Goal: Task Accomplishment & Management: Complete application form

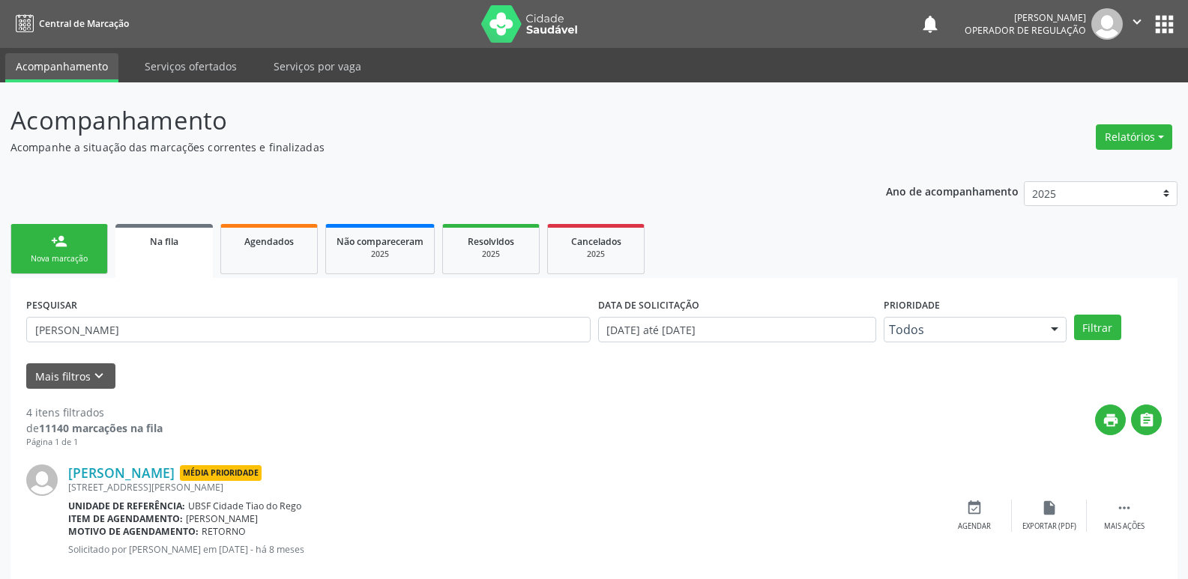
drag, startPoint x: 68, startPoint y: 252, endPoint x: 84, endPoint y: 253, distance: 15.8
click at [68, 251] on link "person_add Nova marcação" at bounding box center [58, 249] width 97 height 50
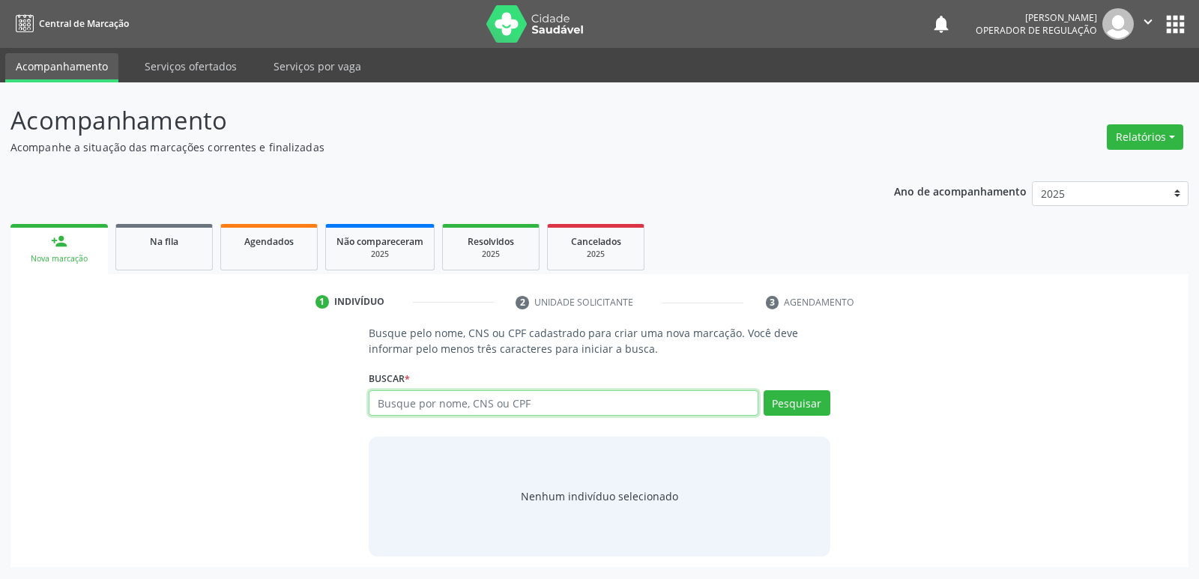
click at [392, 405] on input "text" at bounding box center [563, 402] width 389 height 25
type input "ELAINE MACHA"
click at [809, 401] on button "Pesquisar" at bounding box center [797, 402] width 67 height 25
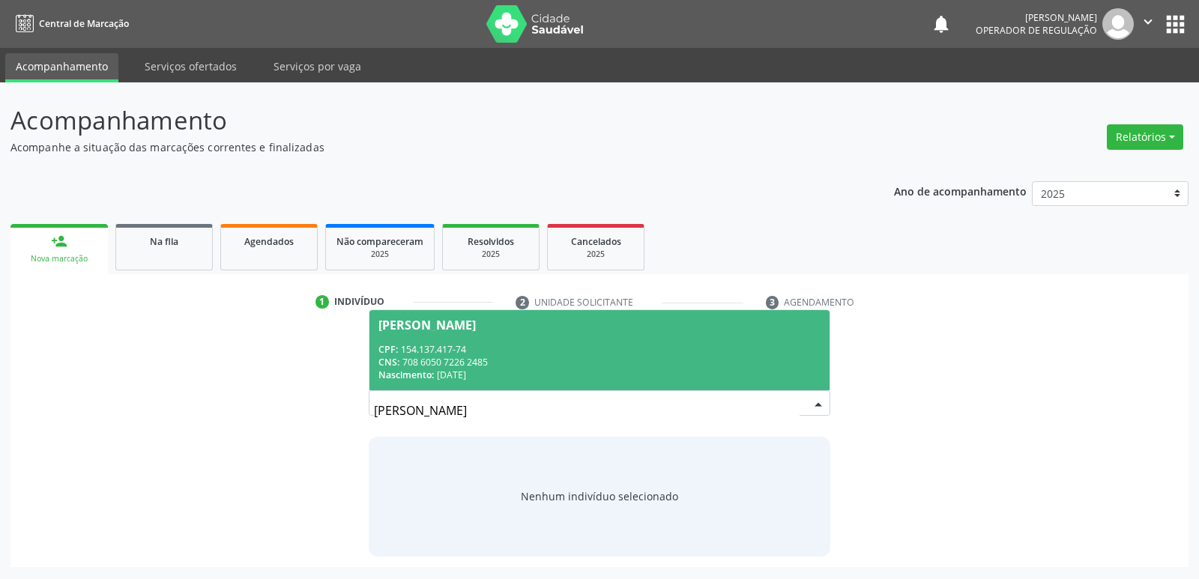
click at [471, 330] on div "[PERSON_NAME]" at bounding box center [426, 325] width 97 height 12
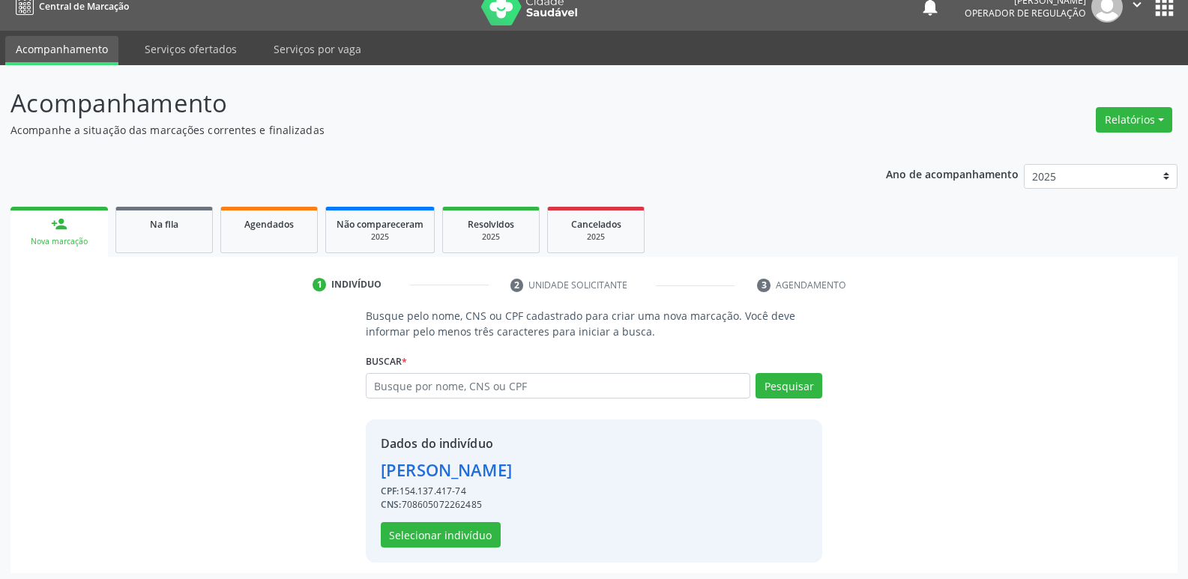
scroll to position [22, 0]
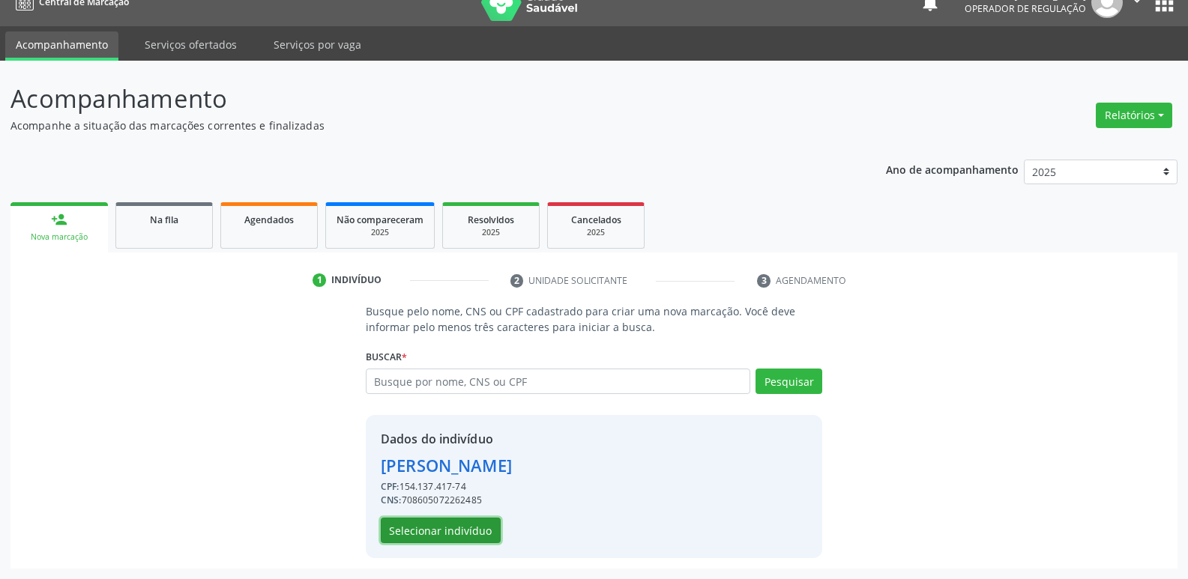
click at [448, 530] on button "Selecionar indivíduo" at bounding box center [441, 530] width 120 height 25
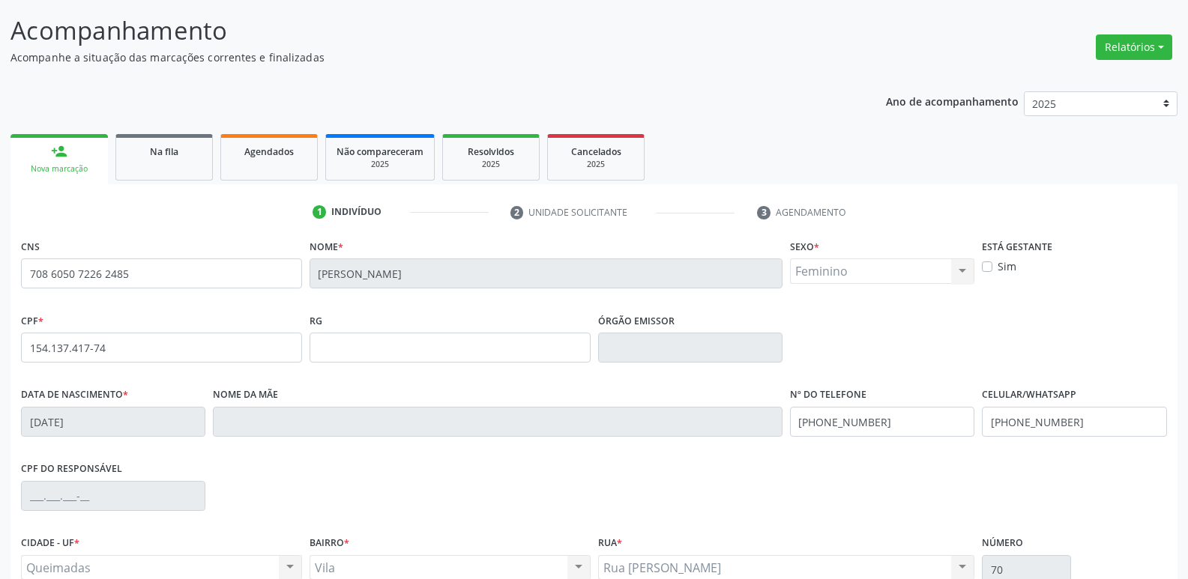
scroll to position [233, 0]
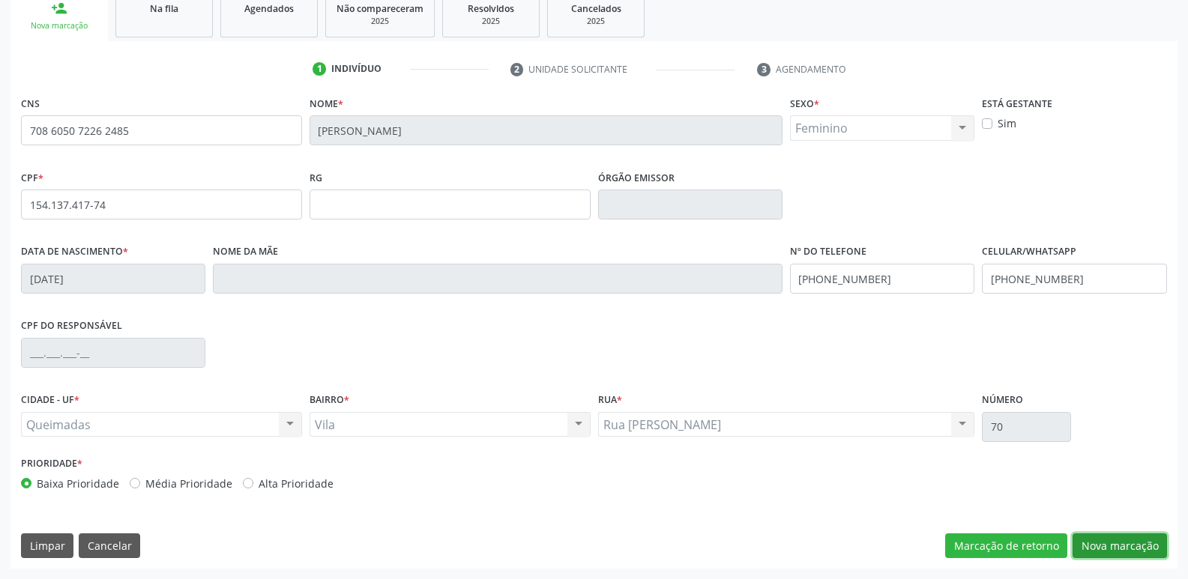
click at [1144, 540] on button "Nova marcação" at bounding box center [1119, 546] width 94 height 25
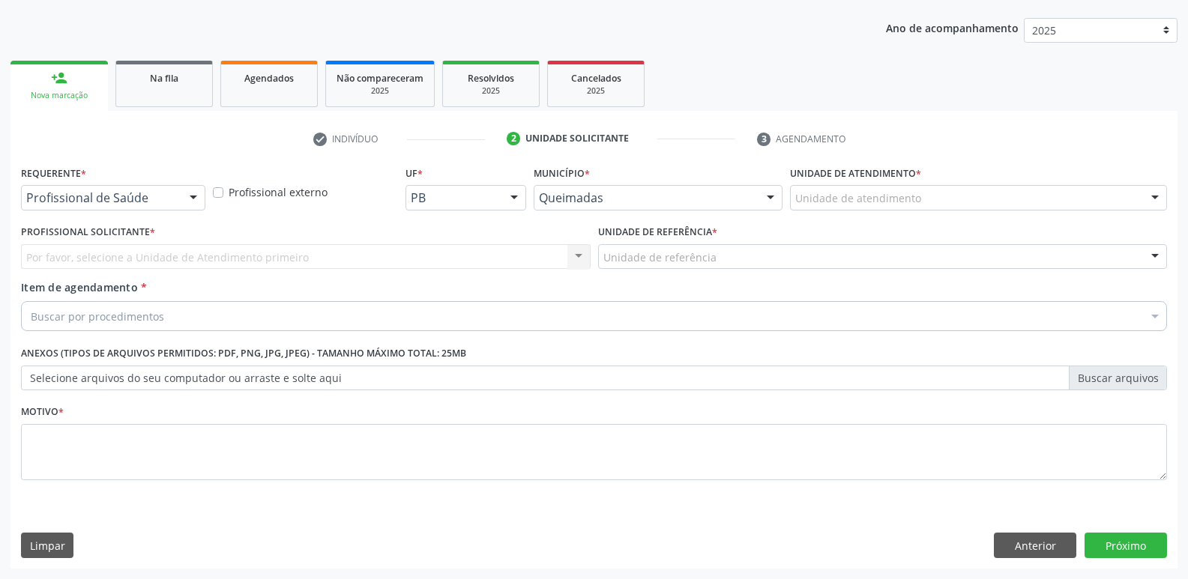
scroll to position [163, 0]
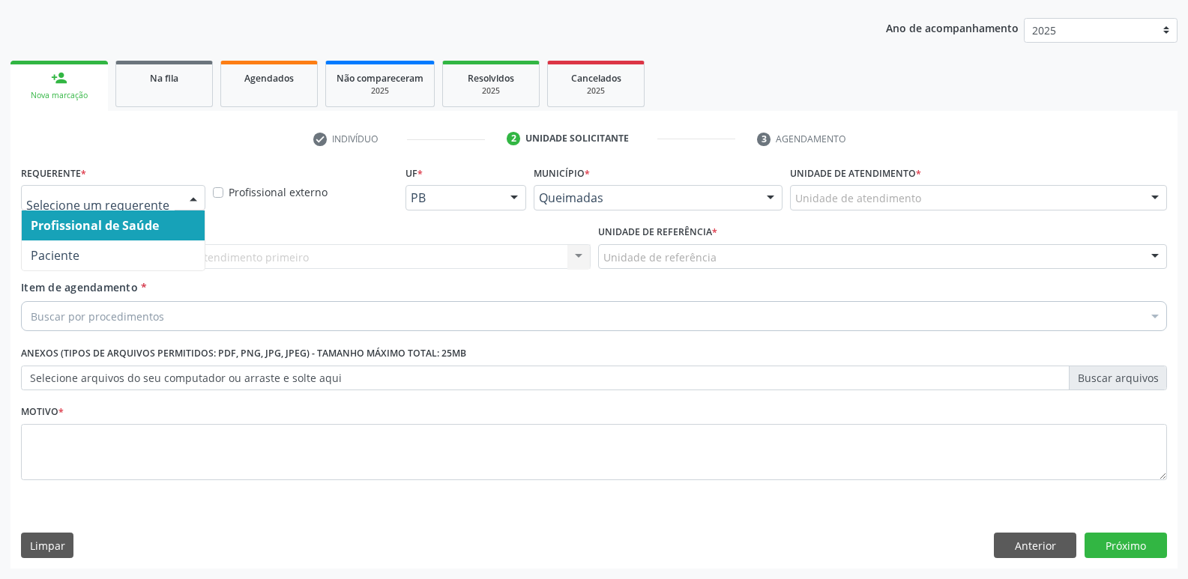
click at [128, 189] on div at bounding box center [113, 197] width 184 height 25
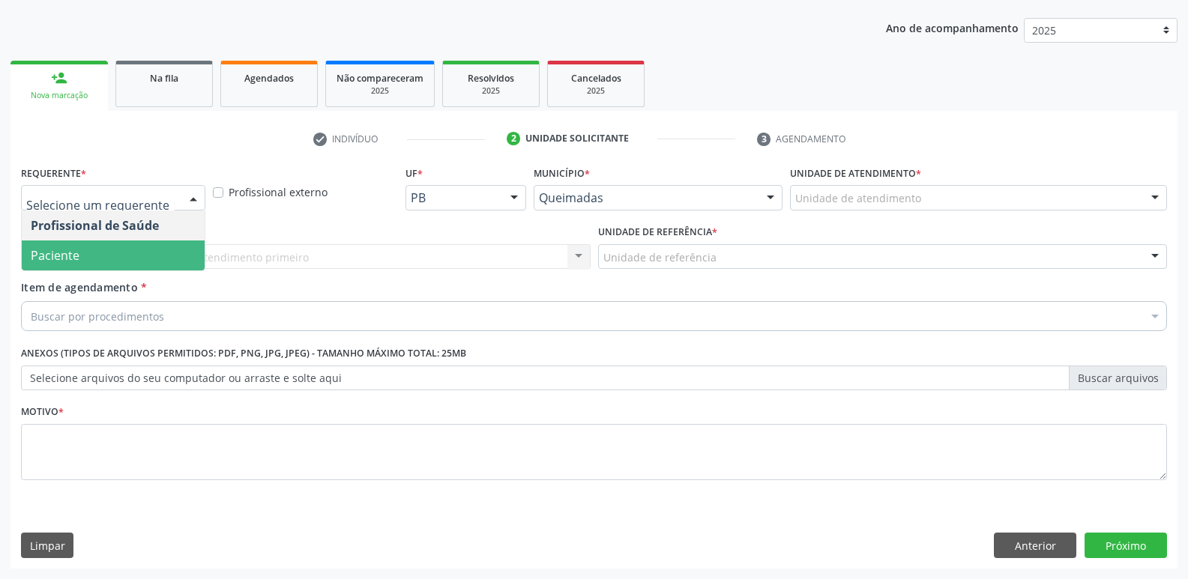
click at [107, 247] on span "Paciente" at bounding box center [113, 256] width 183 height 30
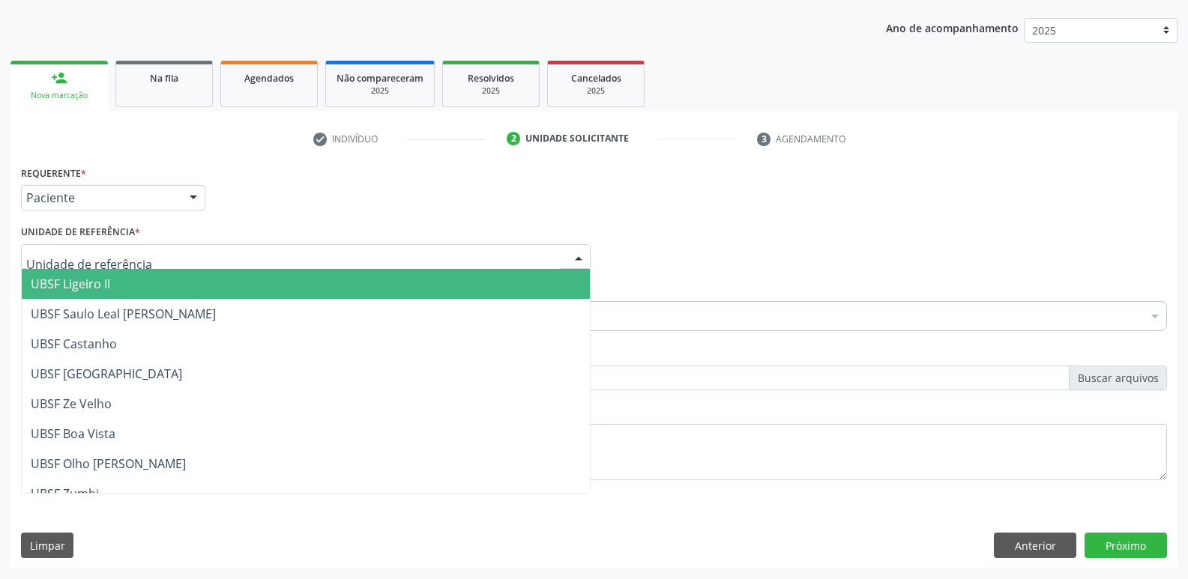
click at [125, 284] on span "UBSF Ligeiro II" at bounding box center [306, 284] width 568 height 30
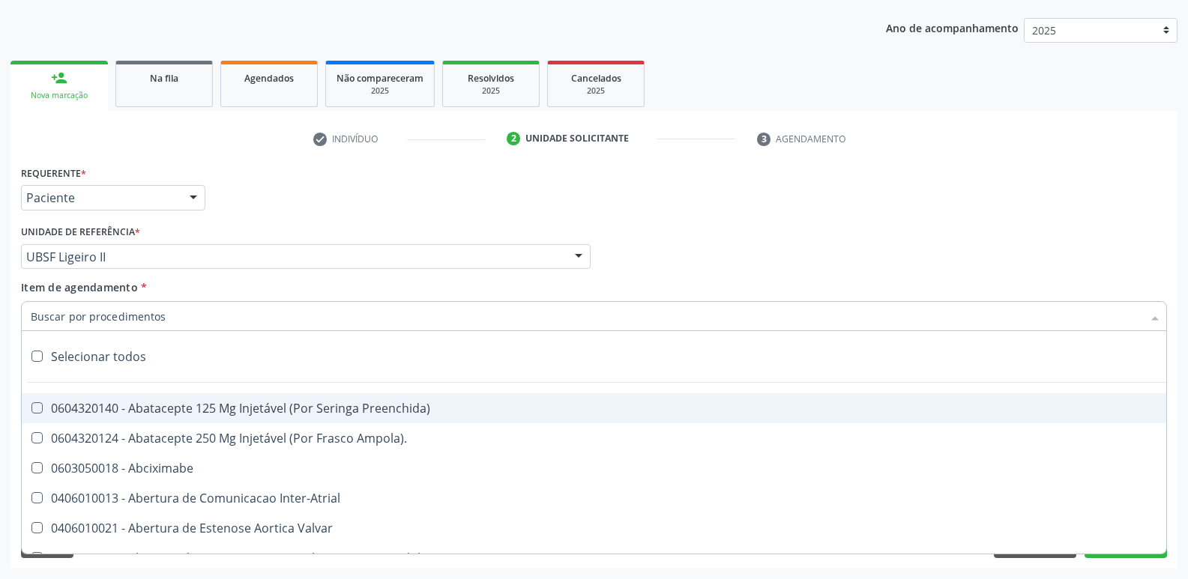
click at [331, 229] on div "Unidade de referência * UBSF Ligeiro II UBSF Ligeiro II UBSF Saulo Leal Ernesto…" at bounding box center [306, 245] width 570 height 48
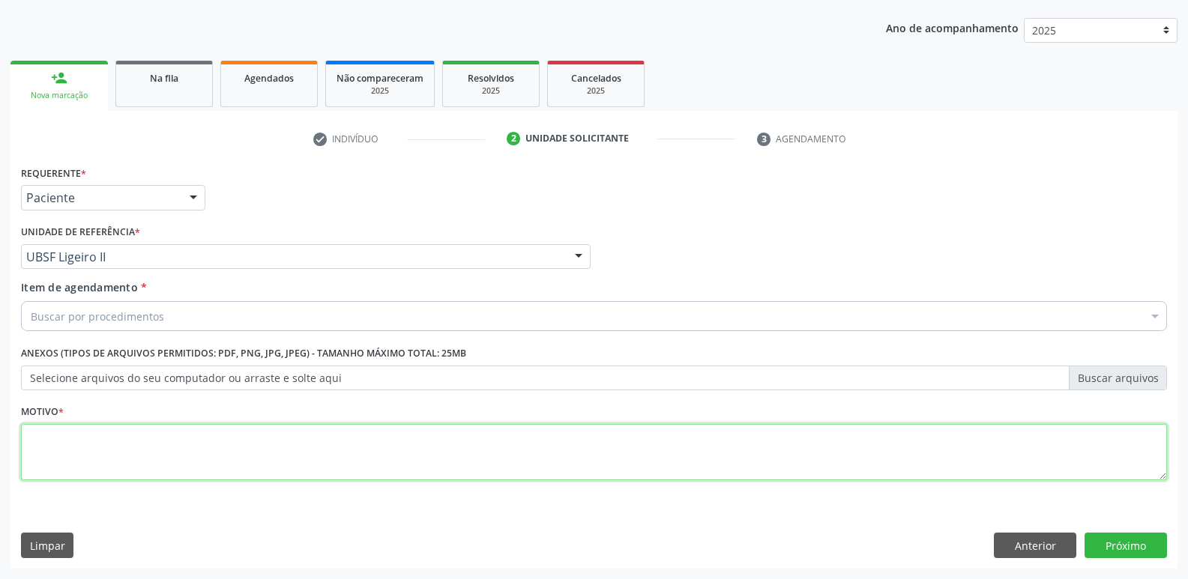
click at [244, 449] on textarea at bounding box center [594, 452] width 1146 height 57
type textarea "SRD"
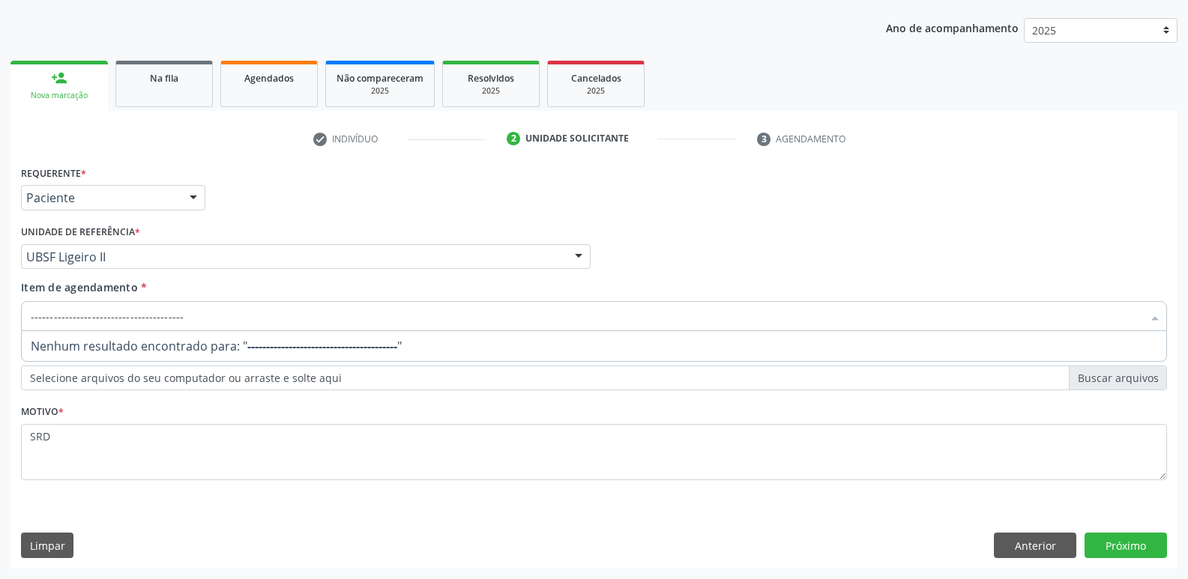
drag, startPoint x: 244, startPoint y: 315, endPoint x: 122, endPoint y: 52, distance: 290.0
click at [72, 172] on div "Requerente * Paciente Profissional de Saúde Paciente Nenhum resultado encontrad…" at bounding box center [594, 331] width 1146 height 339
type input "------------"
drag, startPoint x: 127, startPoint y: 324, endPoint x: 0, endPoint y: 236, distance: 154.5
click at [0, 236] on div "Acompanhamento Acompanhe a situação das marcações correntes e finalizadas Relat…" at bounding box center [594, 249] width 1188 height 660
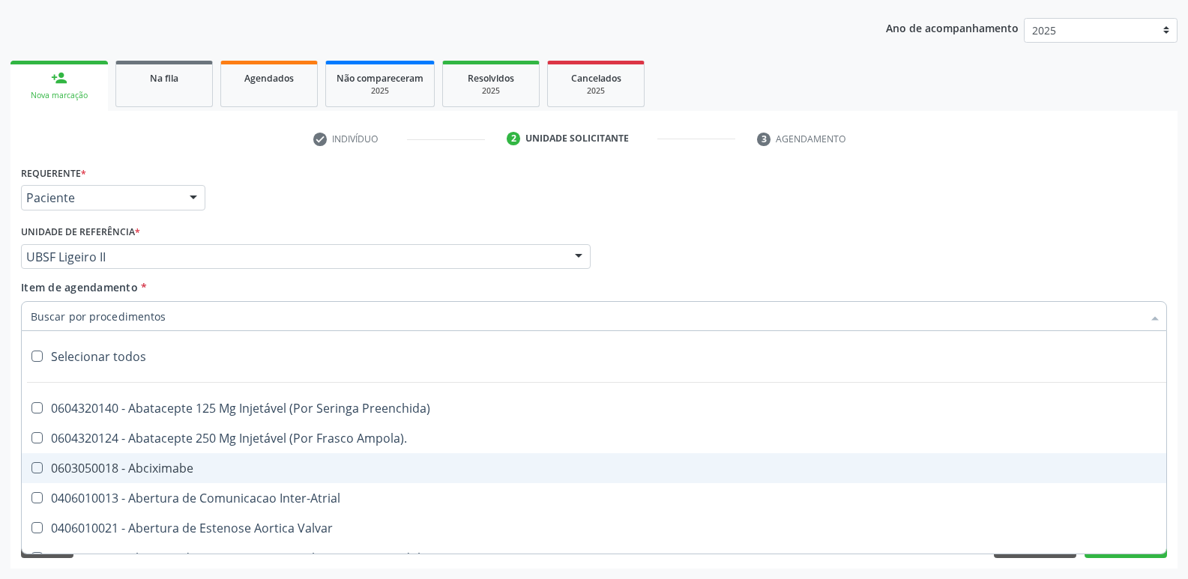
click at [722, 221] on div "Profissional Solicitante Por favor, selecione a Unidade de Atendimento primeiro…" at bounding box center [593, 250] width 1153 height 58
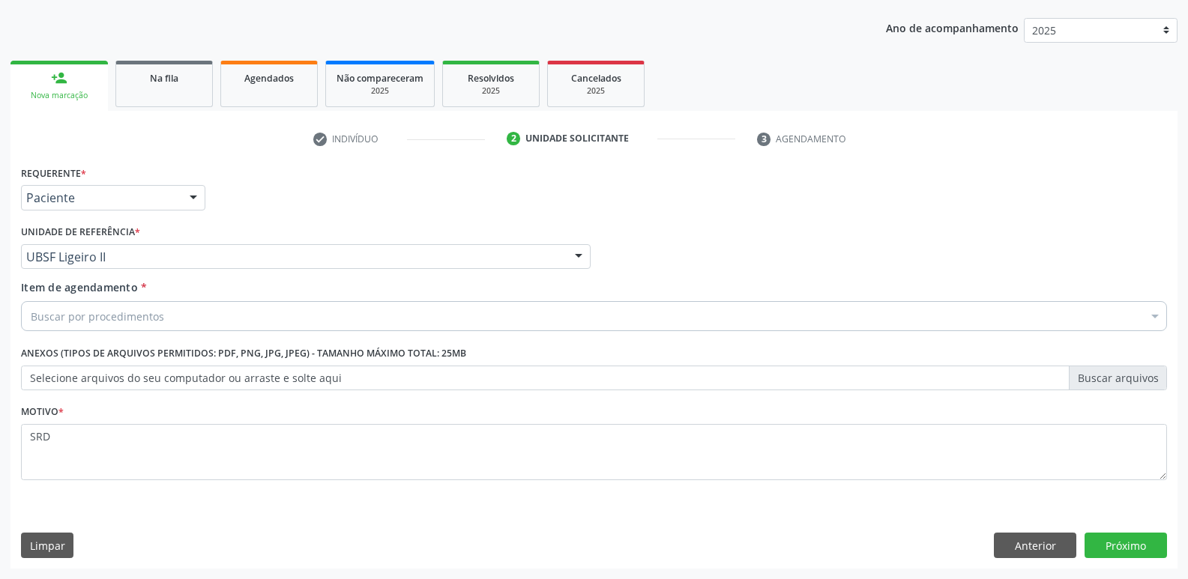
click at [229, 308] on div "Buscar por procedimentos" at bounding box center [594, 316] width 1146 height 30
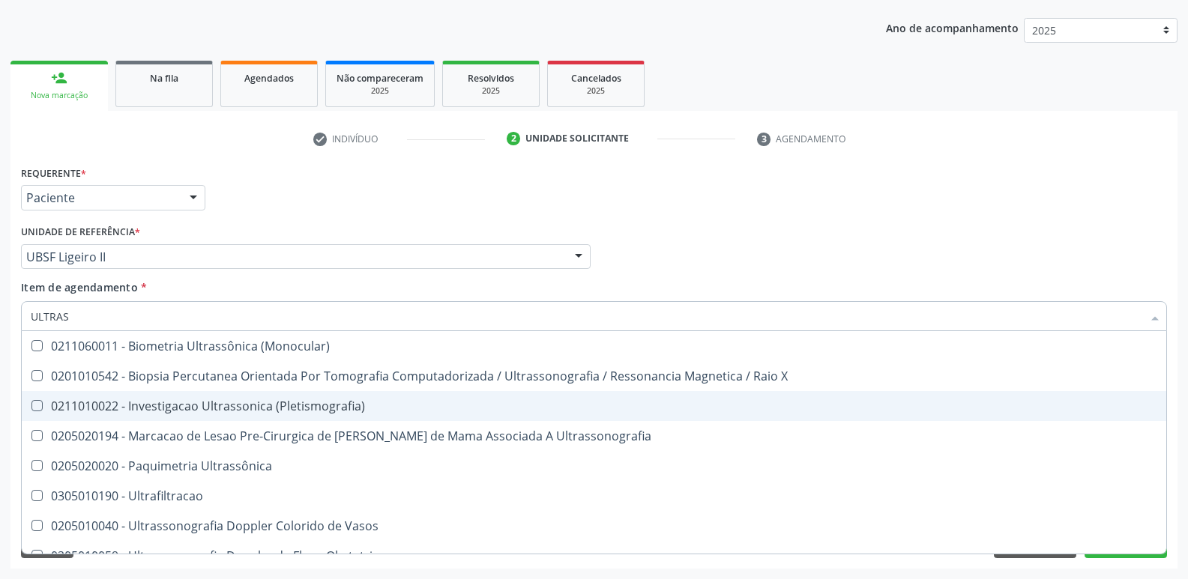
type input "ULTRASS"
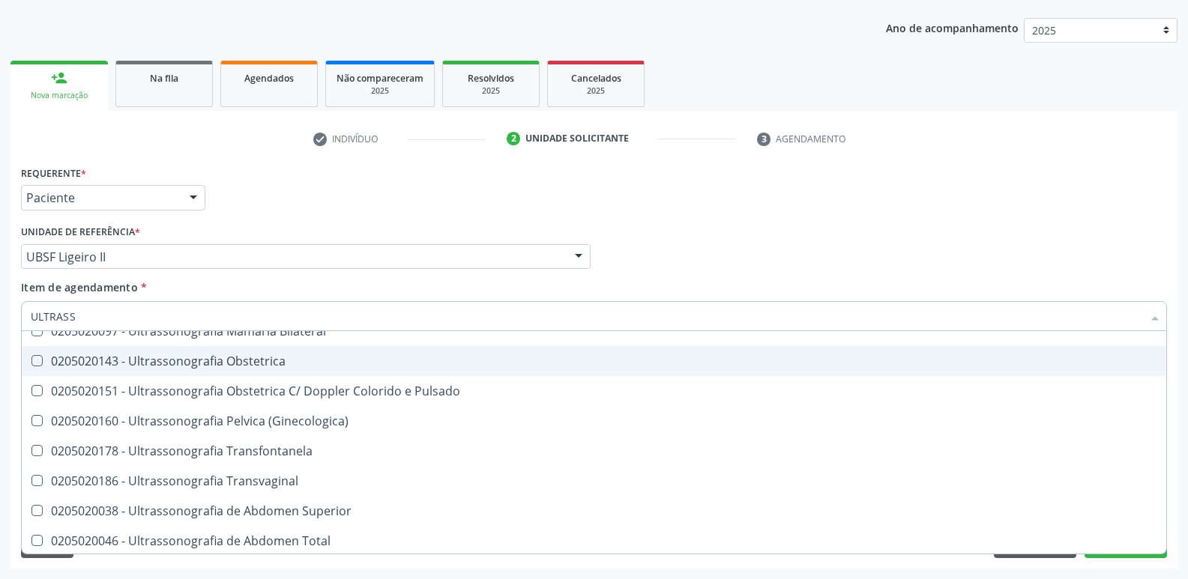
scroll to position [300, 0]
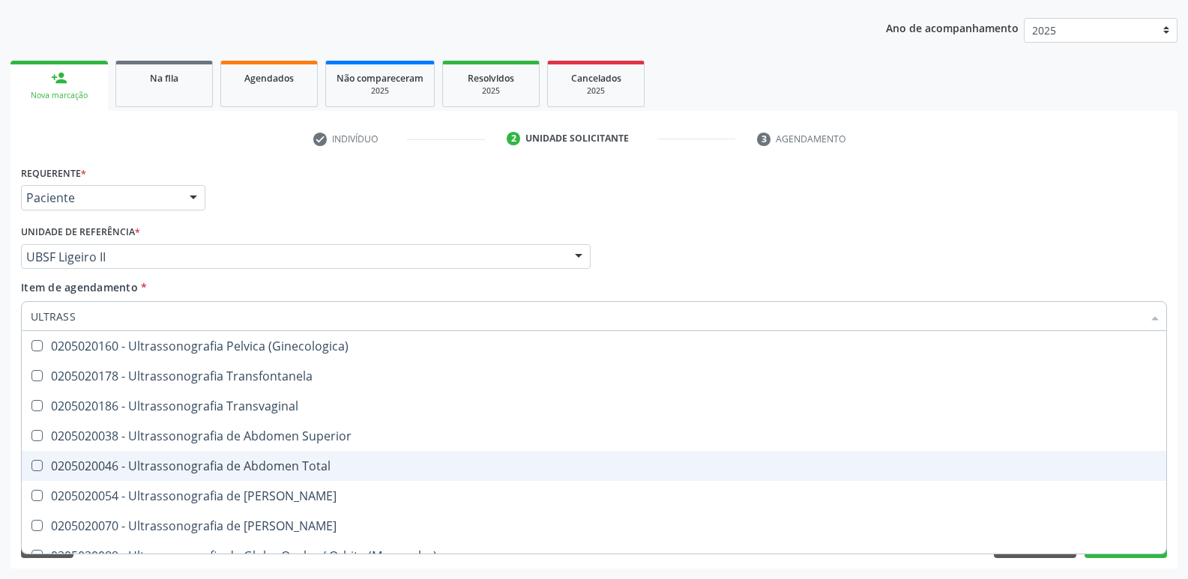
click at [310, 457] on span "0205020046 - Ultrassonografia de Abdomen Total" at bounding box center [594, 466] width 1144 height 30
checkbox Total "true"
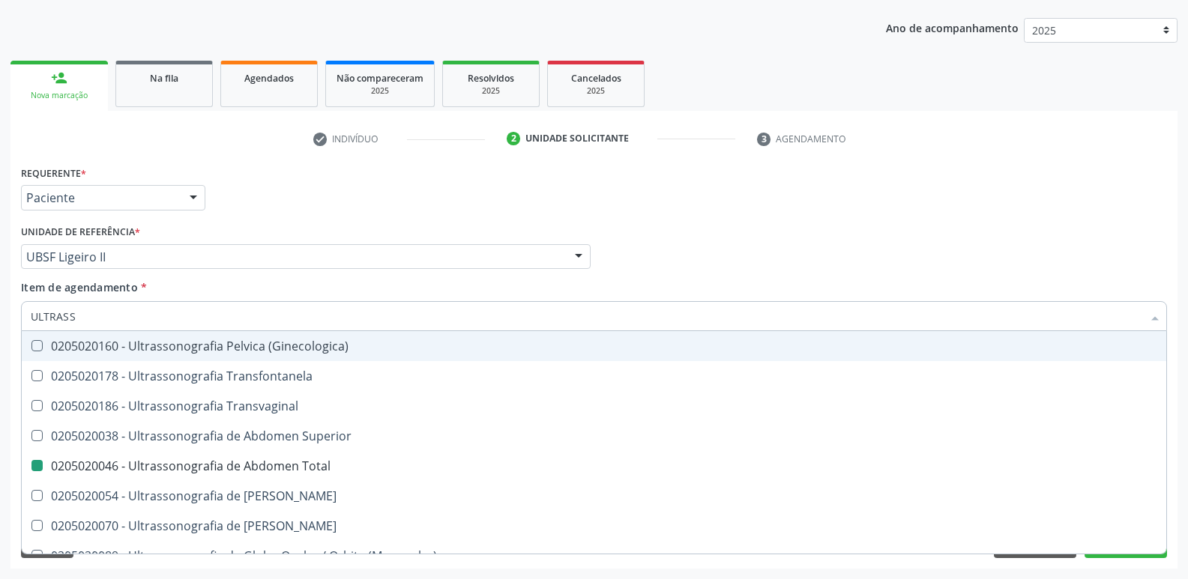
click at [549, 214] on div "Requerente * Paciente Profissional de Saúde Paciente Nenhum resultado encontrad…" at bounding box center [593, 191] width 1153 height 58
checkbox X "true"
checkbox Total "false"
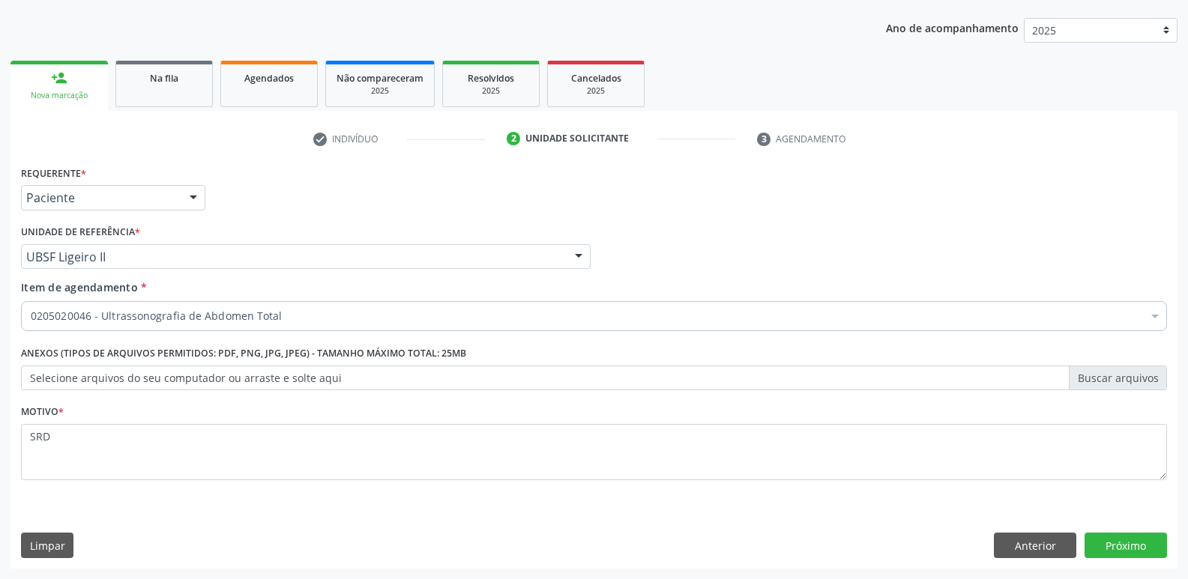
scroll to position [0, 0]
click at [1120, 542] on button "Próximo" at bounding box center [1125, 545] width 82 height 25
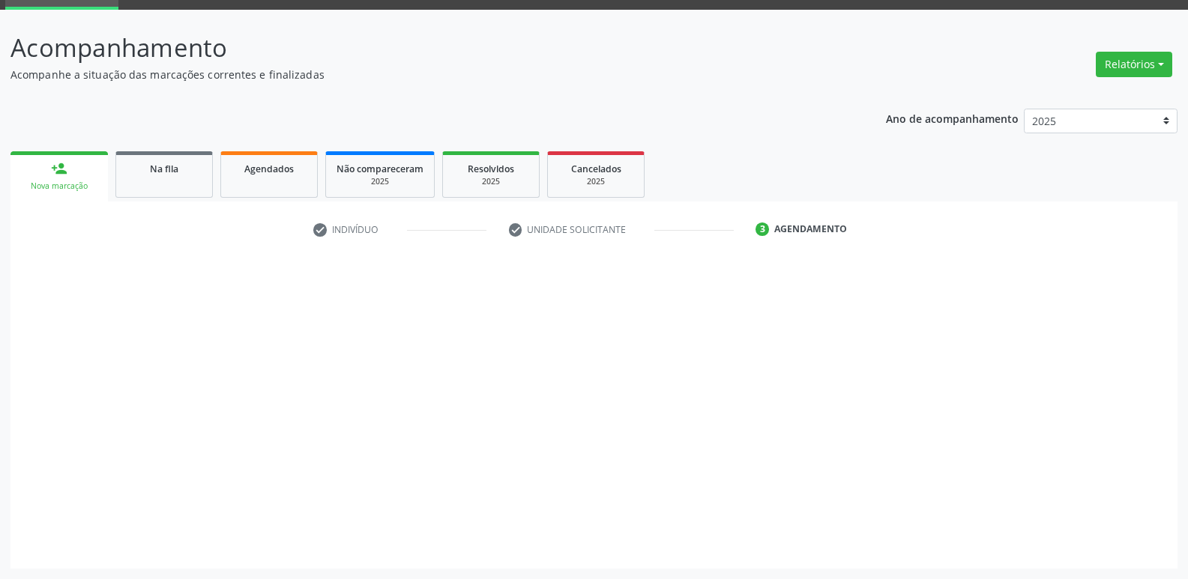
scroll to position [73, 0]
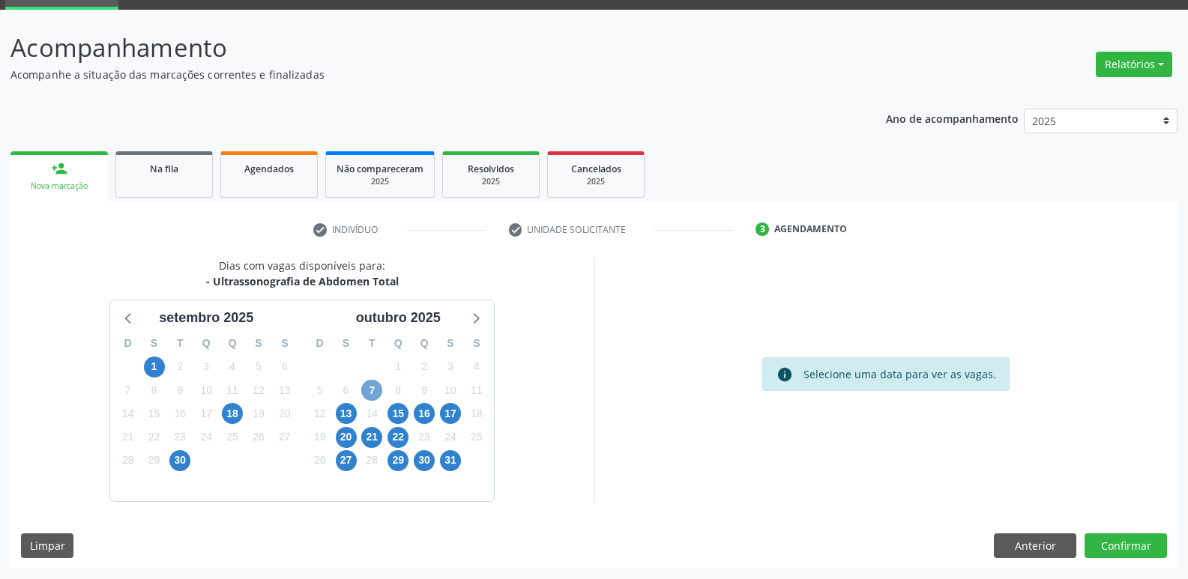
click at [375, 390] on span "7" at bounding box center [371, 390] width 21 height 21
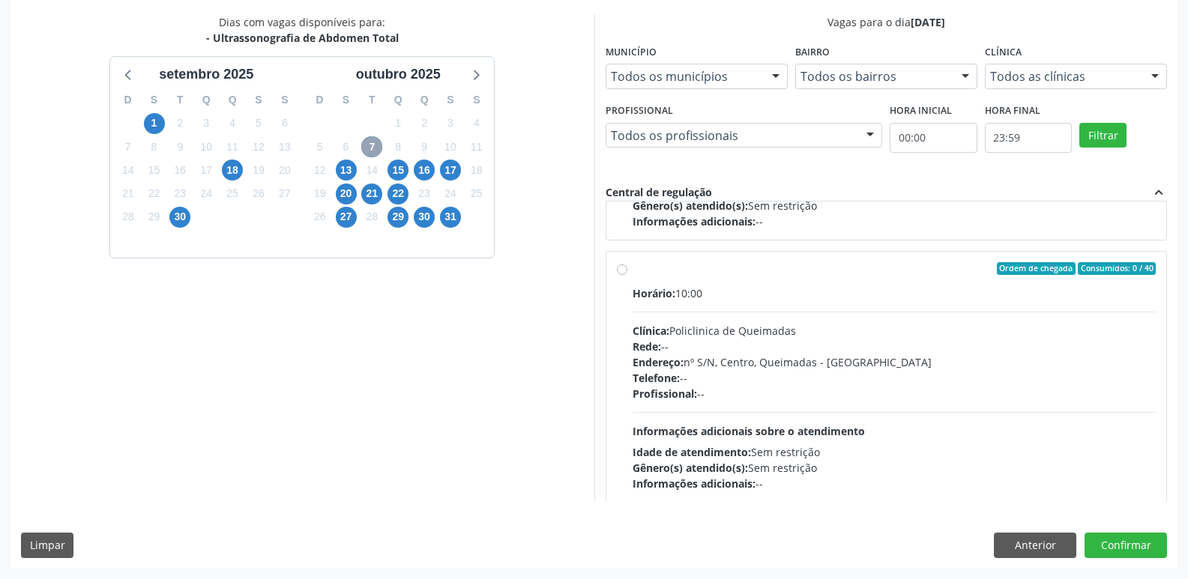
scroll to position [225, 0]
click at [352, 174] on span "13" at bounding box center [346, 170] width 21 height 21
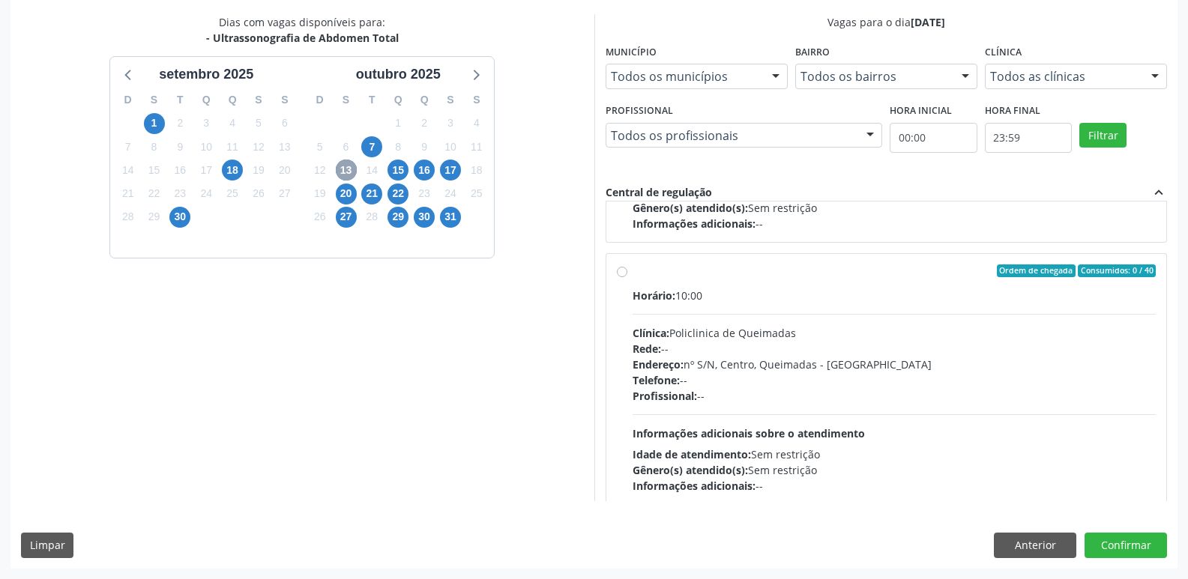
scroll to position [236, 0]
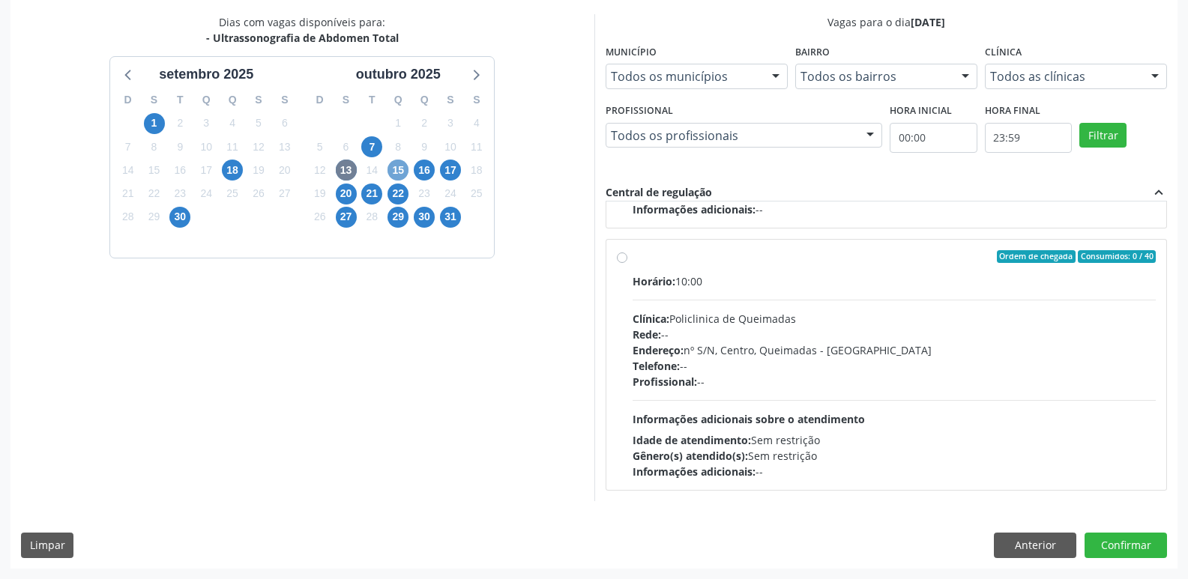
click at [402, 165] on span "15" at bounding box center [397, 170] width 21 height 21
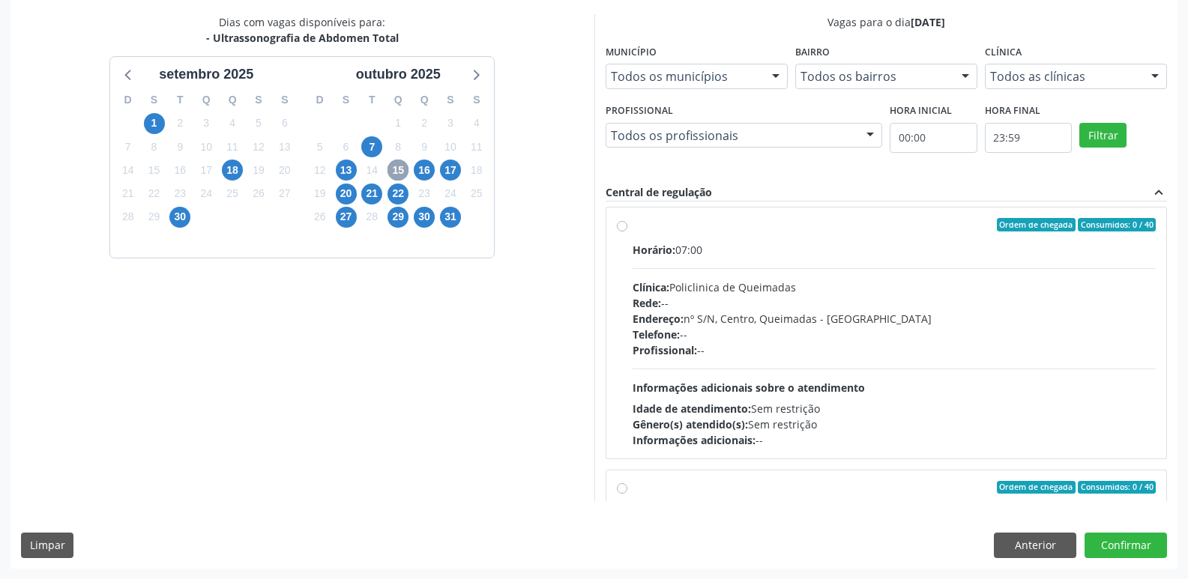
scroll to position [0, 0]
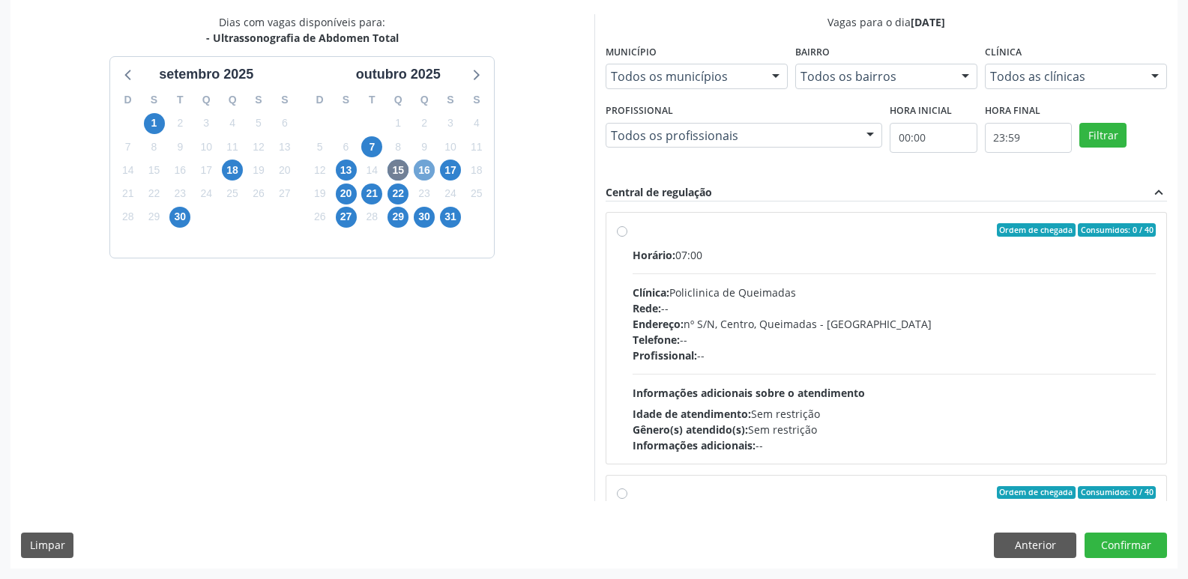
click at [423, 169] on span "16" at bounding box center [424, 170] width 21 height 21
click at [450, 170] on span "17" at bounding box center [450, 170] width 21 height 21
click at [399, 197] on span "22" at bounding box center [397, 194] width 21 height 21
click at [399, 220] on span "29" at bounding box center [397, 217] width 21 height 21
click at [428, 219] on span "30" at bounding box center [424, 217] width 21 height 21
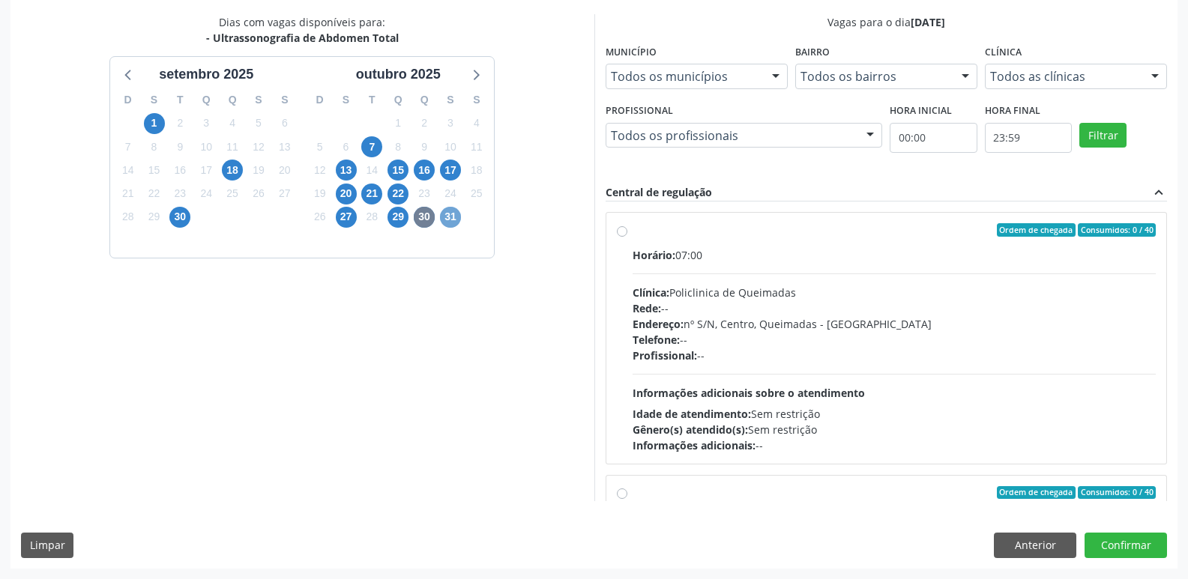
click at [450, 215] on span "31" at bounding box center [450, 217] width 21 height 21
click at [1033, 545] on button "Anterior" at bounding box center [1035, 545] width 82 height 25
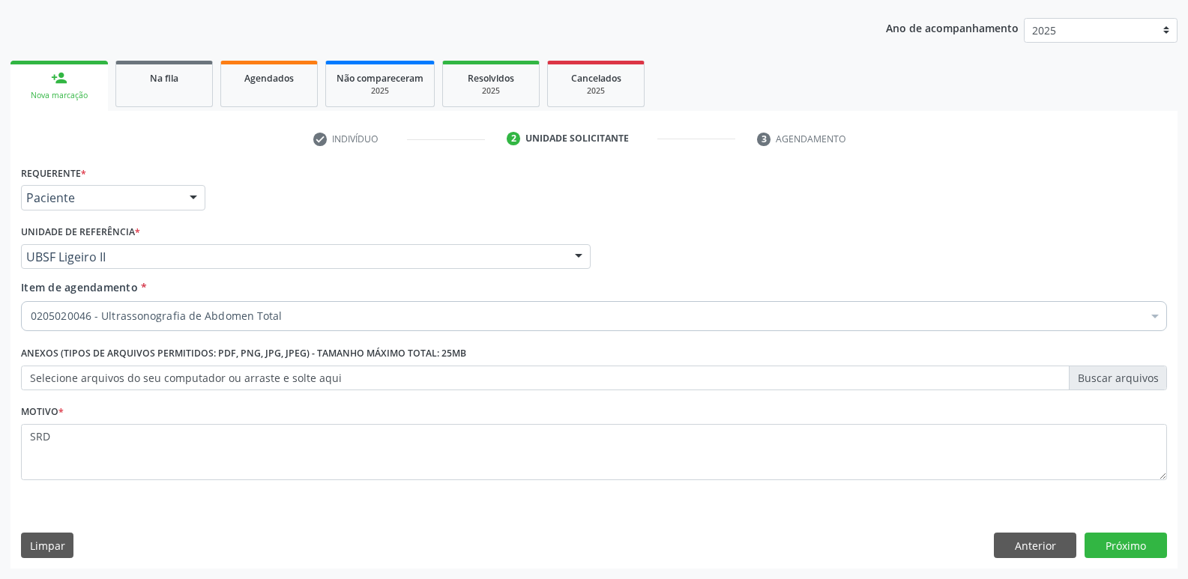
scroll to position [163, 0]
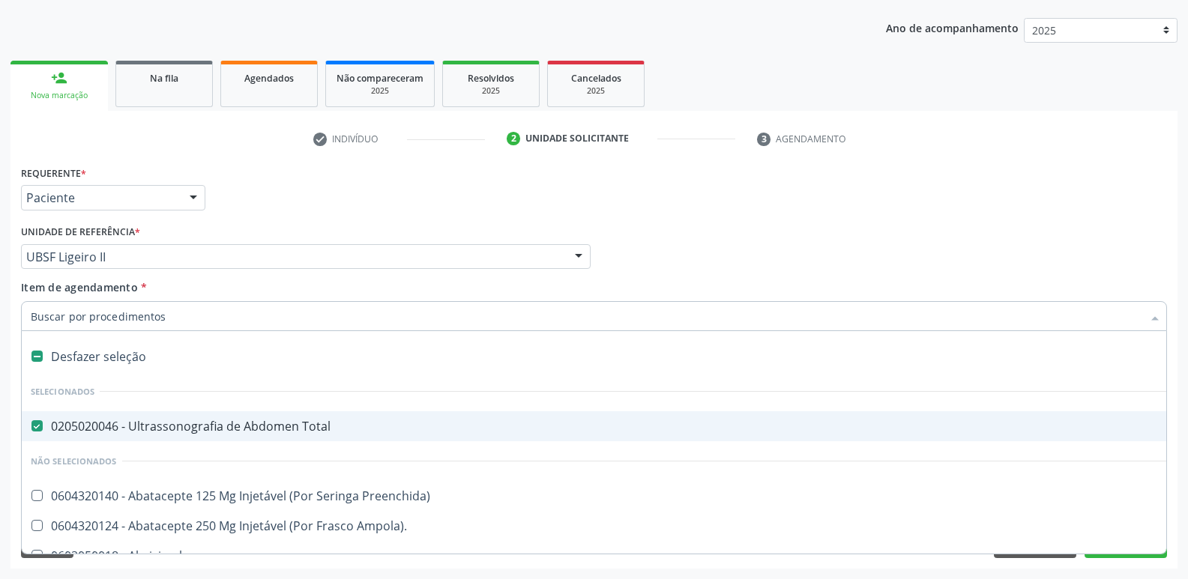
click at [229, 438] on span "0205020046 - Ultrassonografia de Abdomen Total" at bounding box center [614, 426] width 1185 height 30
checkbox Total "false"
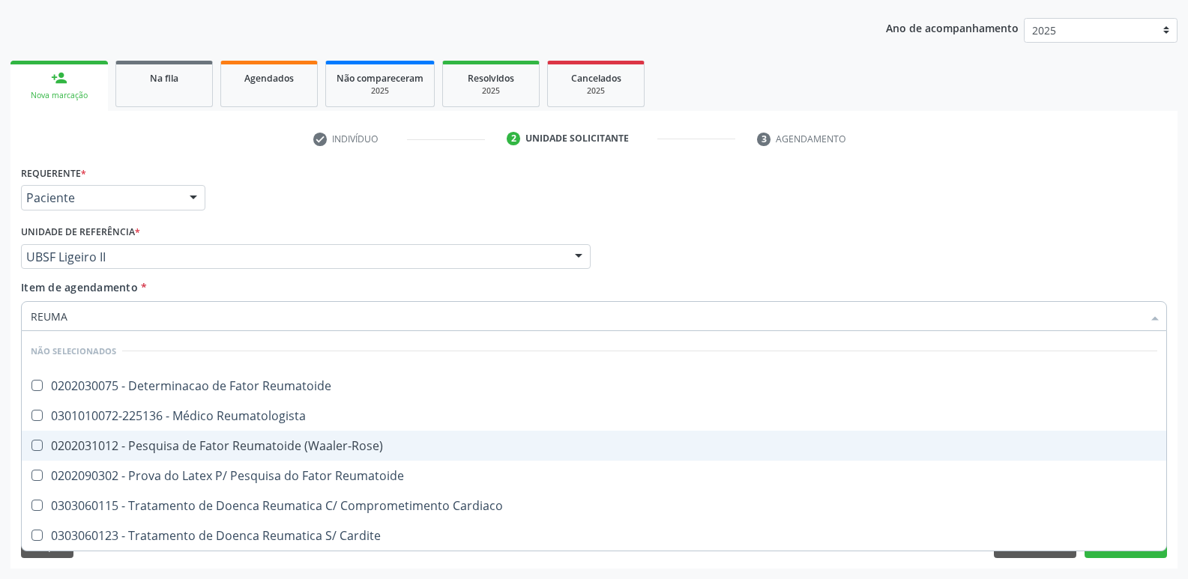
type input "REUMAT"
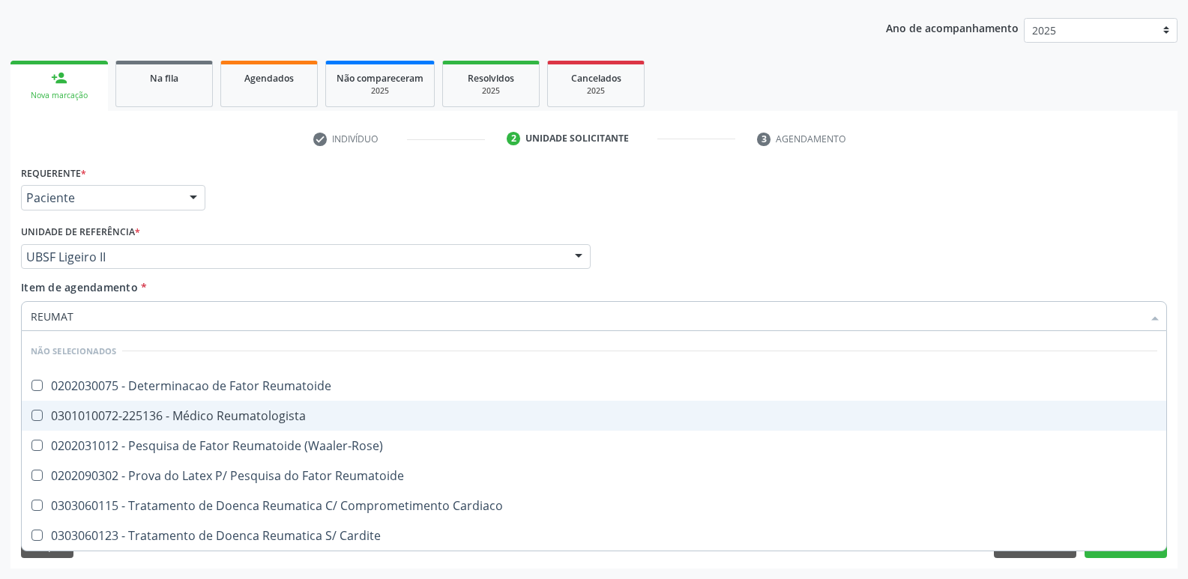
click at [247, 419] on div "0301010072-225136 - Médico Reumatologista" at bounding box center [594, 416] width 1126 height 12
checkbox Reumatologista "true"
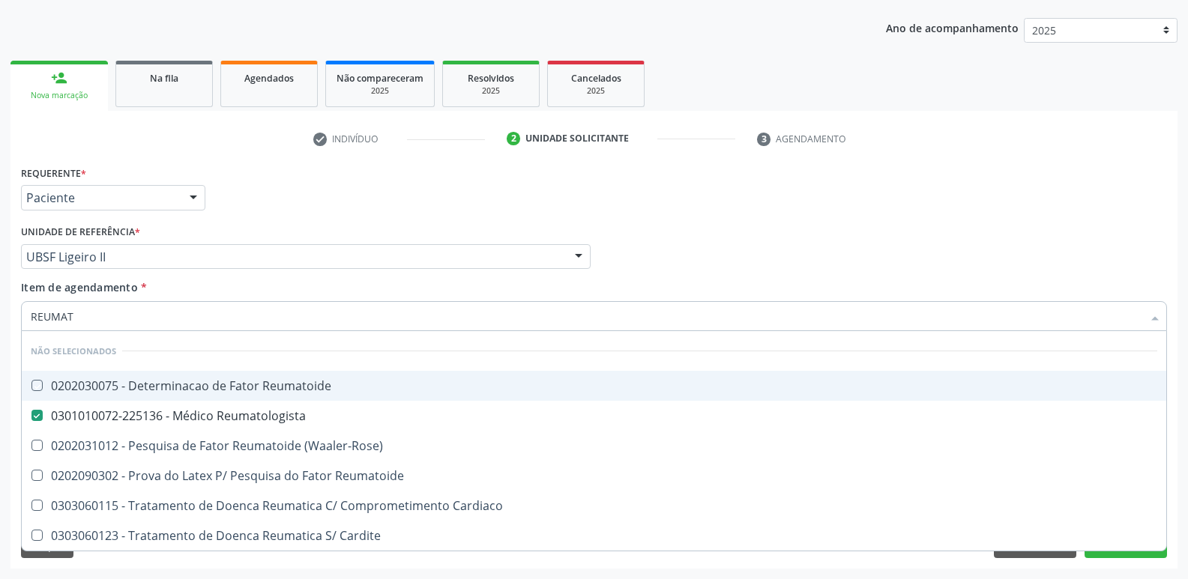
click at [713, 232] on div "Profissional Solicitante Por favor, selecione a Unidade de Atendimento primeiro…" at bounding box center [593, 250] width 1153 height 58
checkbox Reumatoide "true"
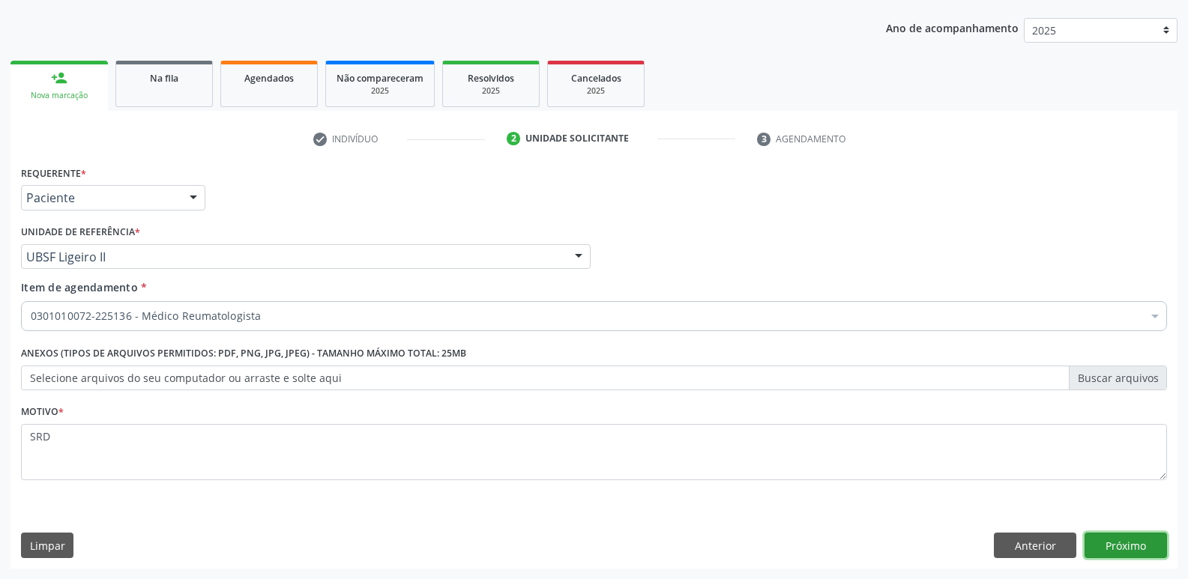
click at [1146, 548] on button "Próximo" at bounding box center [1125, 545] width 82 height 25
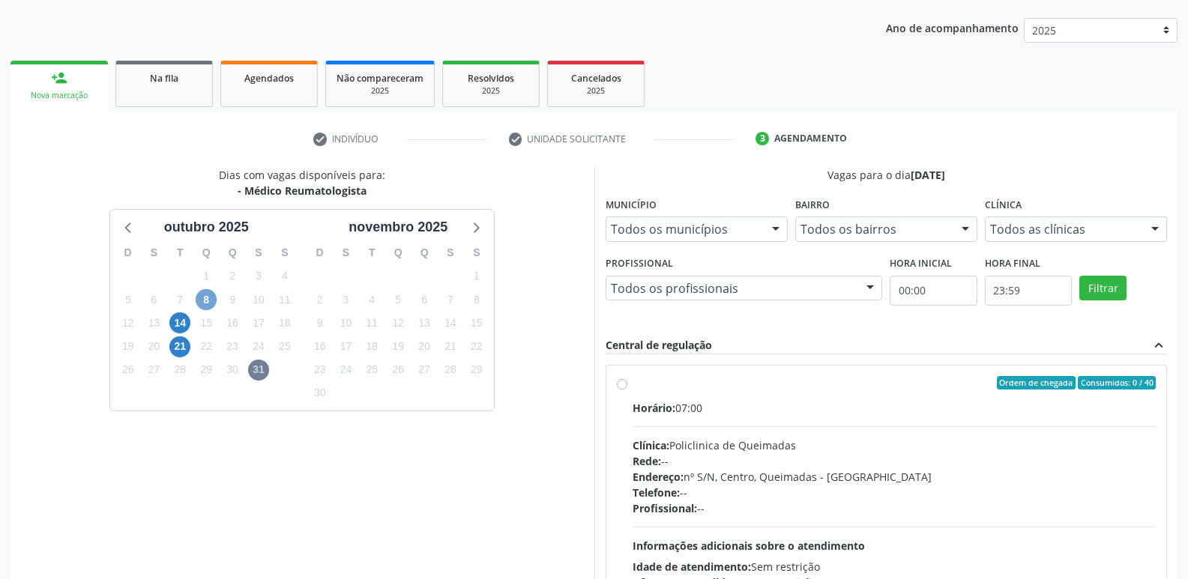
click at [208, 298] on span "8" at bounding box center [206, 299] width 21 height 21
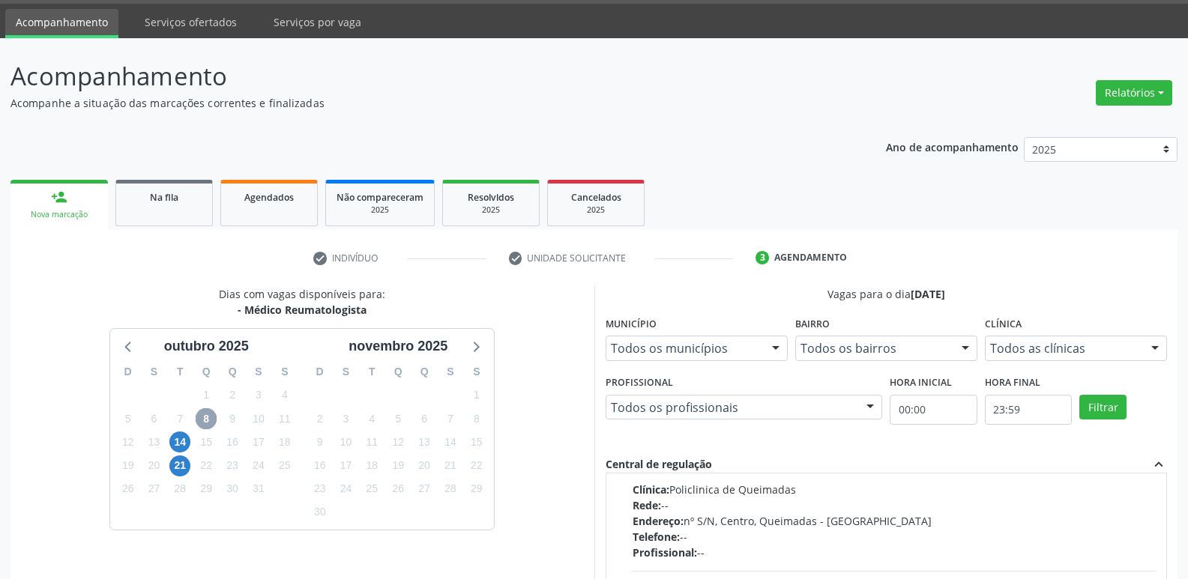
scroll to position [16, 0]
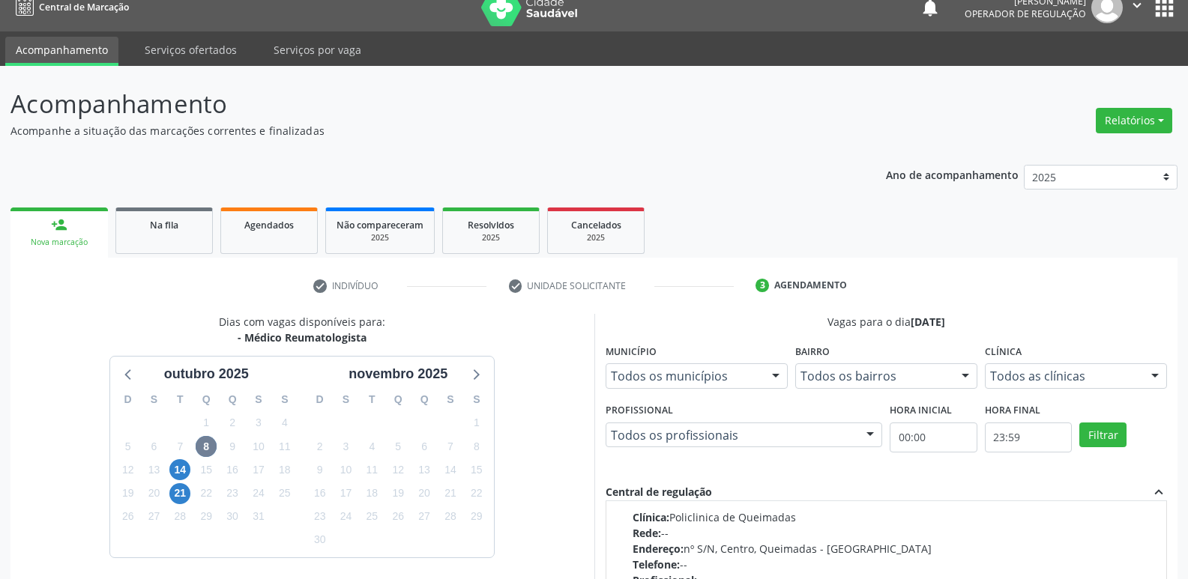
click at [73, 224] on link "person_add Nova marcação" at bounding box center [58, 233] width 97 height 50
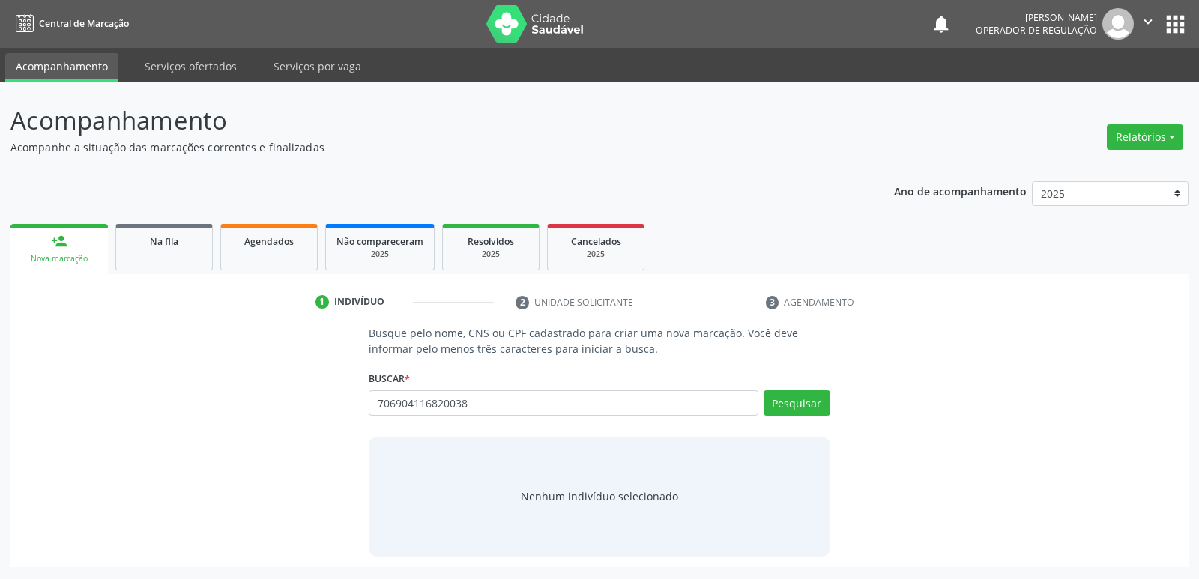
type input "706904116820038"
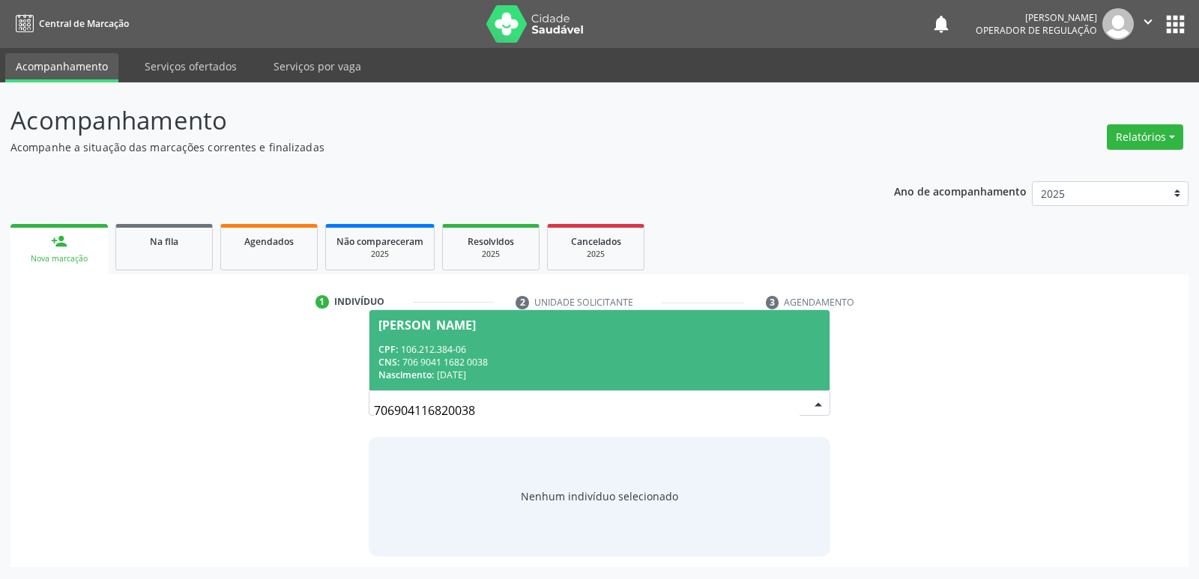
click at [468, 339] on span "[PERSON_NAME] CPF: 106.212.384-06 CNS: 706 9041 1682 0038 Nascimento: [DATE]" at bounding box center [598, 350] width 459 height 80
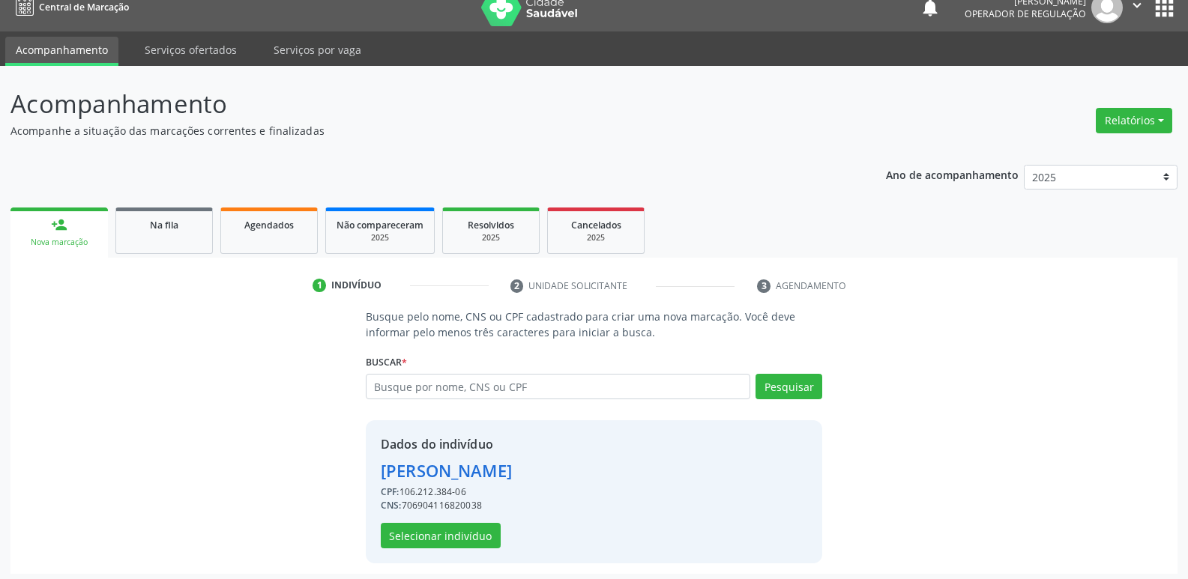
scroll to position [22, 0]
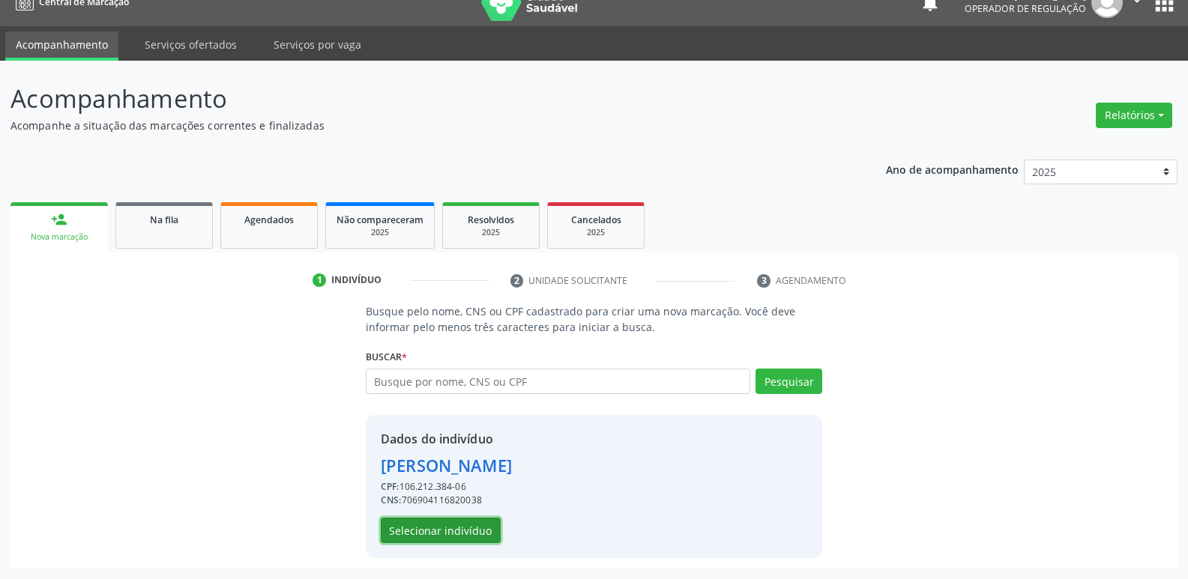
click at [432, 529] on button "Selecionar indivíduo" at bounding box center [441, 530] width 120 height 25
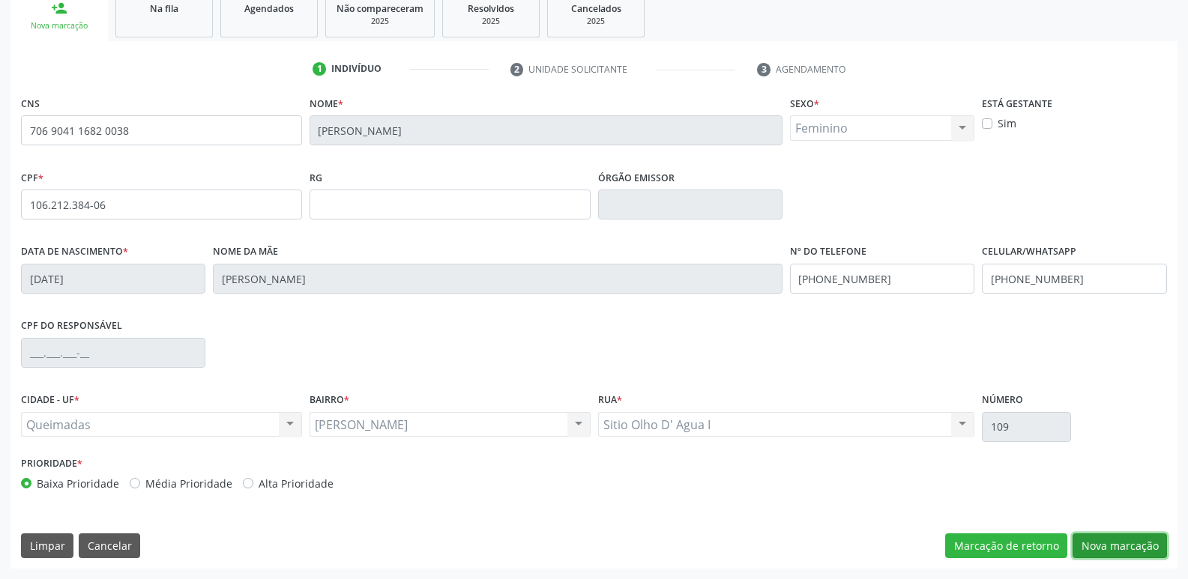
click at [1140, 548] on button "Nova marcação" at bounding box center [1119, 546] width 94 height 25
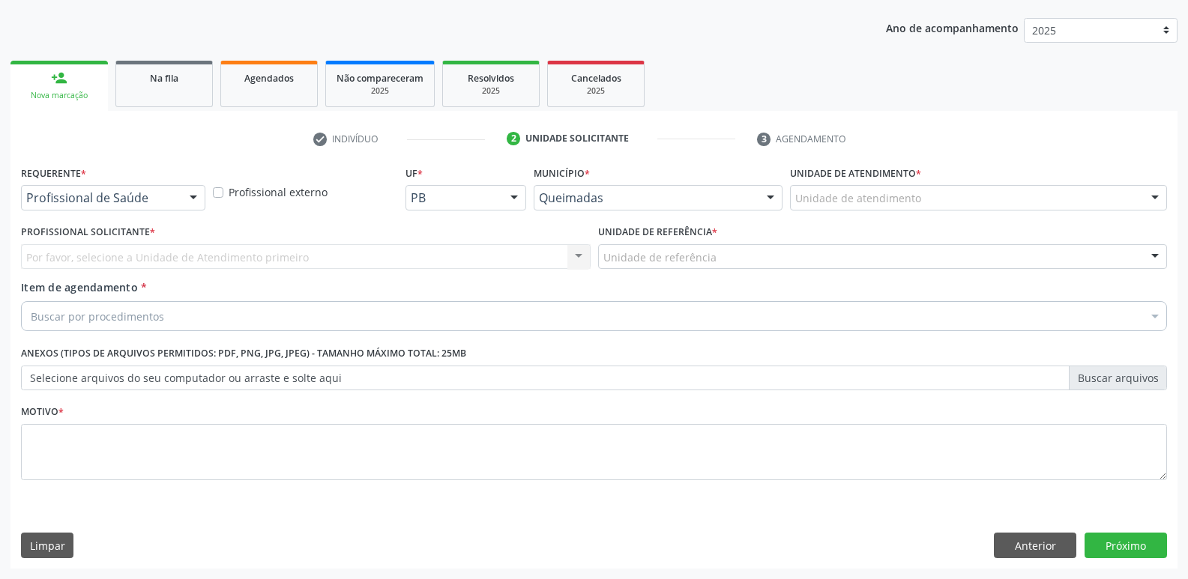
scroll to position [163, 0]
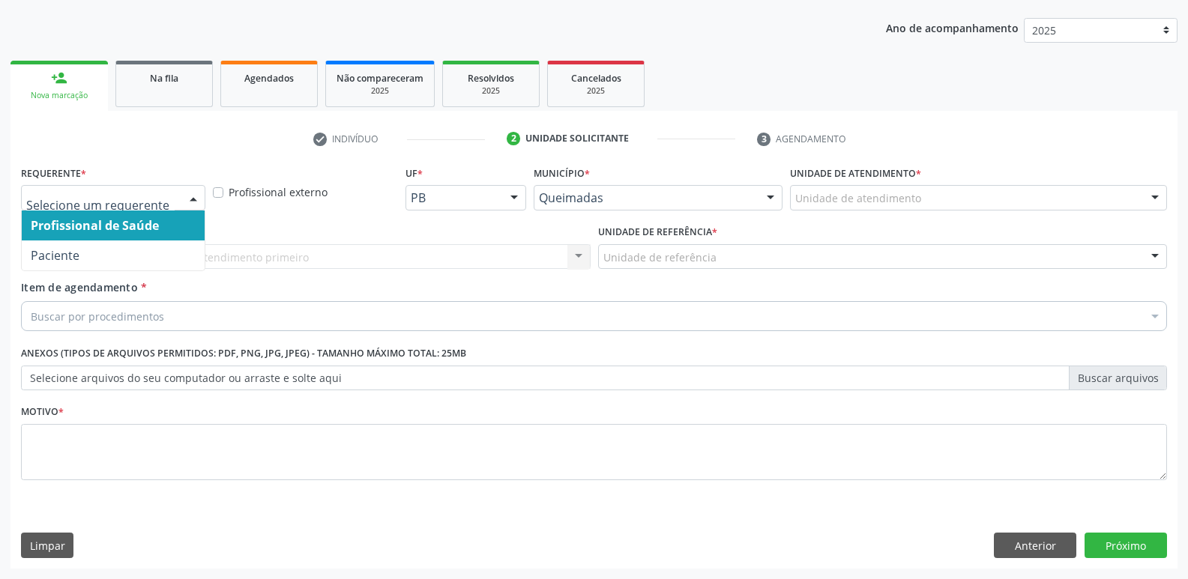
drag, startPoint x: 169, startPoint y: 207, endPoint x: 160, endPoint y: 228, distance: 22.8
click at [171, 207] on div at bounding box center [113, 197] width 184 height 25
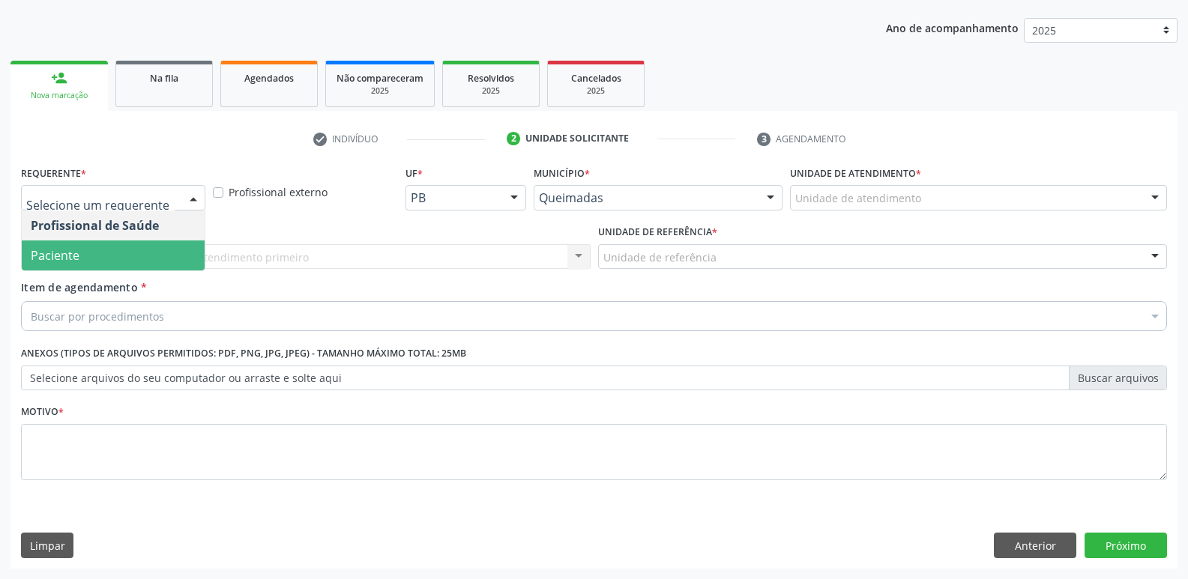
drag, startPoint x: 136, startPoint y: 254, endPoint x: 193, endPoint y: 250, distance: 56.4
click at [143, 252] on span "Paciente" at bounding box center [113, 256] width 183 height 30
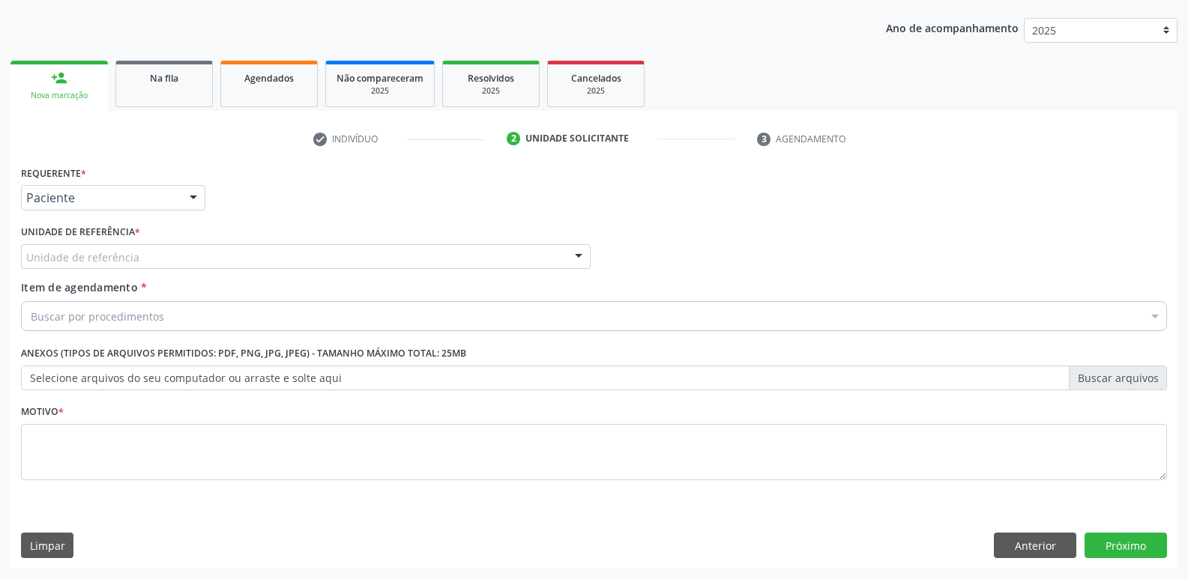
click at [209, 257] on div "Unidade de referência" at bounding box center [306, 256] width 570 height 25
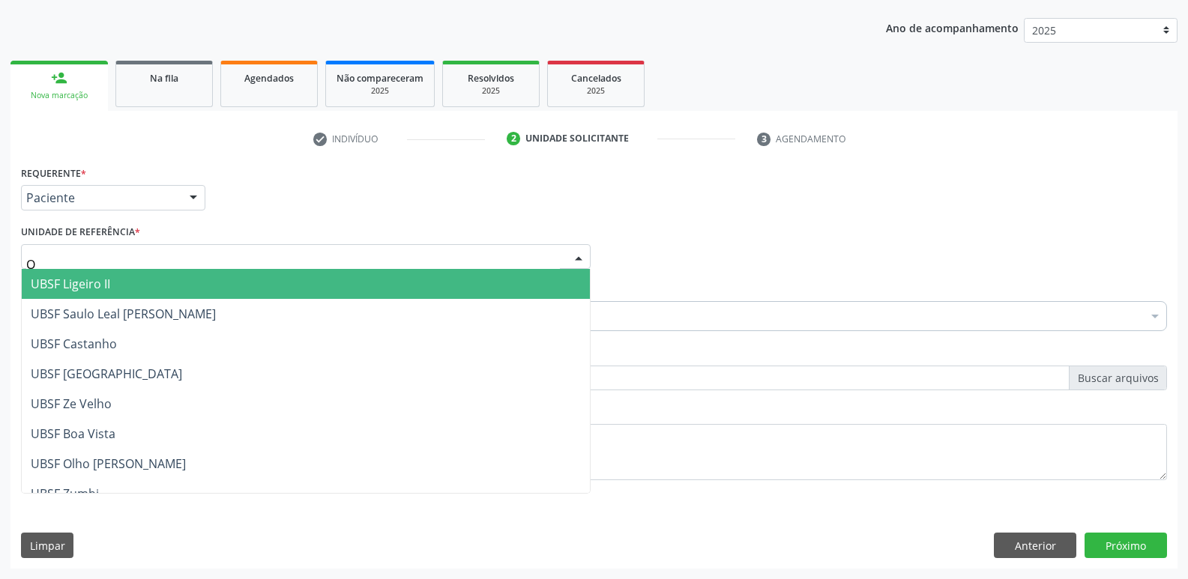
type input "OL"
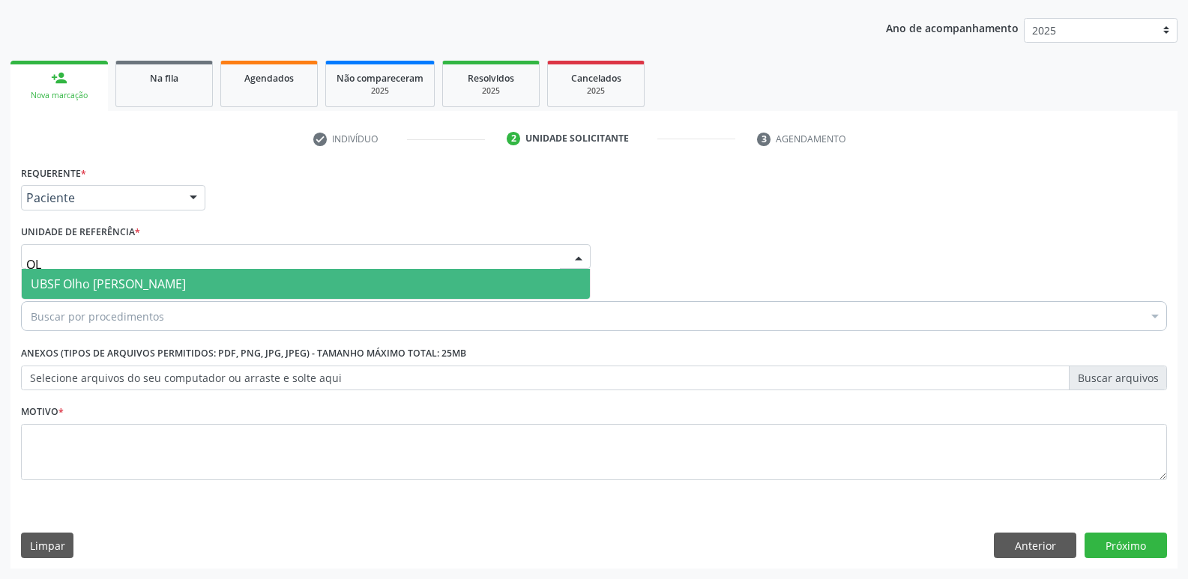
click at [154, 294] on span "UBSF Olho [PERSON_NAME]" at bounding box center [306, 284] width 568 height 30
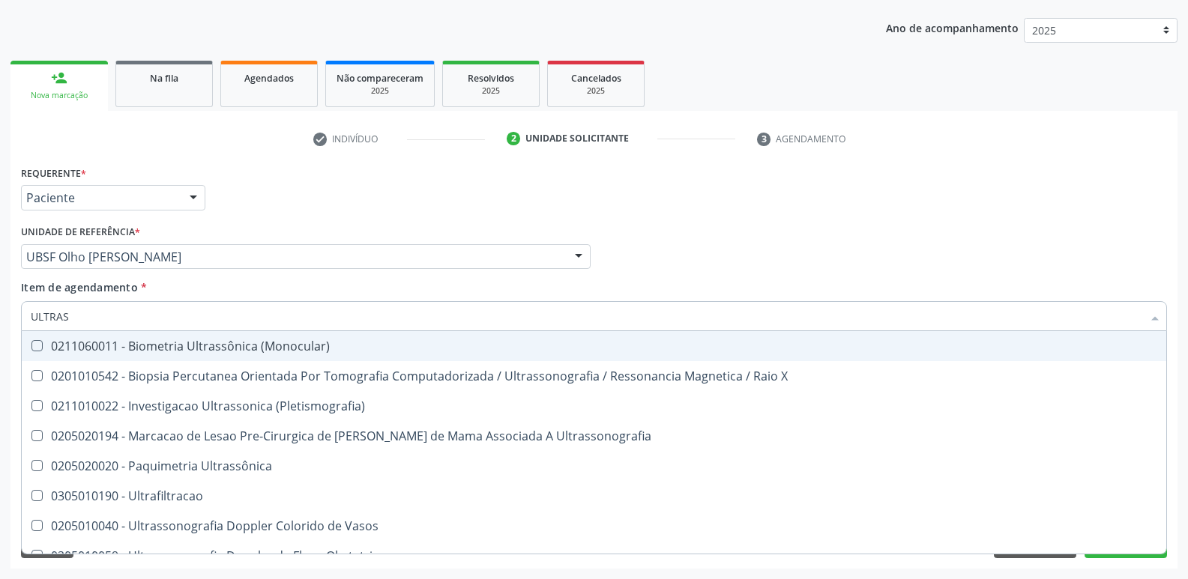
type input "ULTRASS"
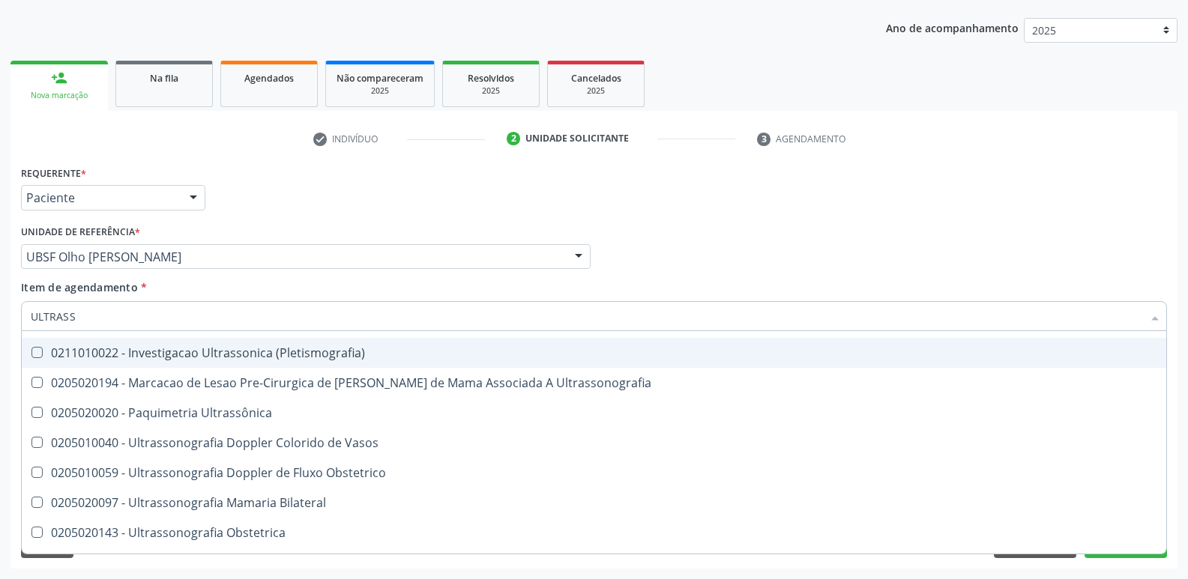
scroll to position [75, 0]
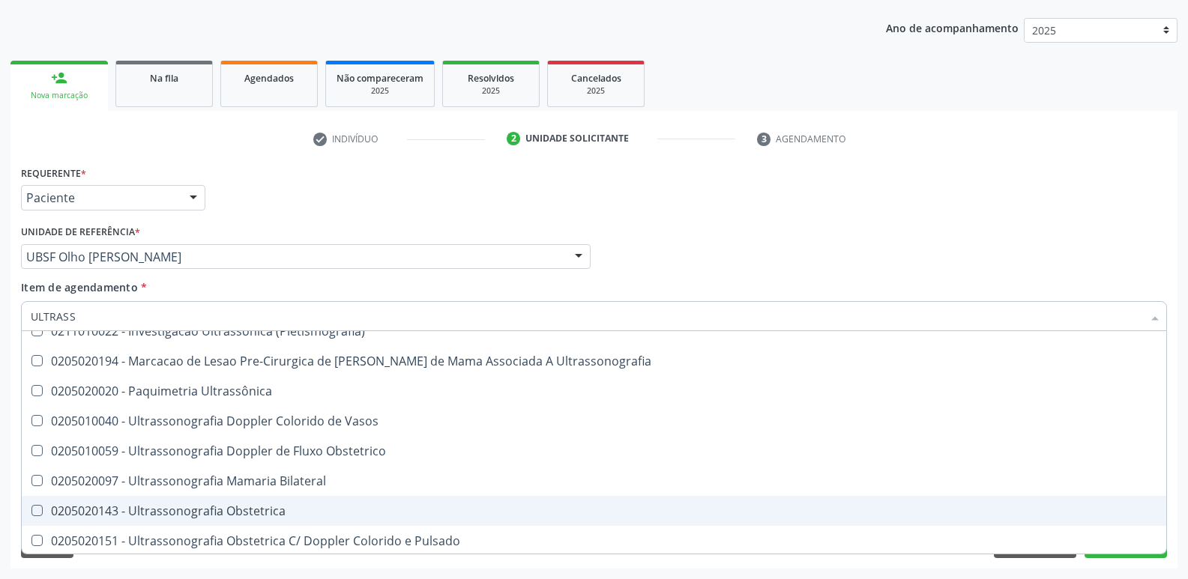
click at [289, 501] on span "0205020143 - Ultrassonografia Obstetrica" at bounding box center [594, 511] width 1144 height 30
checkbox Obstetrica "true"
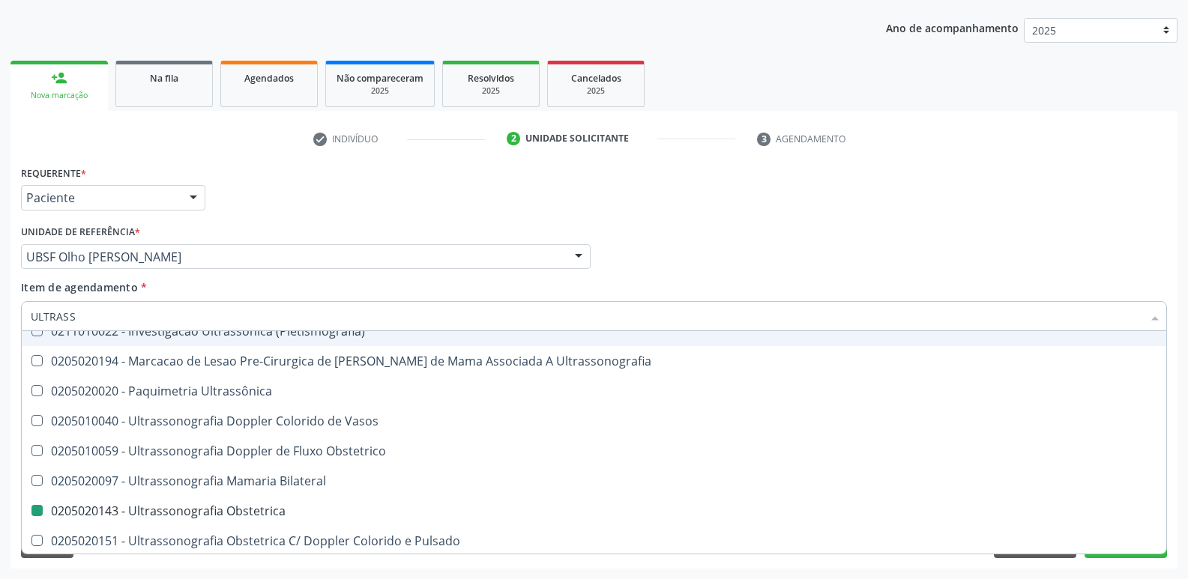
click at [372, 223] on div "Unidade de referência * UBSF Olho Dagua Salgado UBSF Ligeiro II UBSF Saulo Leal…" at bounding box center [306, 245] width 570 height 48
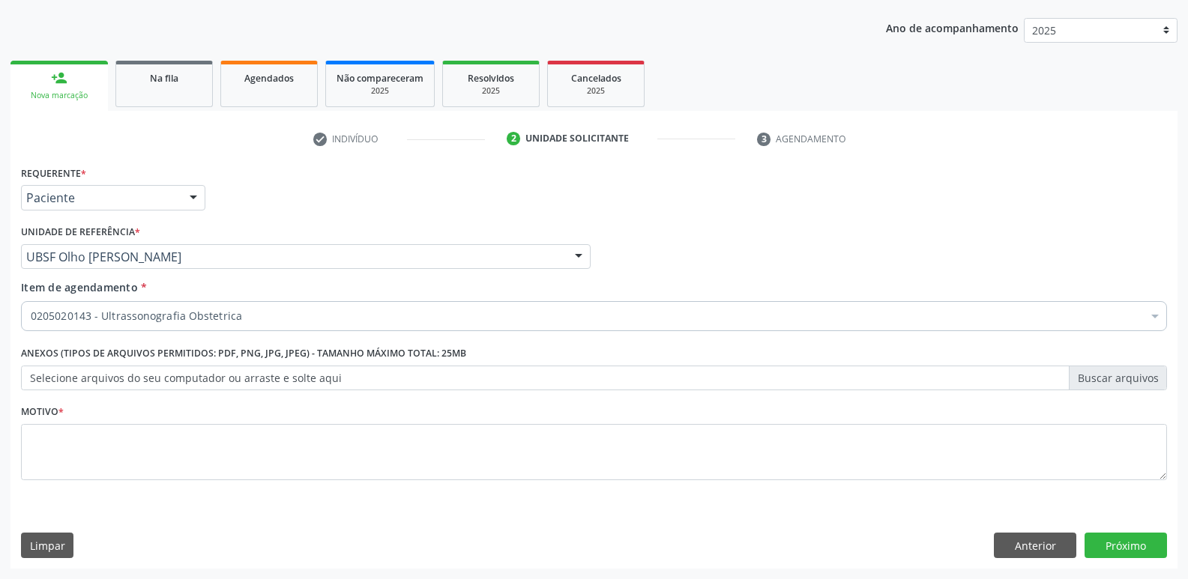
checkbox Obstetrica "true"
checkbox Adolescente\) "false"
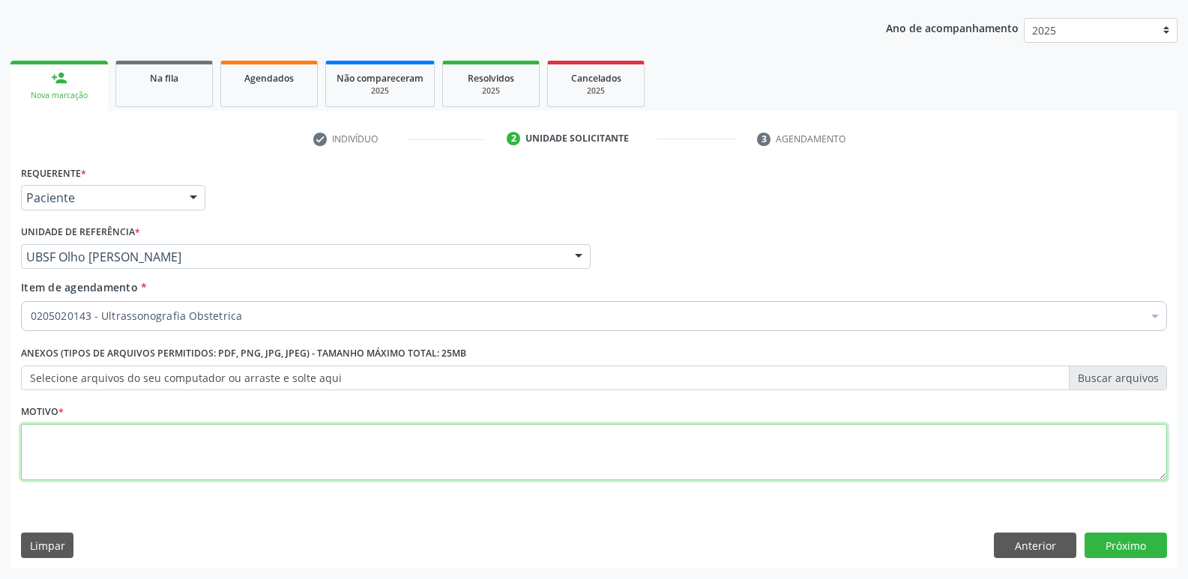
drag, startPoint x: 236, startPoint y: 477, endPoint x: 244, endPoint y: 459, distance: 19.5
click at [235, 466] on textarea at bounding box center [594, 452] width 1146 height 57
paste textarea "A"
drag, startPoint x: 146, startPoint y: 452, endPoint x: 0, endPoint y: 390, distance: 158.5
click at [0, 390] on div "Acompanhamento Acompanhe a situação das marcações correntes e finalizadas Relat…" at bounding box center [594, 249] width 1188 height 660
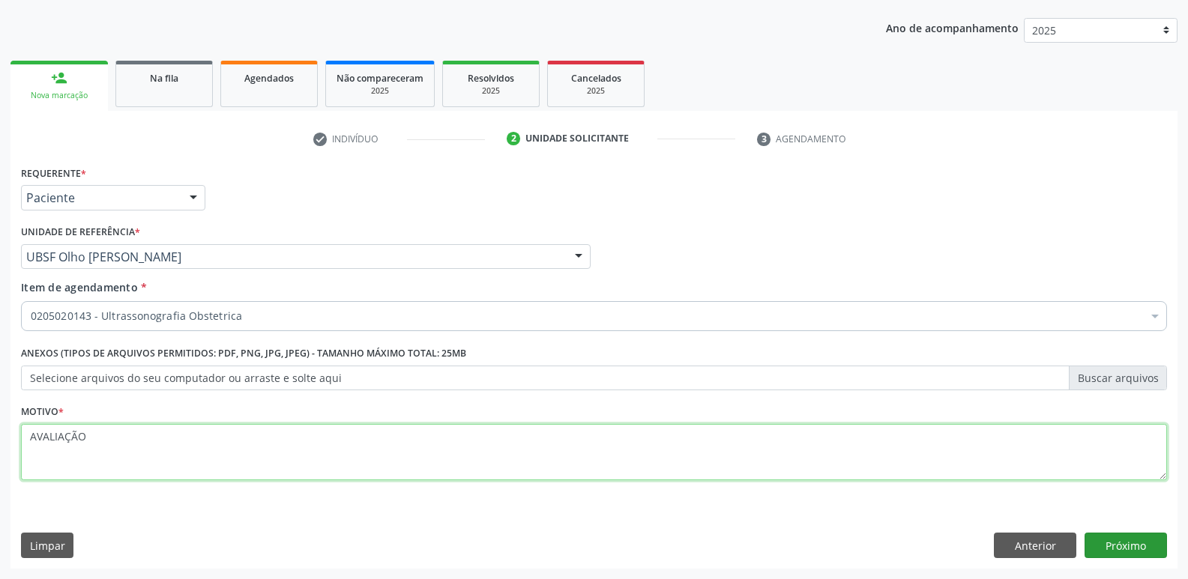
type textarea "AVALIAÇÃO"
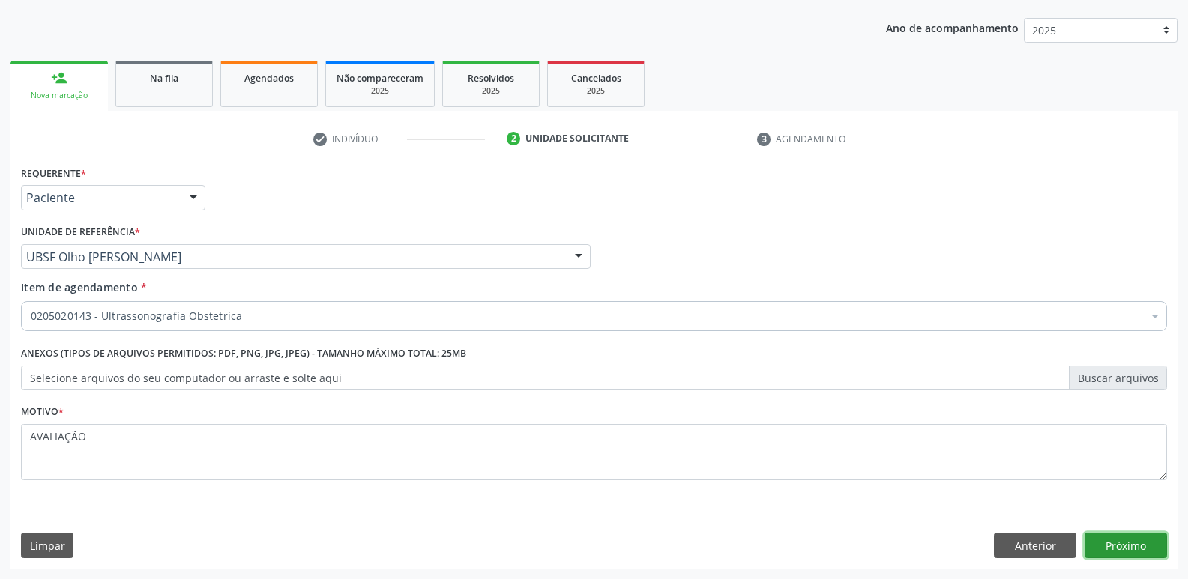
click at [1103, 542] on button "Próximo" at bounding box center [1125, 545] width 82 height 25
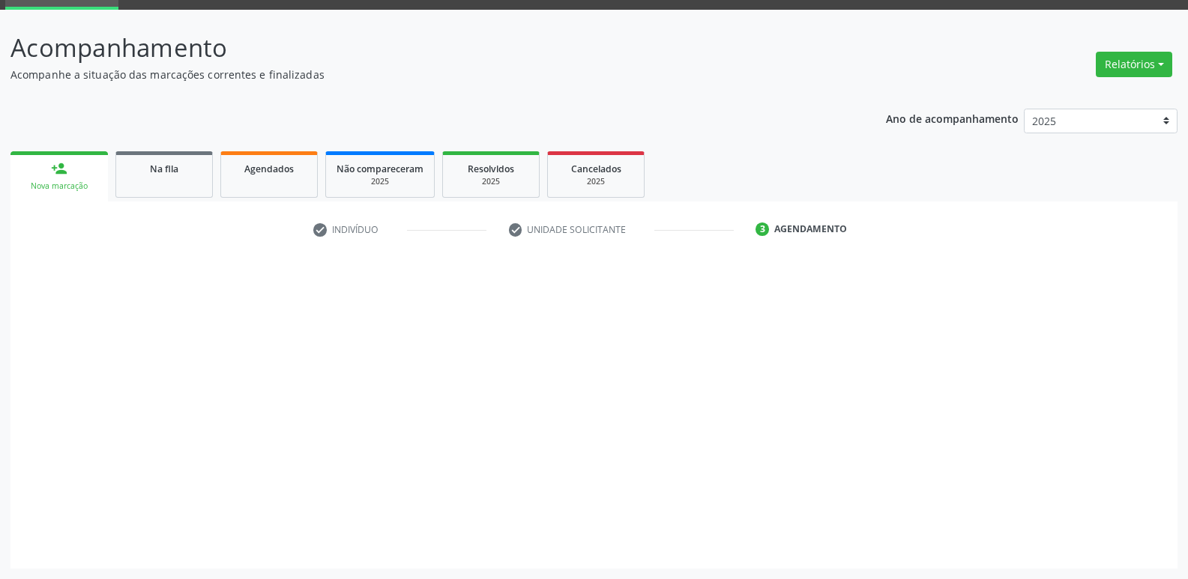
scroll to position [73, 0]
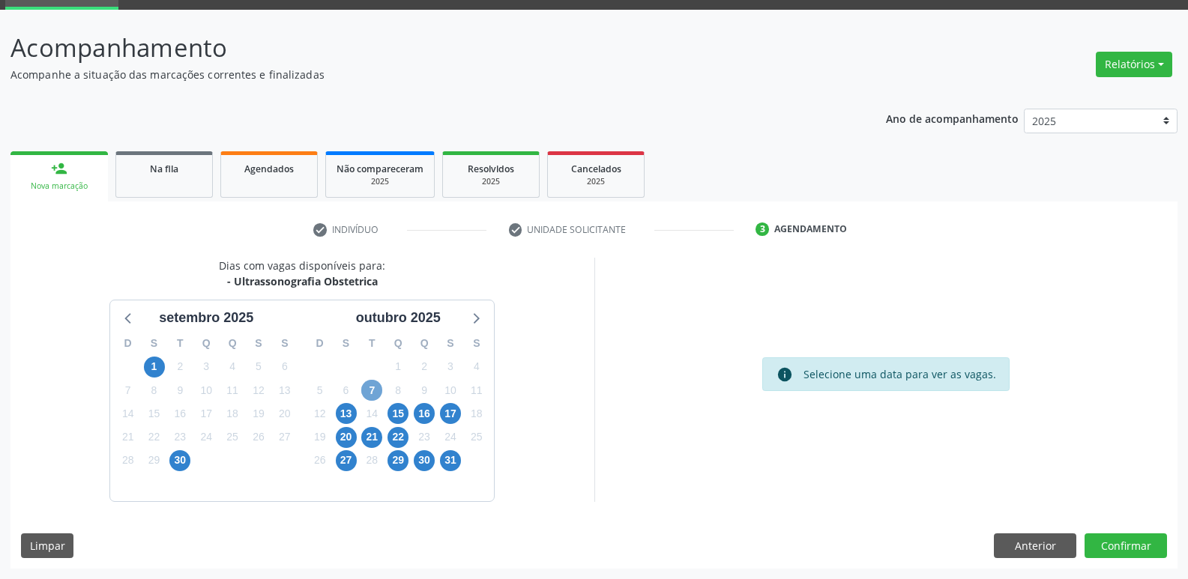
click at [378, 385] on span "7" at bounding box center [371, 390] width 21 height 21
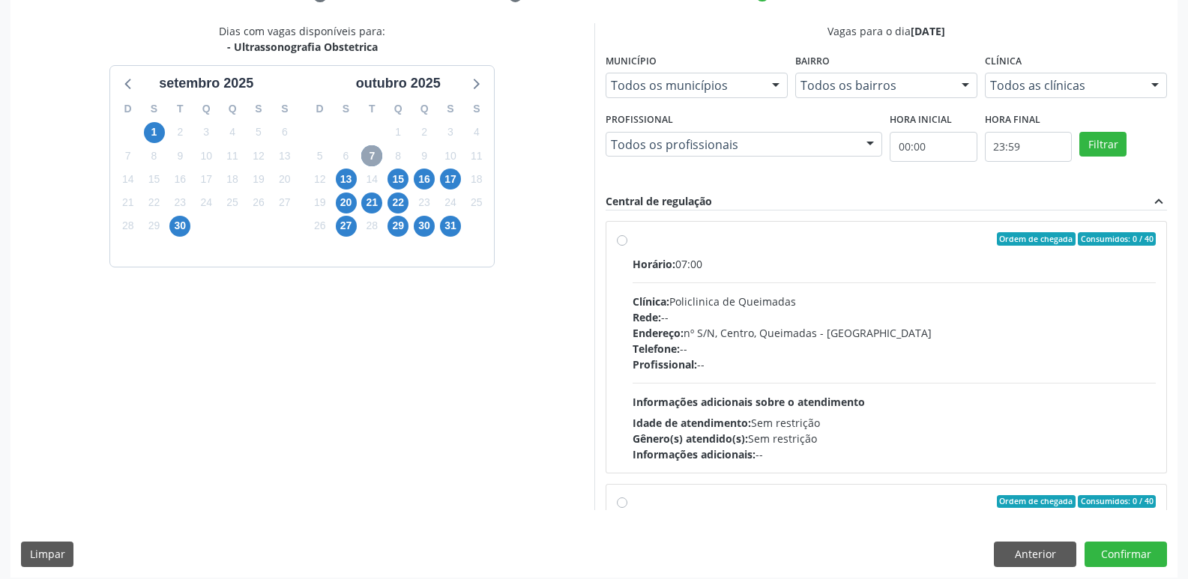
scroll to position [316, 0]
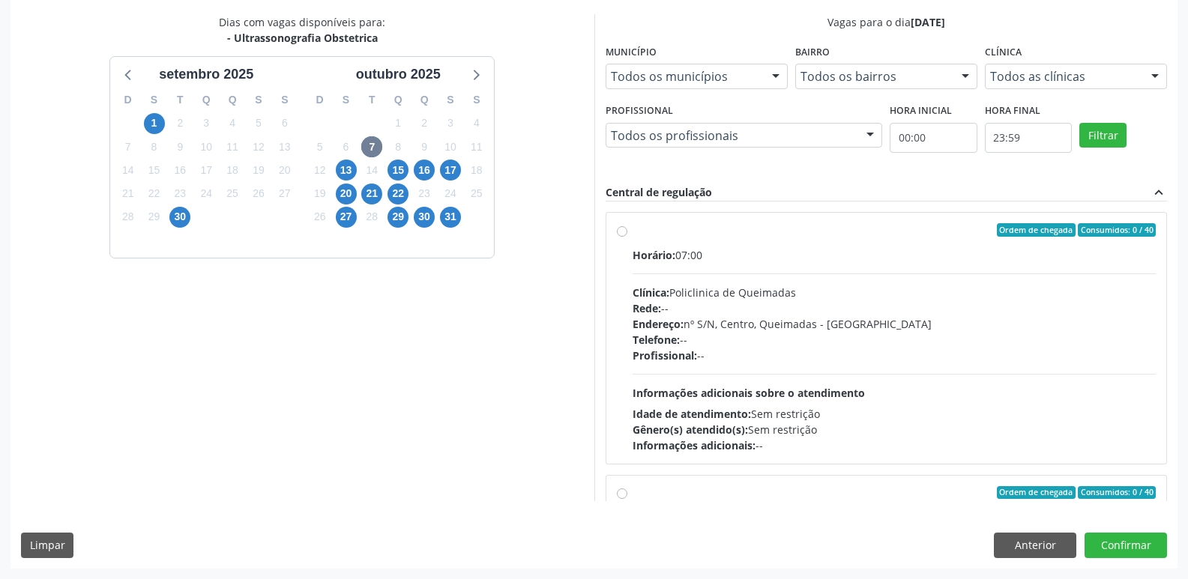
click at [764, 360] on div "Profissional: --" at bounding box center [894, 356] width 524 height 16
click at [627, 237] on input "Ordem de chegada Consumidos: 0 / 40 Horário: 07:00 Clínica: Policlinica de Quei…" at bounding box center [622, 229] width 10 height 13
radio input "true"
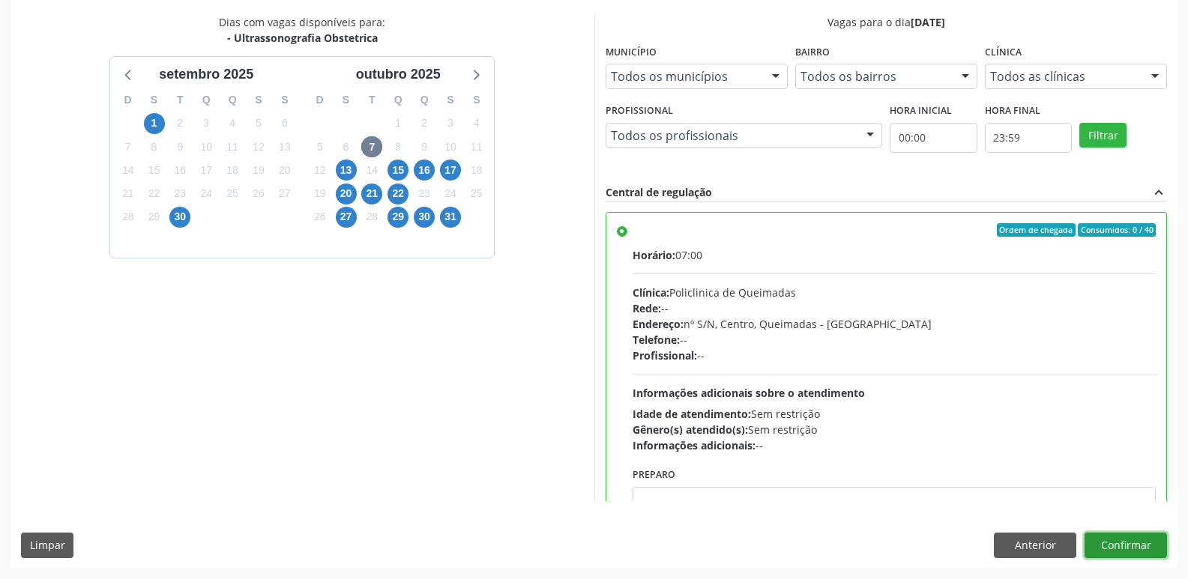
click at [1141, 548] on button "Confirmar" at bounding box center [1125, 545] width 82 height 25
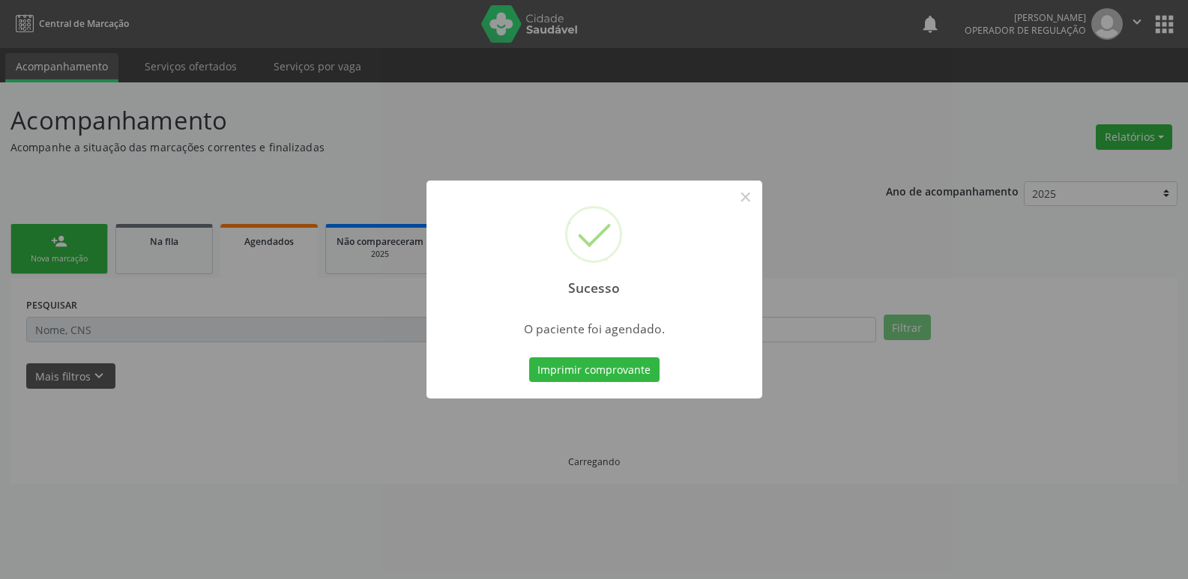
scroll to position [0, 0]
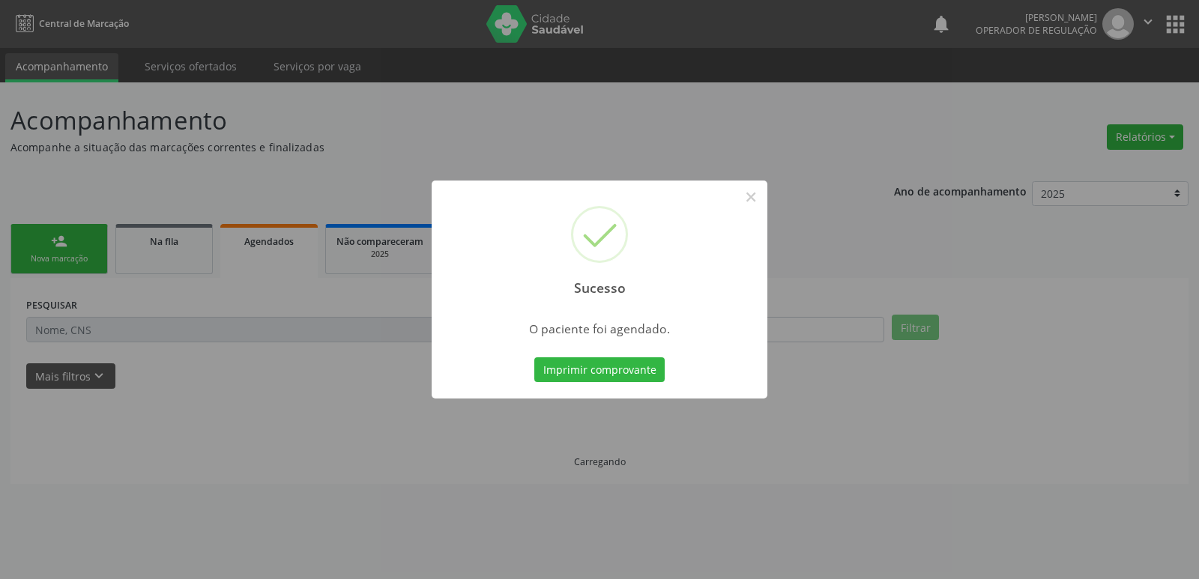
click at [534, 357] on button "Imprimir comprovante" at bounding box center [599, 369] width 130 height 25
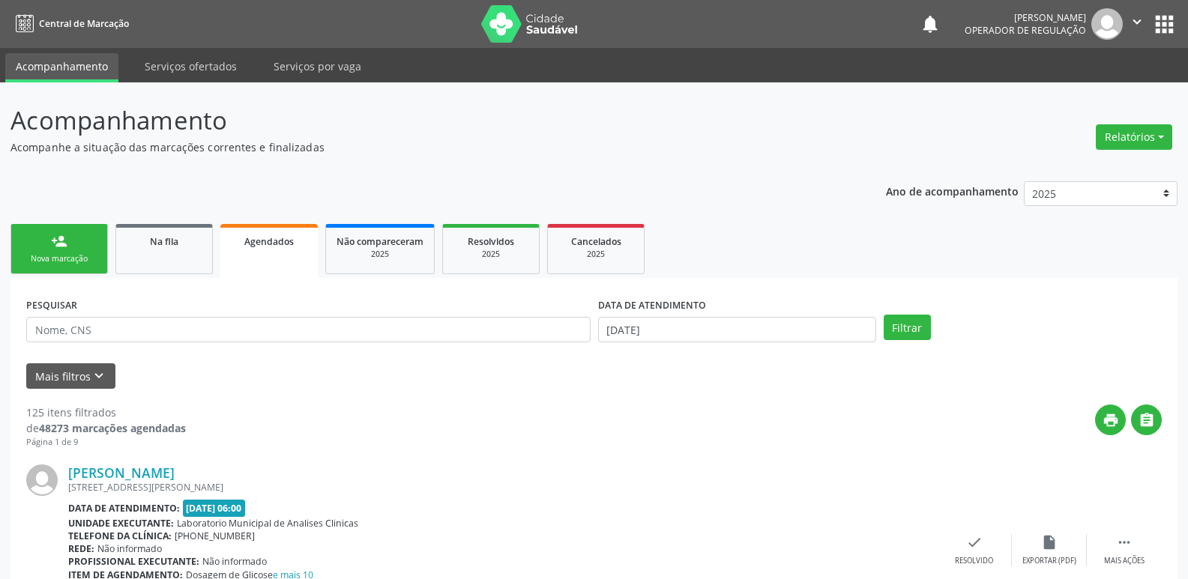
click at [75, 257] on div "Nova marcação" at bounding box center [59, 258] width 75 height 11
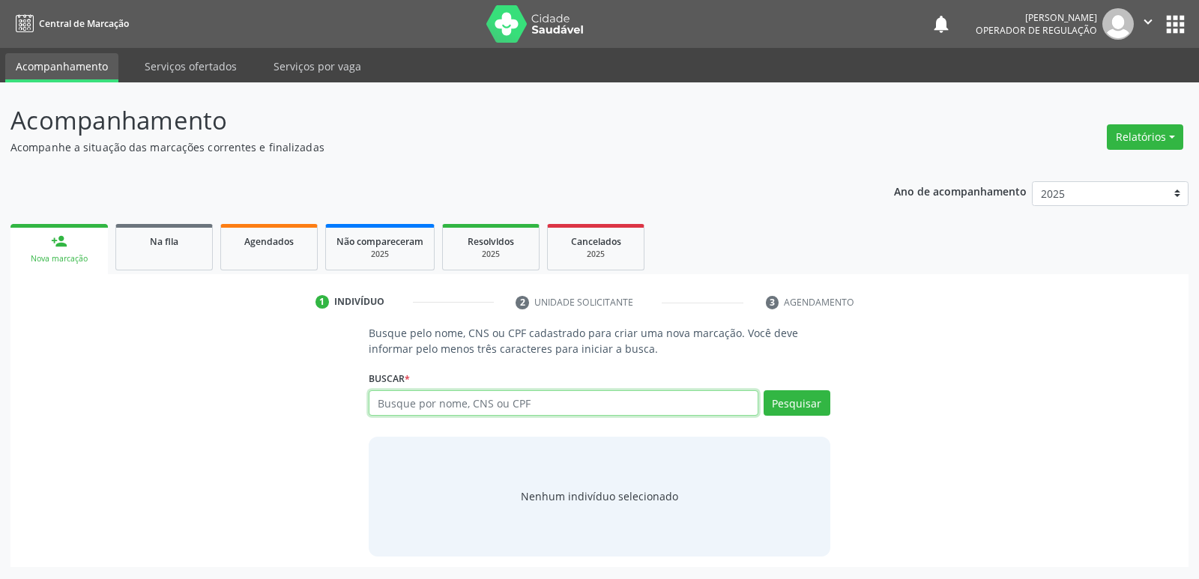
click at [408, 404] on input "text" at bounding box center [563, 402] width 389 height 25
click at [408, 408] on input "text" at bounding box center [563, 402] width 389 height 25
type input "702800691117067"
click at [794, 392] on button "Pesquisar" at bounding box center [797, 402] width 67 height 25
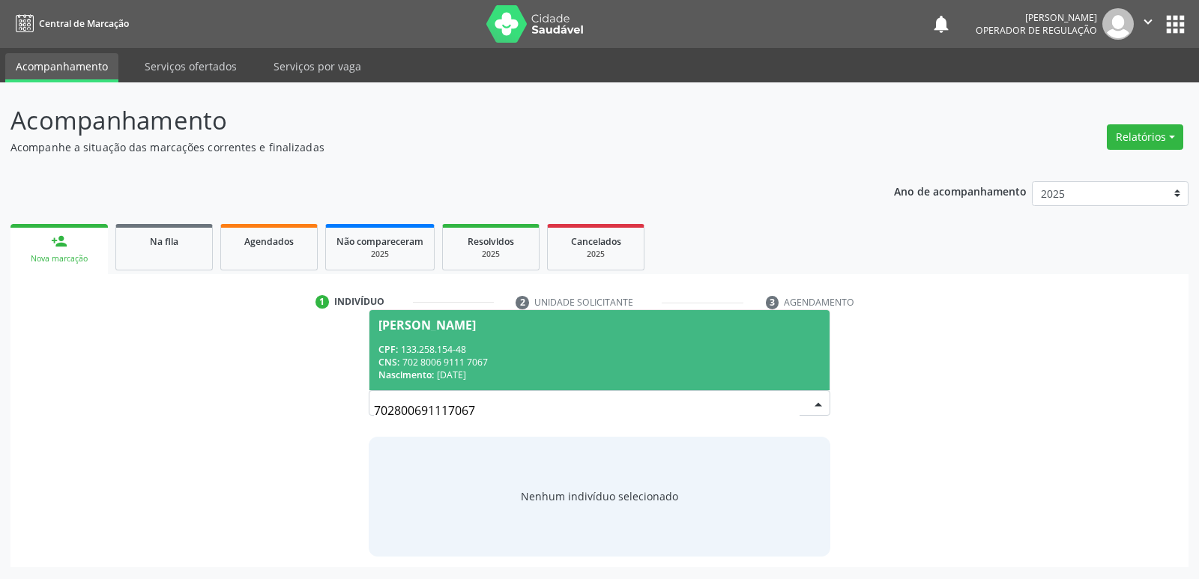
click at [454, 347] on div "CPF: 133.258.154-48" at bounding box center [598, 349] width 441 height 13
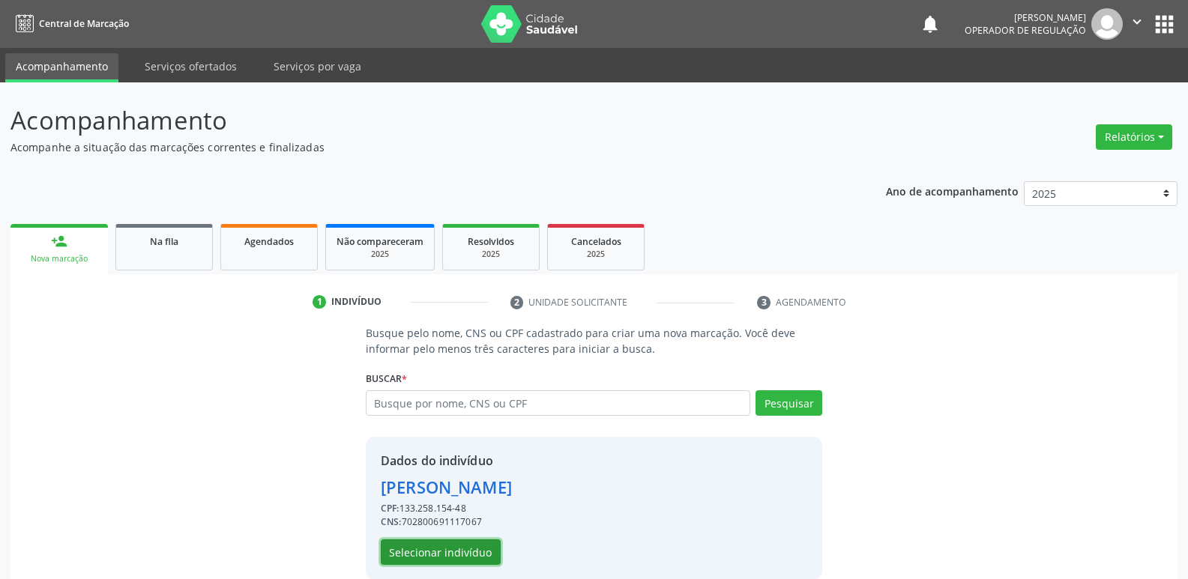
click at [469, 562] on button "Selecionar indivíduo" at bounding box center [441, 552] width 120 height 25
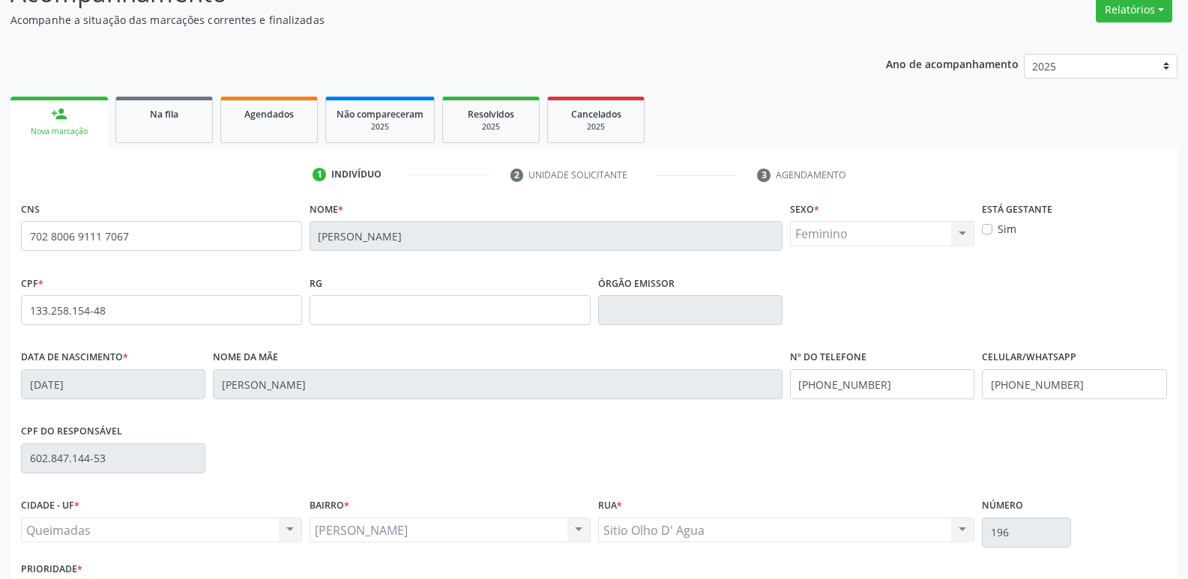
scroll to position [233, 0]
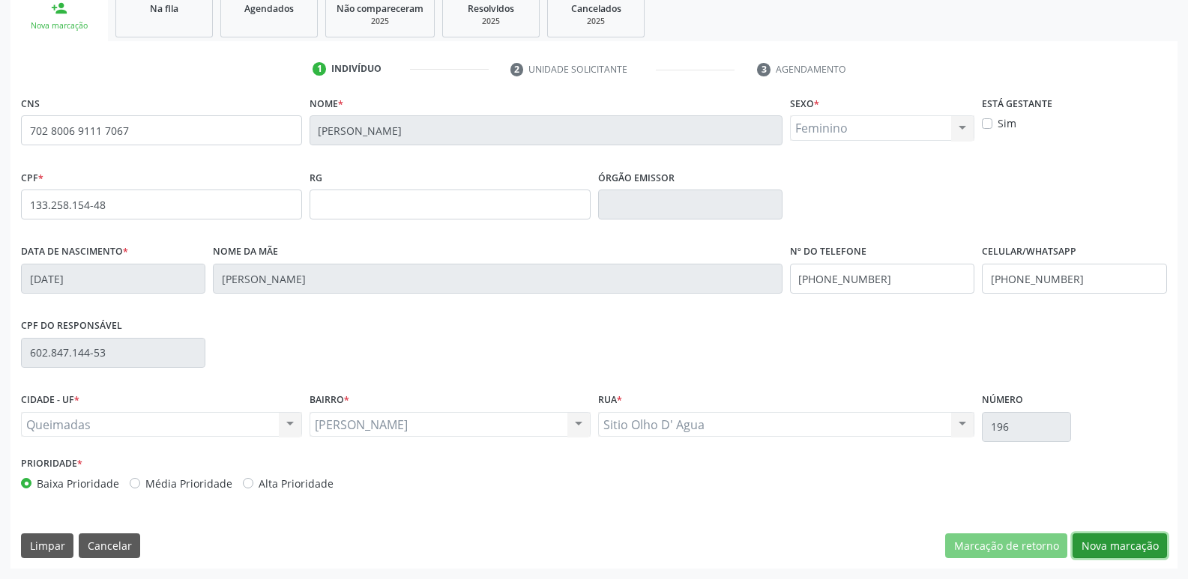
click at [1090, 546] on button "Nova marcação" at bounding box center [1119, 546] width 94 height 25
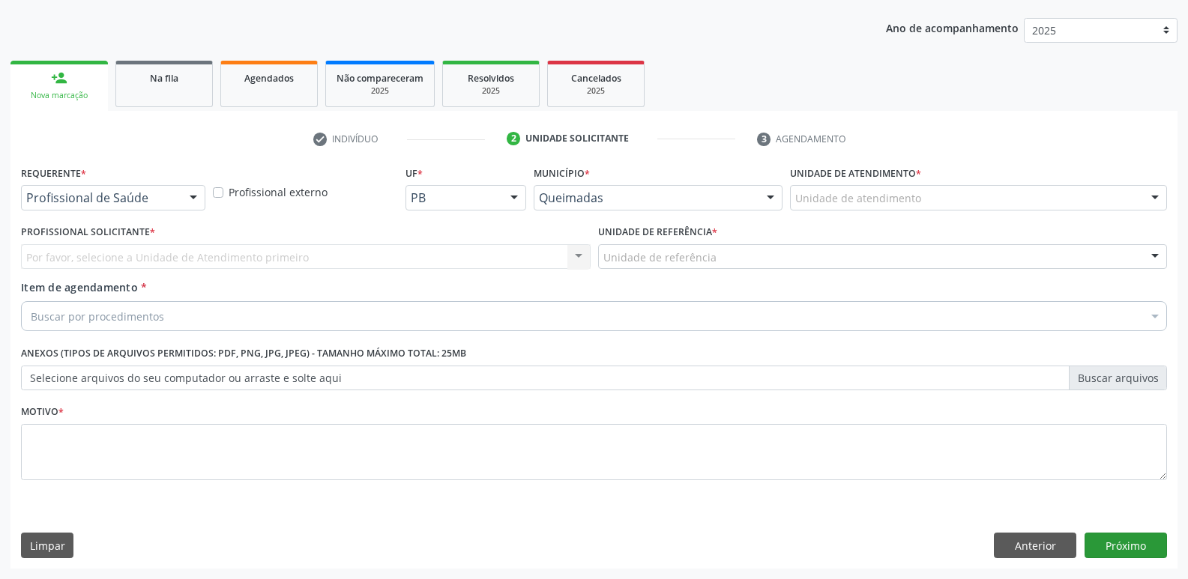
scroll to position [163, 0]
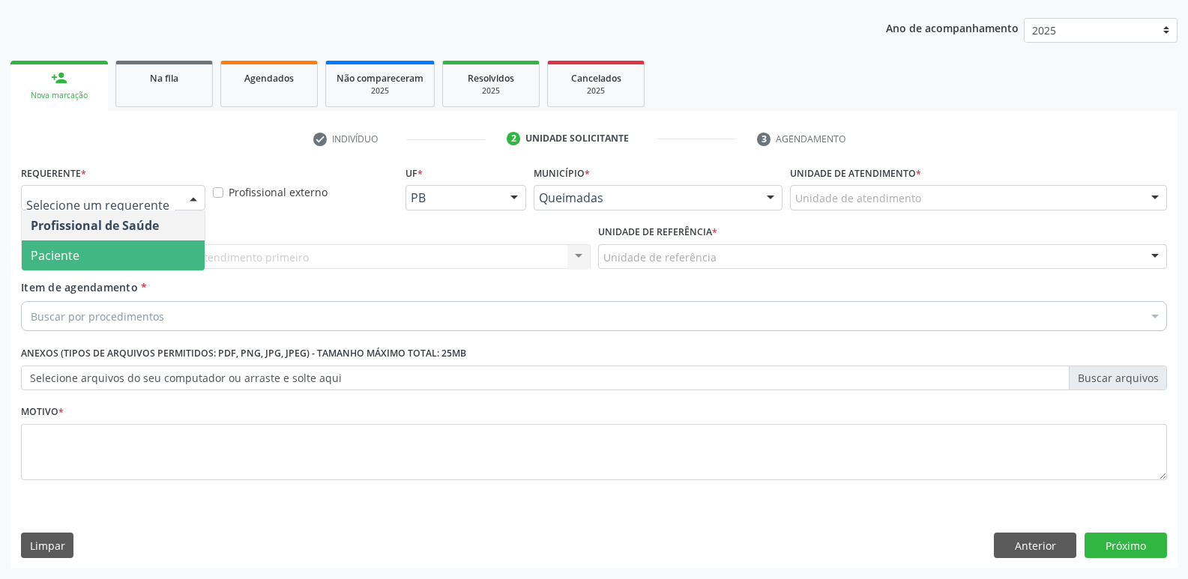
drag, startPoint x: 107, startPoint y: 254, endPoint x: 141, endPoint y: 252, distance: 33.8
click at [112, 253] on span "Paciente" at bounding box center [113, 256] width 183 height 30
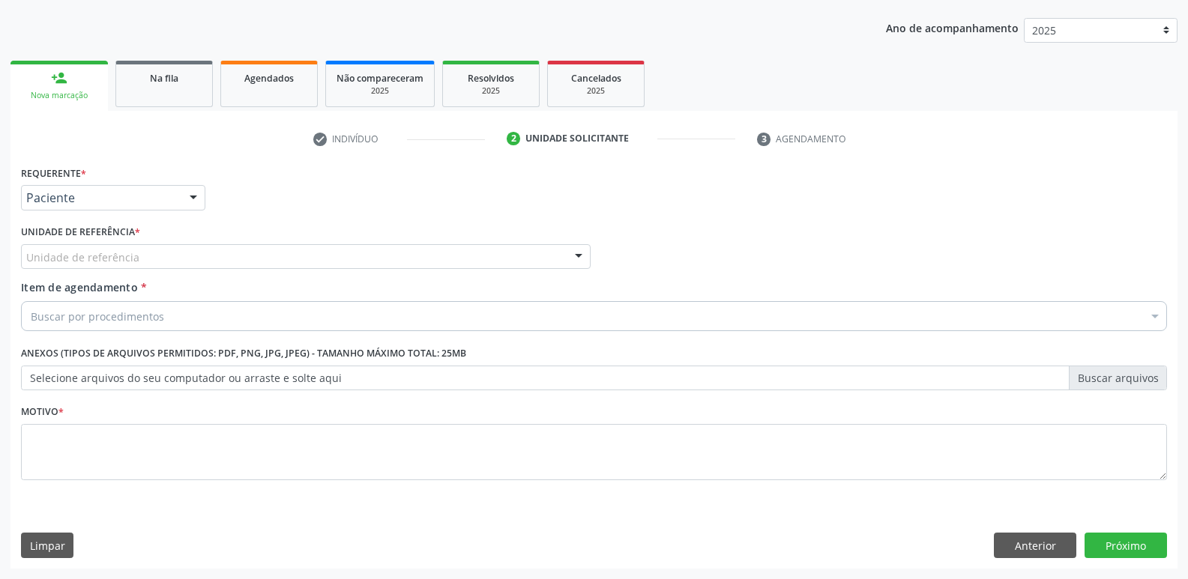
click at [159, 262] on div "Unidade de referência" at bounding box center [306, 256] width 570 height 25
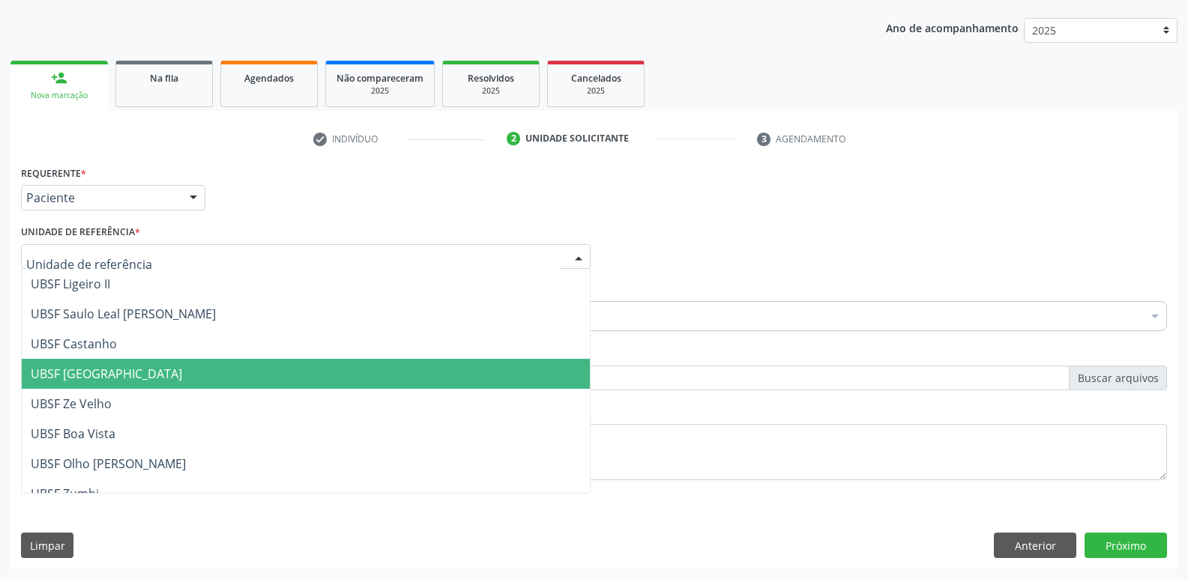
click at [1032, 567] on div "Requerente * Paciente Profissional de Saúde Paciente Nenhum resultado encontrad…" at bounding box center [593, 365] width 1167 height 407
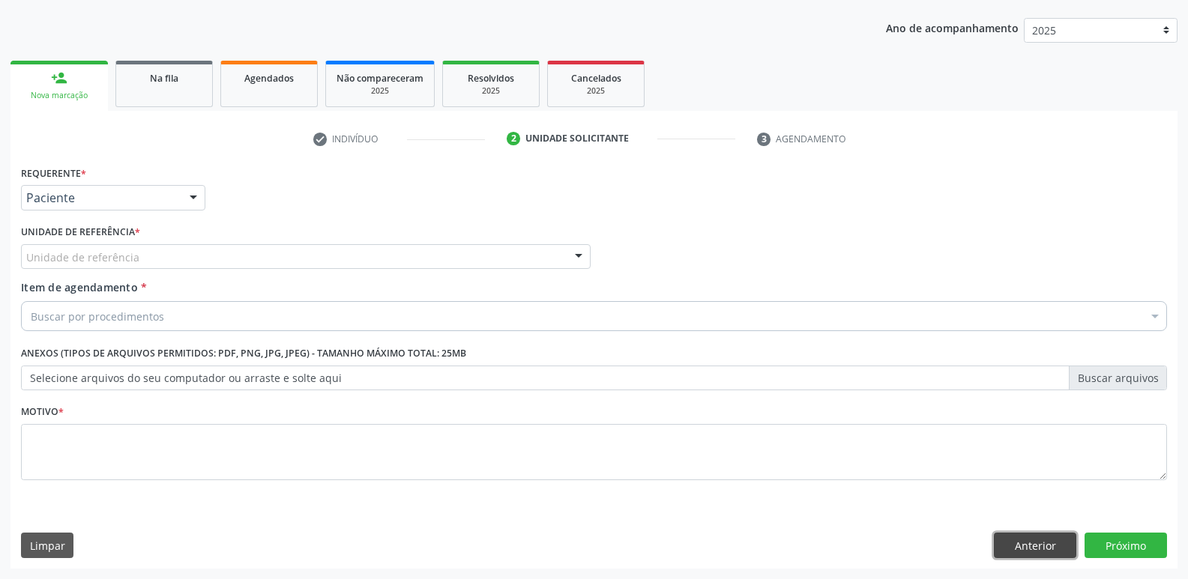
click at [1031, 552] on button "Anterior" at bounding box center [1035, 545] width 82 height 25
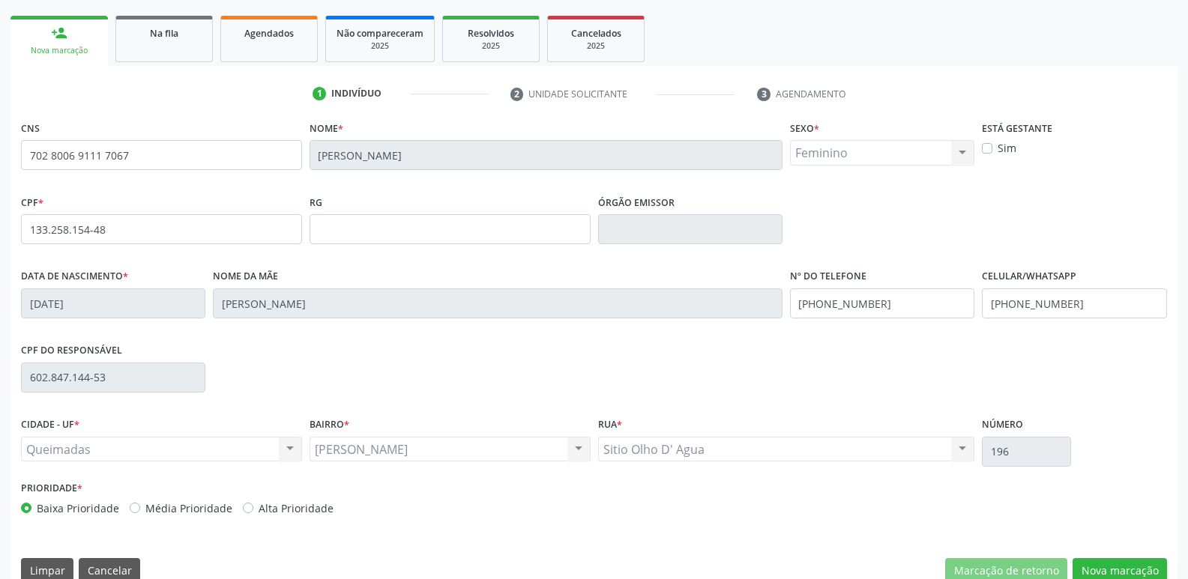
scroll to position [233, 0]
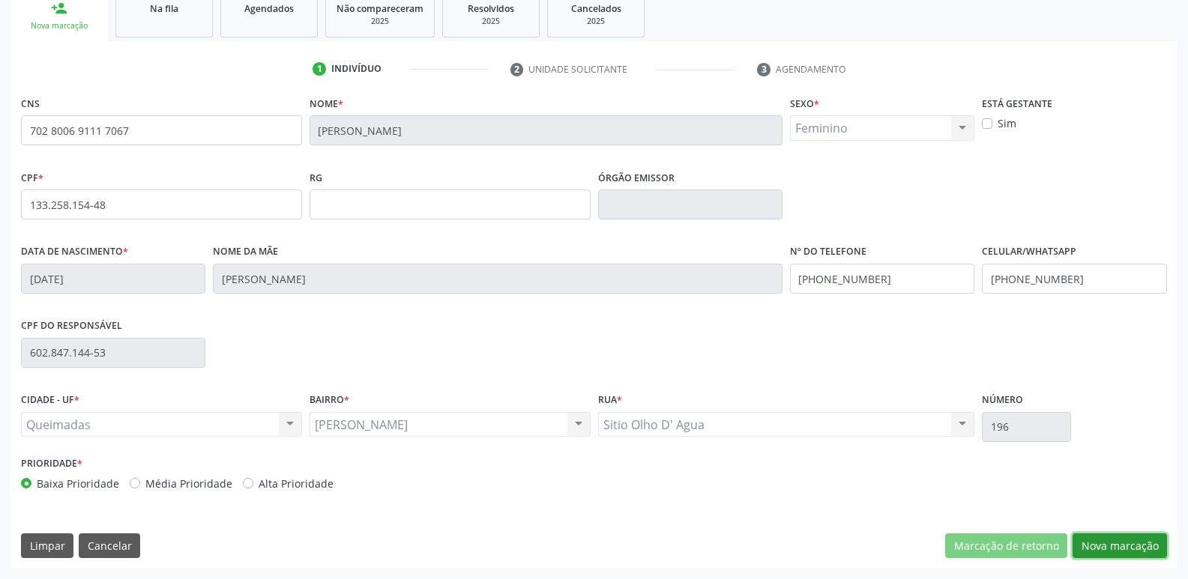
click at [1110, 549] on button "Nova marcação" at bounding box center [1119, 546] width 94 height 25
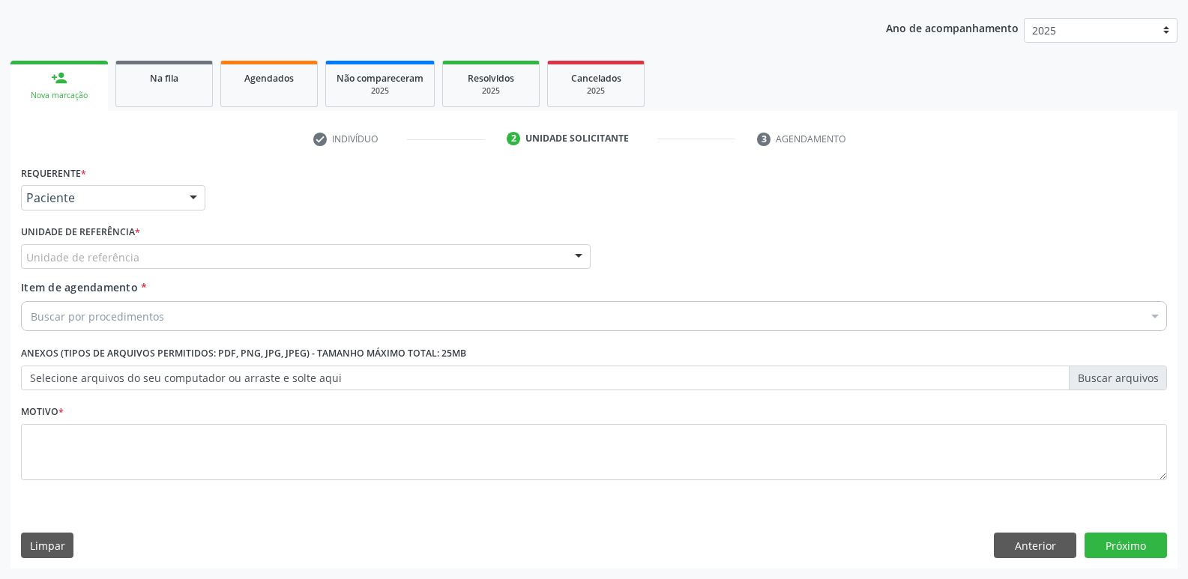
scroll to position [163, 0]
click at [145, 239] on div "Unidade de referência * Unidade de referência UBSF Ligeiro II UBSF Saulo Leal […" at bounding box center [306, 245] width 570 height 48
click at [146, 253] on div "Unidade de referência" at bounding box center [306, 256] width 570 height 25
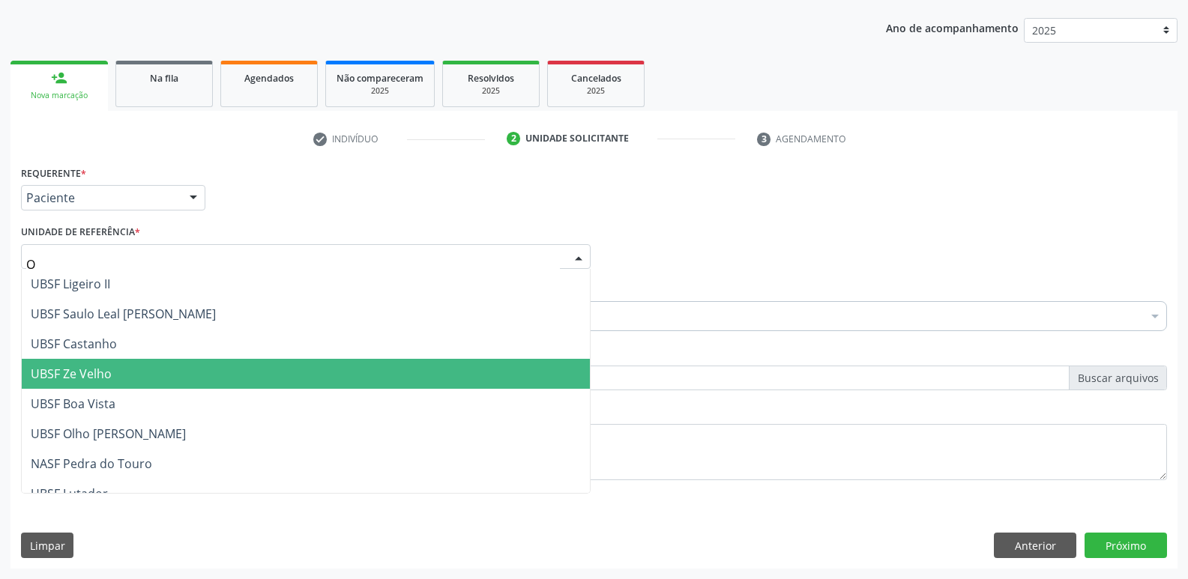
type input "OL"
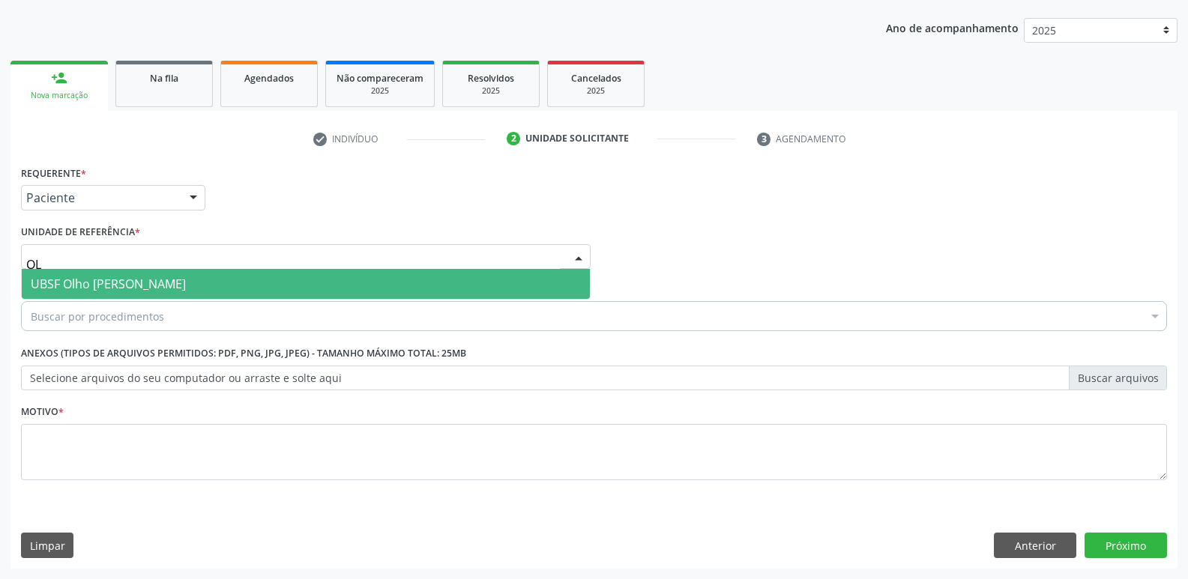
click at [142, 291] on span "UBSF Olho [PERSON_NAME]" at bounding box center [108, 284] width 155 height 16
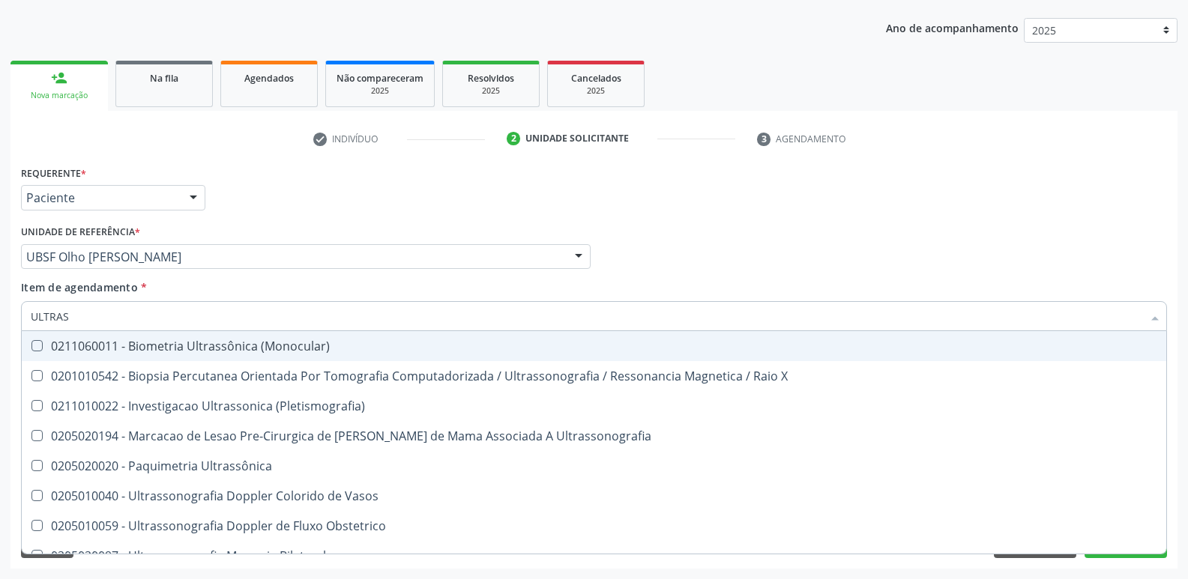
type input "ULTRASS"
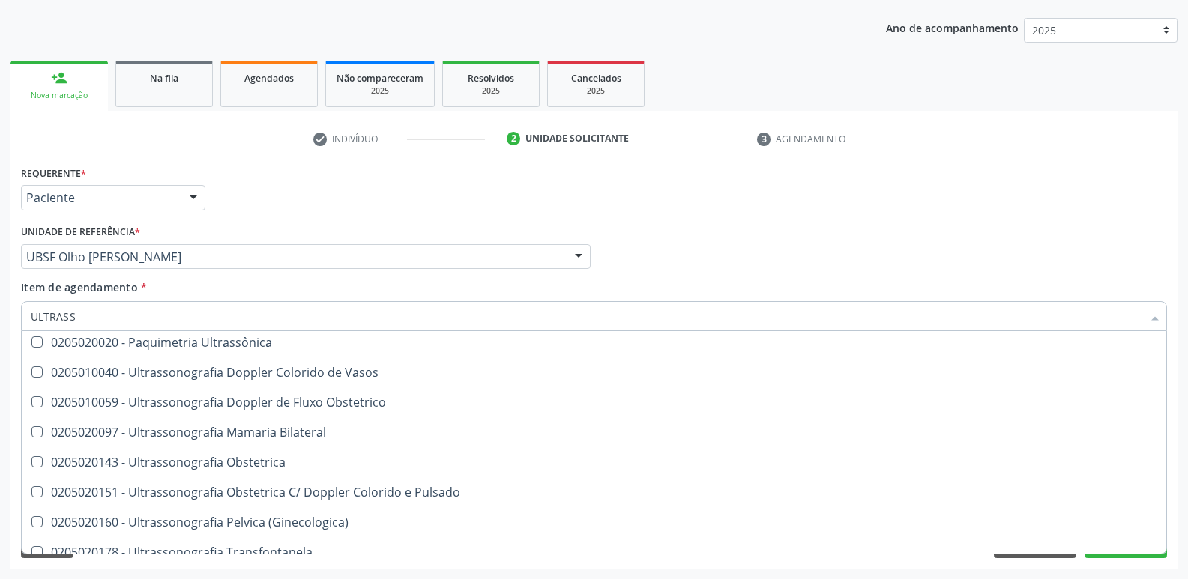
scroll to position [150, 0]
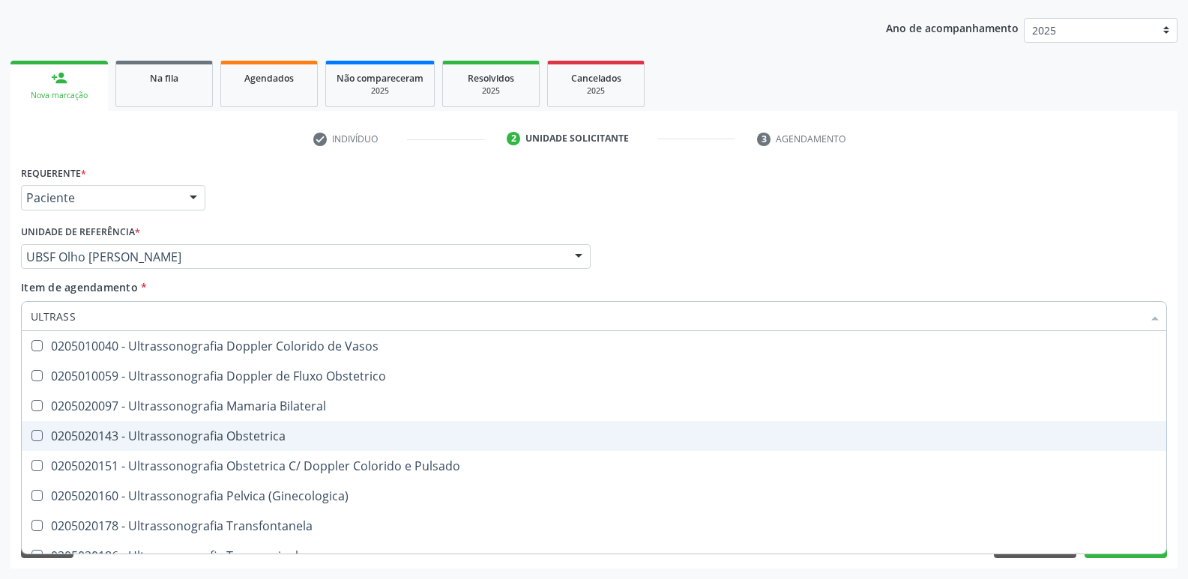
click at [265, 426] on span "0205020143 - Ultrassonografia Obstetrica" at bounding box center [594, 436] width 1144 height 30
checkbox Obstetrica "true"
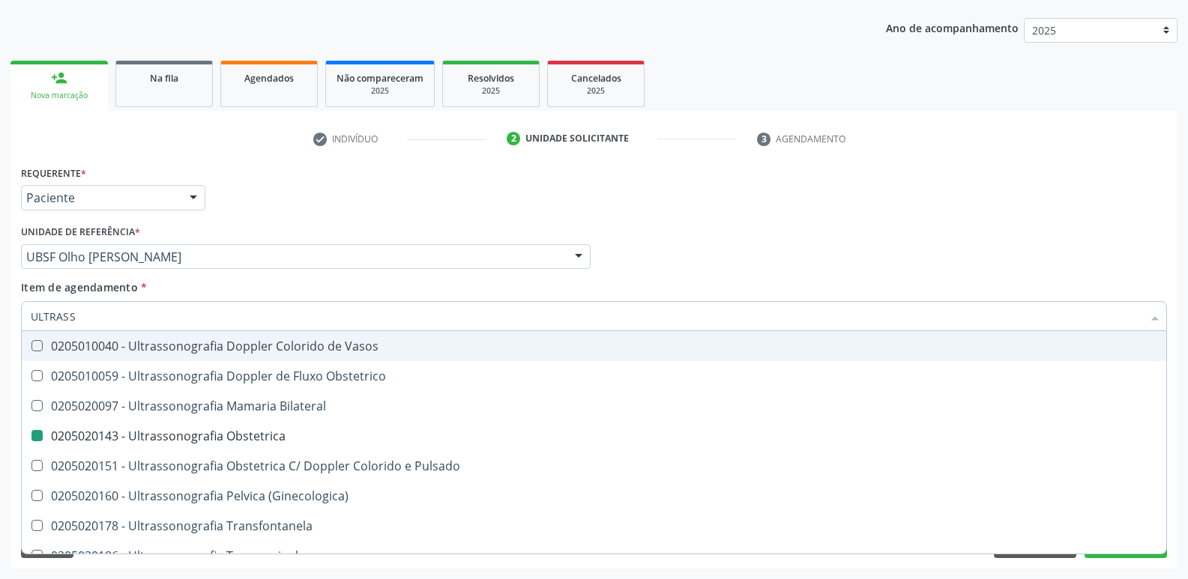
click at [293, 214] on div "Requerente * Paciente Profissional de Saúde Paciente Nenhum resultado encontrad…" at bounding box center [593, 191] width 1153 height 58
checkbox X "true"
checkbox Obstetrica "false"
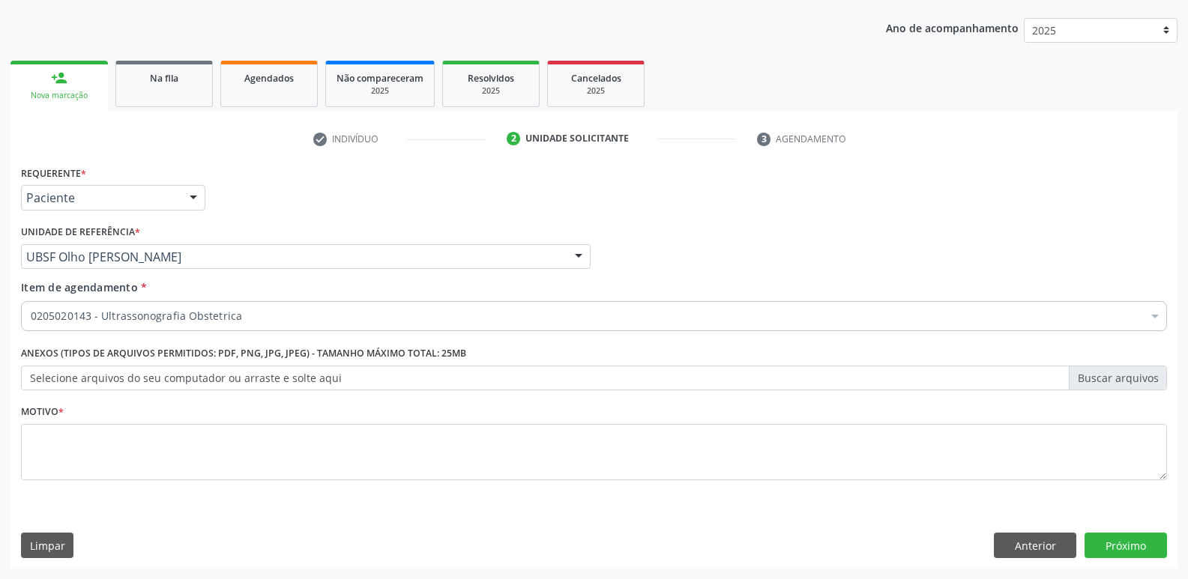
scroll to position [0, 0]
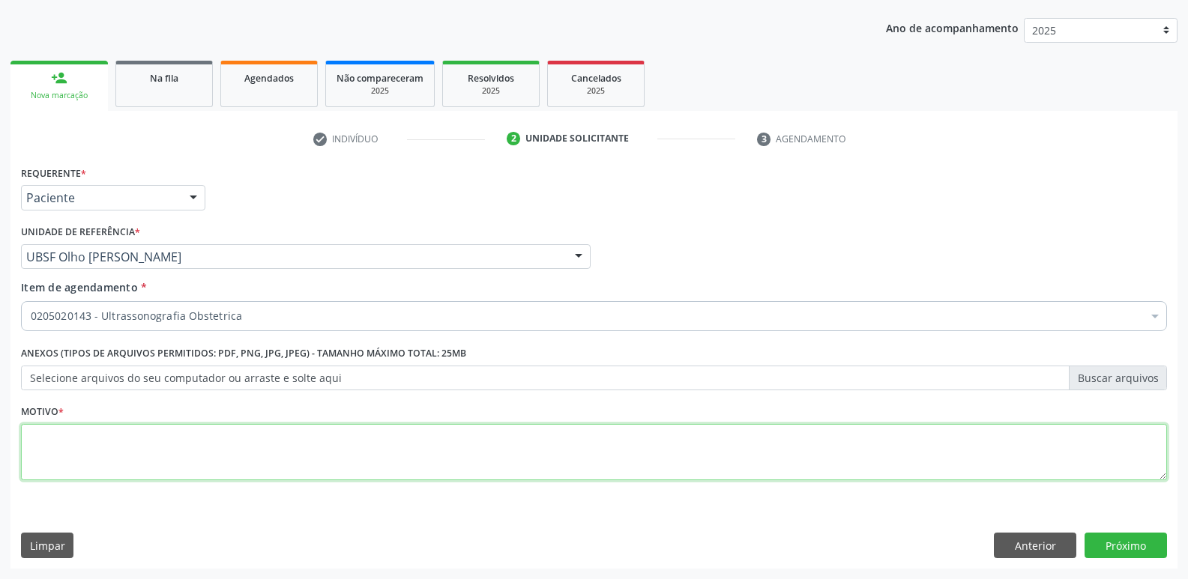
click at [172, 475] on textarea at bounding box center [594, 452] width 1146 height 57
paste textarea "AVALIAÇÃO"
type textarea "AVALIAÇÃO"
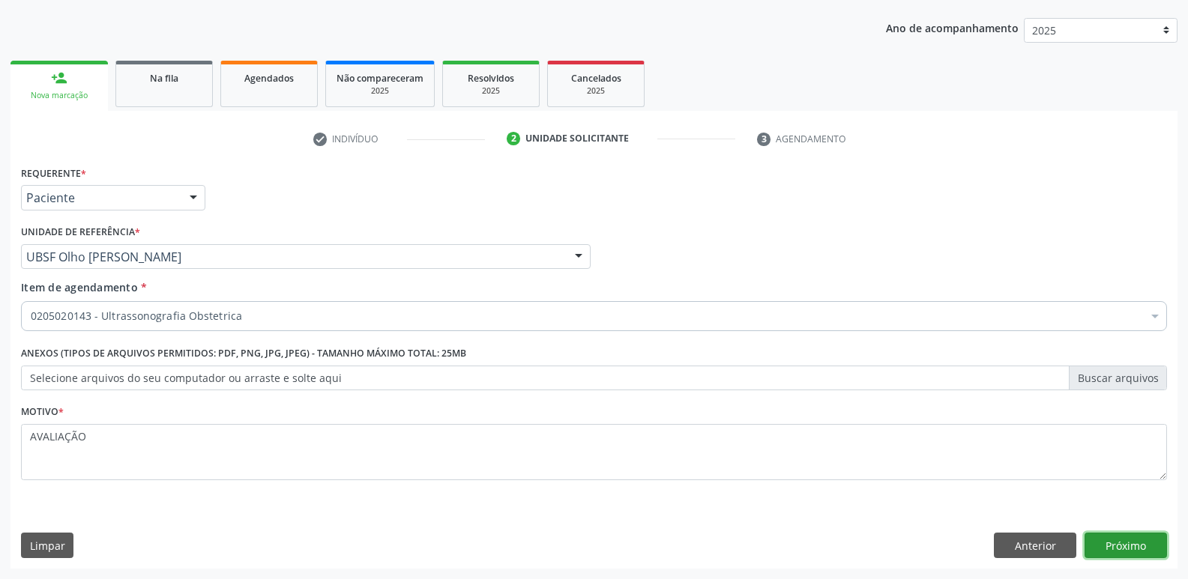
click at [1089, 543] on button "Próximo" at bounding box center [1125, 545] width 82 height 25
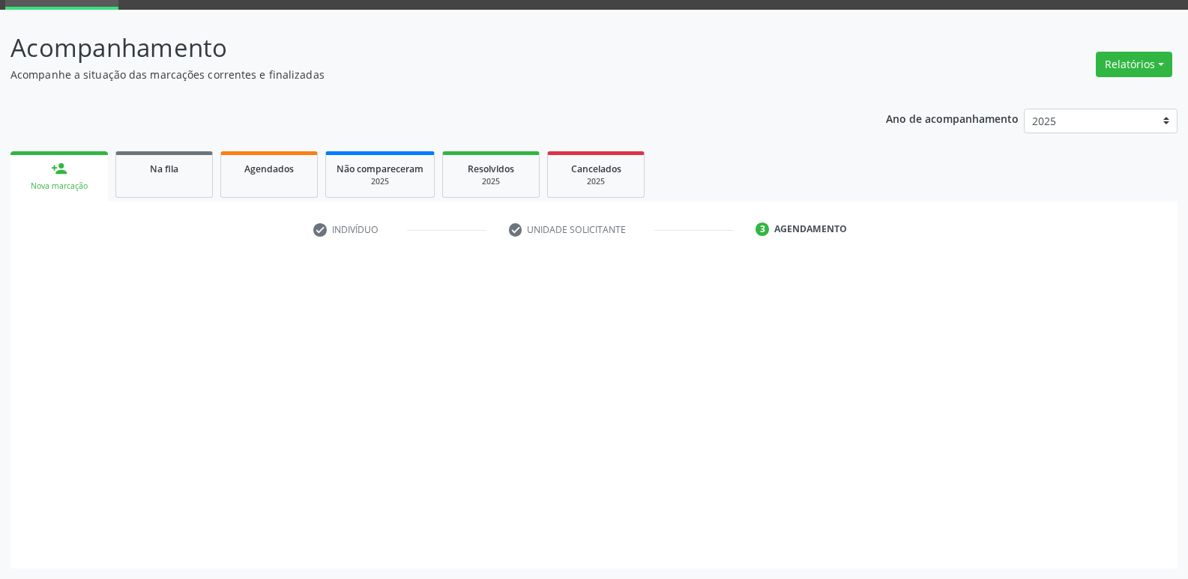
scroll to position [73, 0]
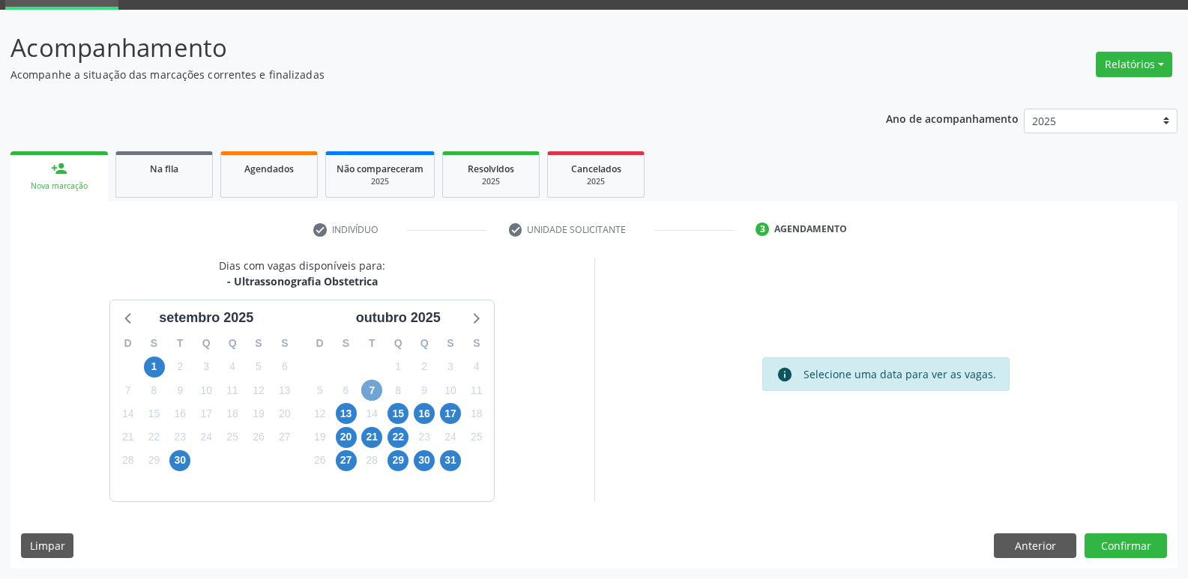
click at [364, 393] on span "7" at bounding box center [371, 390] width 21 height 21
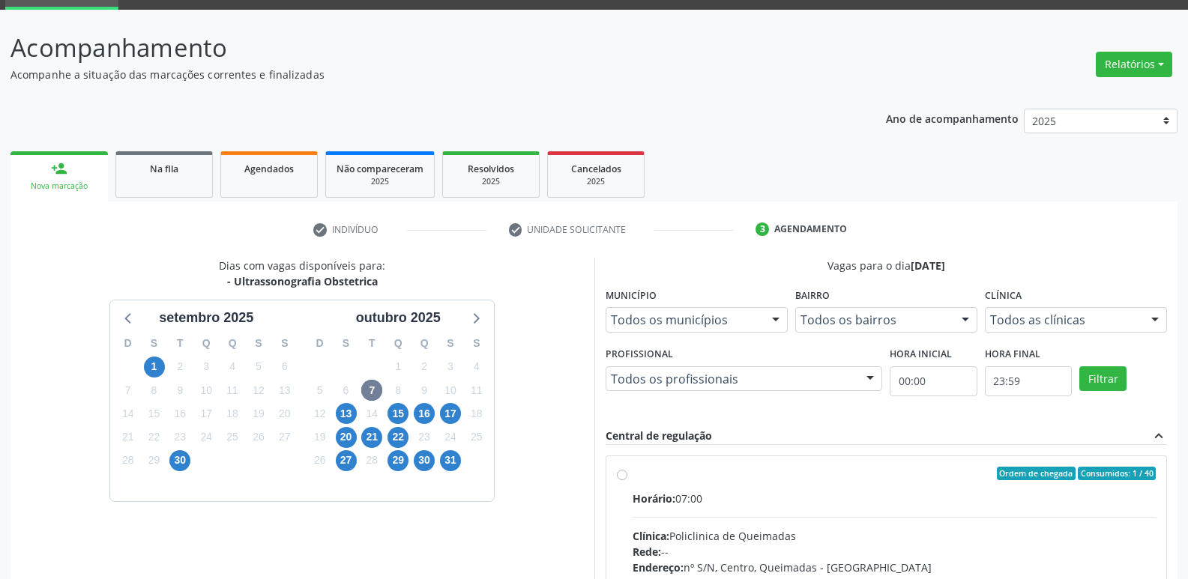
click at [1097, 488] on label "Ordem de chegada Consumidos: 1 / 40 Horário: 07:00 Clínica: Policlinica de Quei…" at bounding box center [894, 582] width 524 height 230
click at [627, 480] on input "Ordem de chegada Consumidos: 1 / 40 Horário: 07:00 Clínica: Policlinica de Quei…" at bounding box center [622, 473] width 10 height 13
radio input "true"
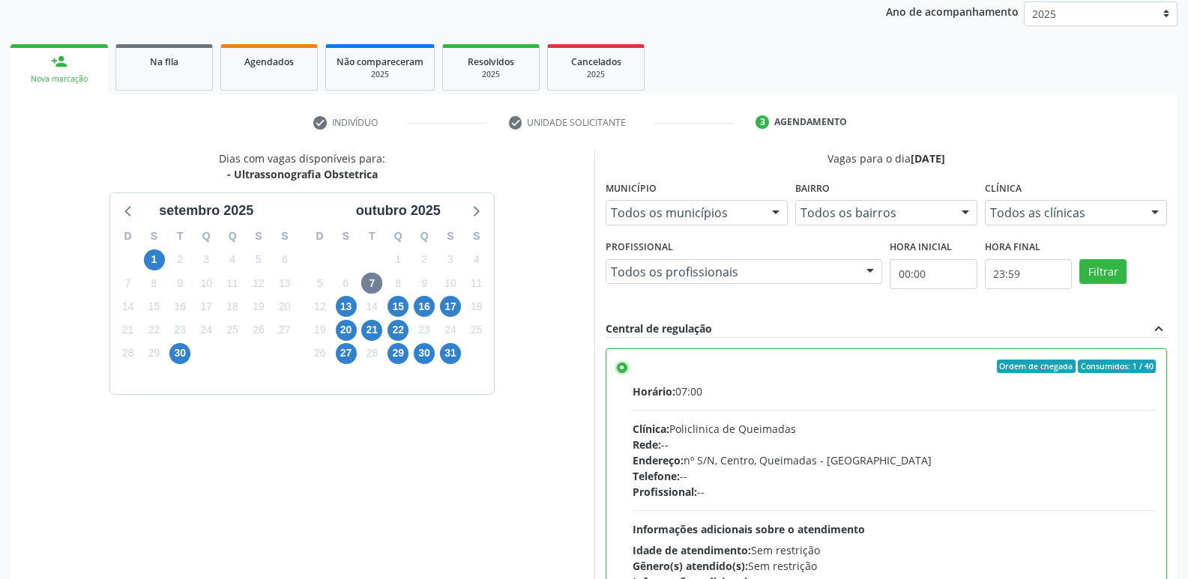
scroll to position [316, 0]
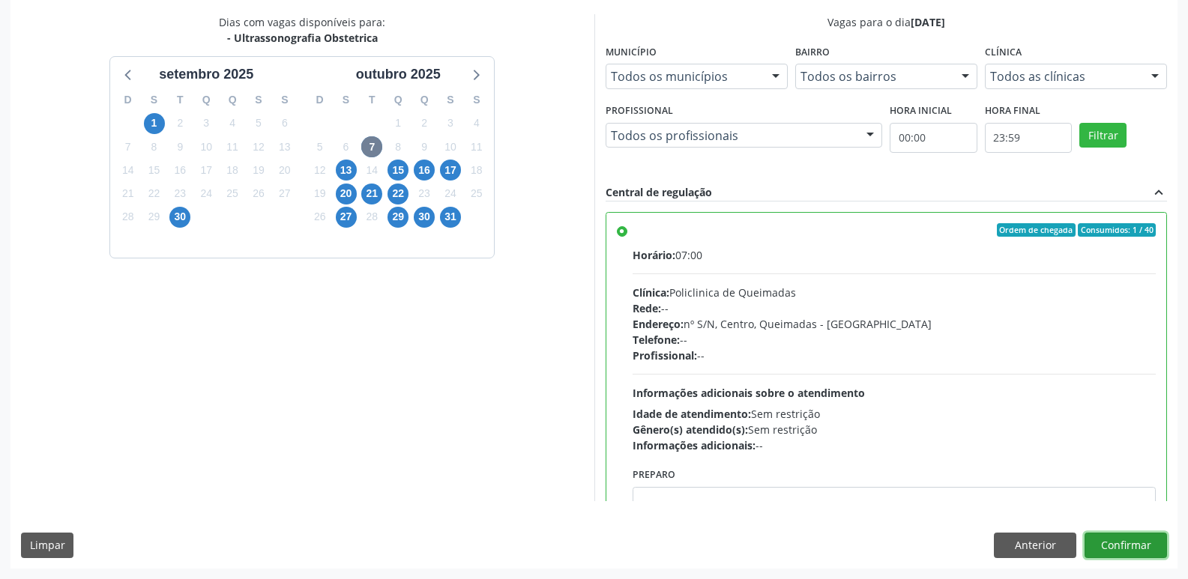
click at [1109, 537] on button "Confirmar" at bounding box center [1125, 545] width 82 height 25
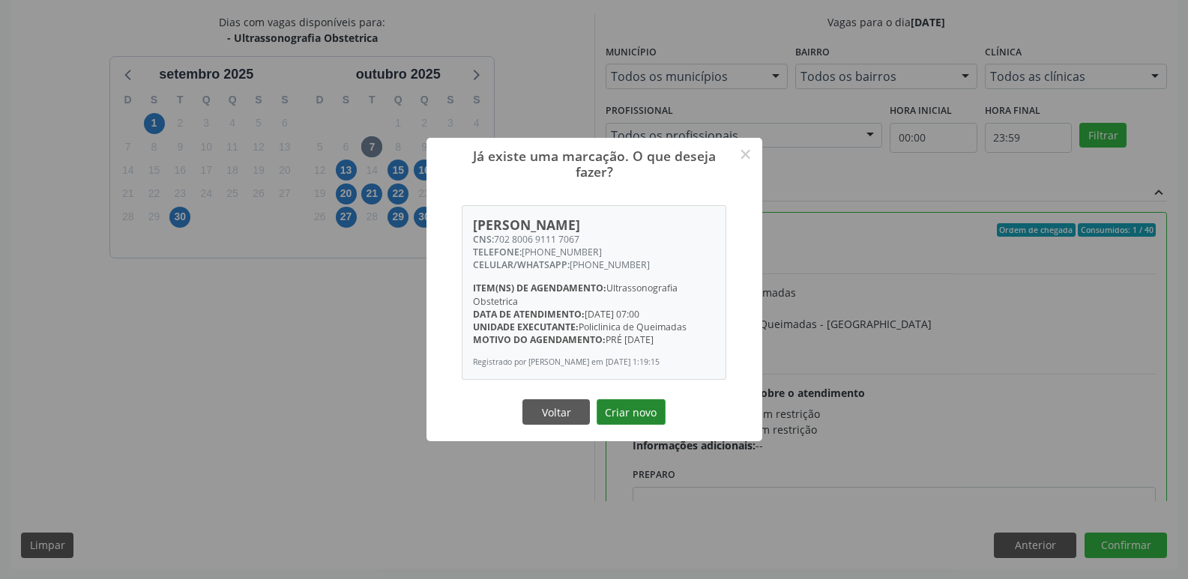
click at [631, 425] on button "Criar novo" at bounding box center [631, 411] width 69 height 25
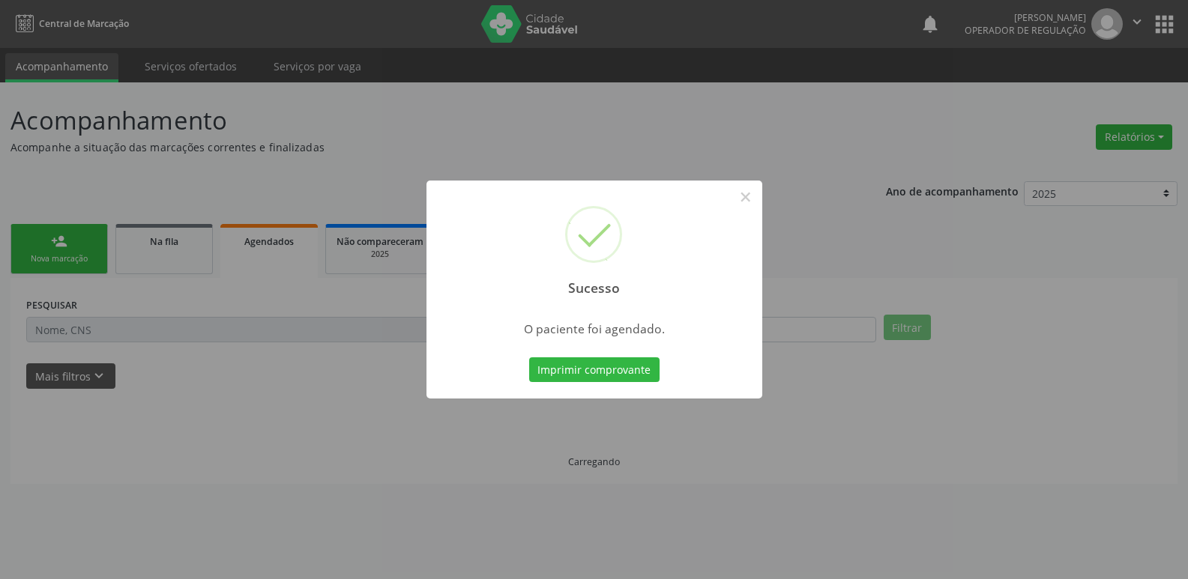
scroll to position [0, 0]
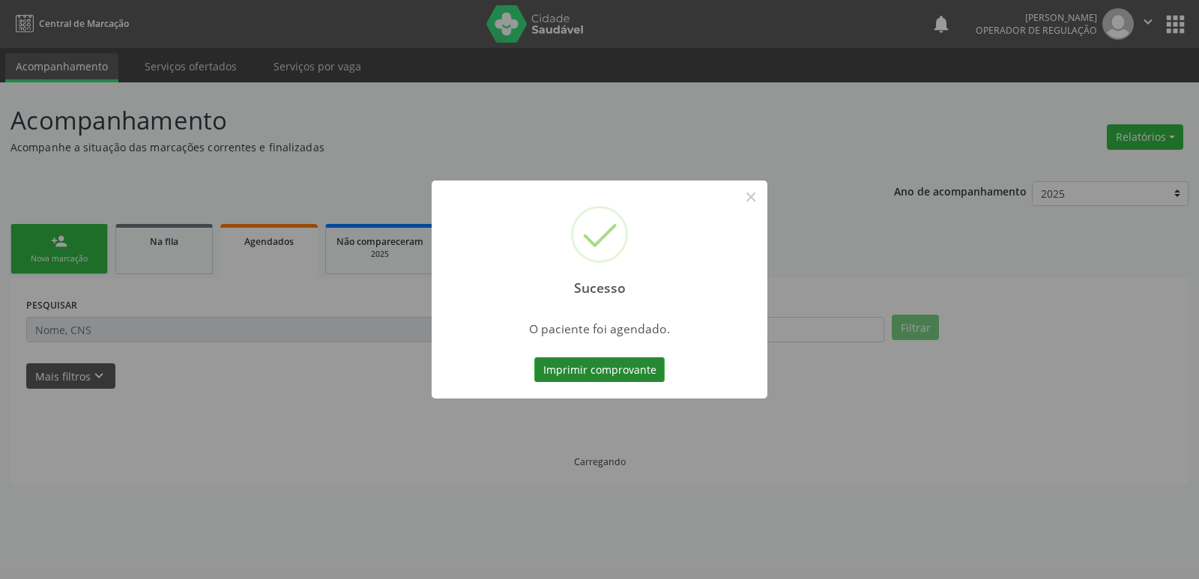
click at [619, 366] on button "Imprimir comprovante" at bounding box center [599, 369] width 130 height 25
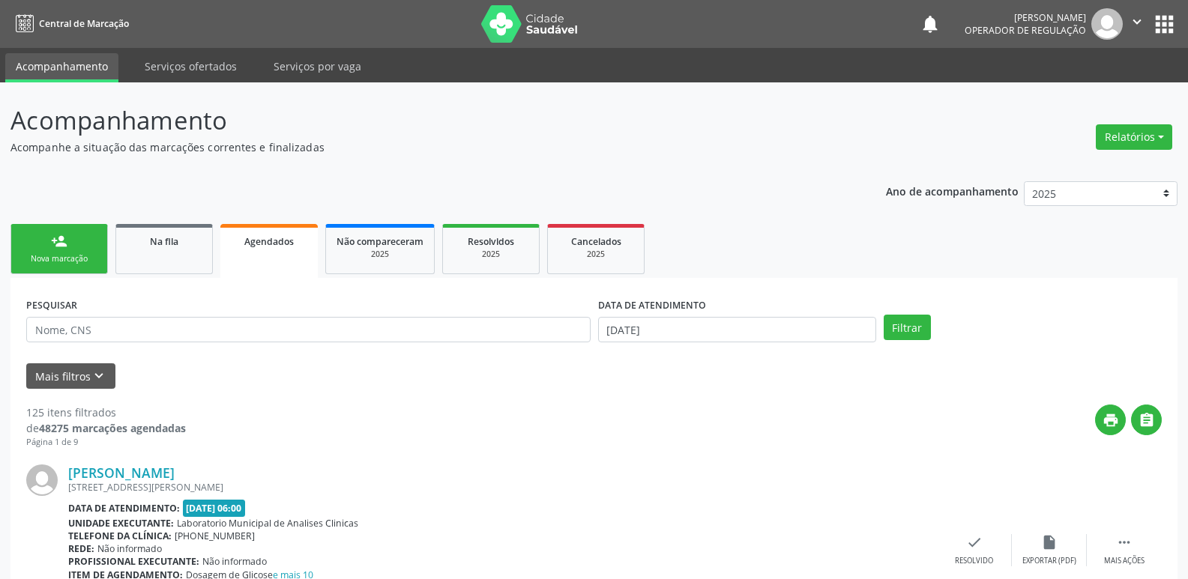
click at [86, 250] on link "person_add Nova marcação" at bounding box center [58, 249] width 97 height 50
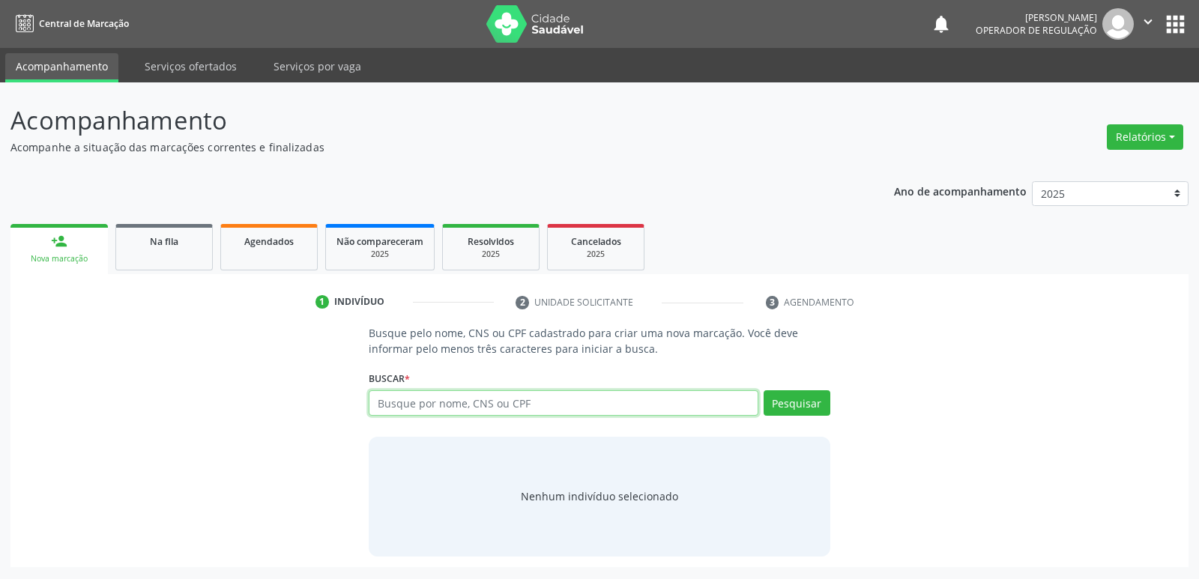
click at [428, 404] on input "text" at bounding box center [563, 402] width 389 height 25
type input "704600670137520"
click at [824, 399] on button "Pesquisar" at bounding box center [797, 402] width 67 height 25
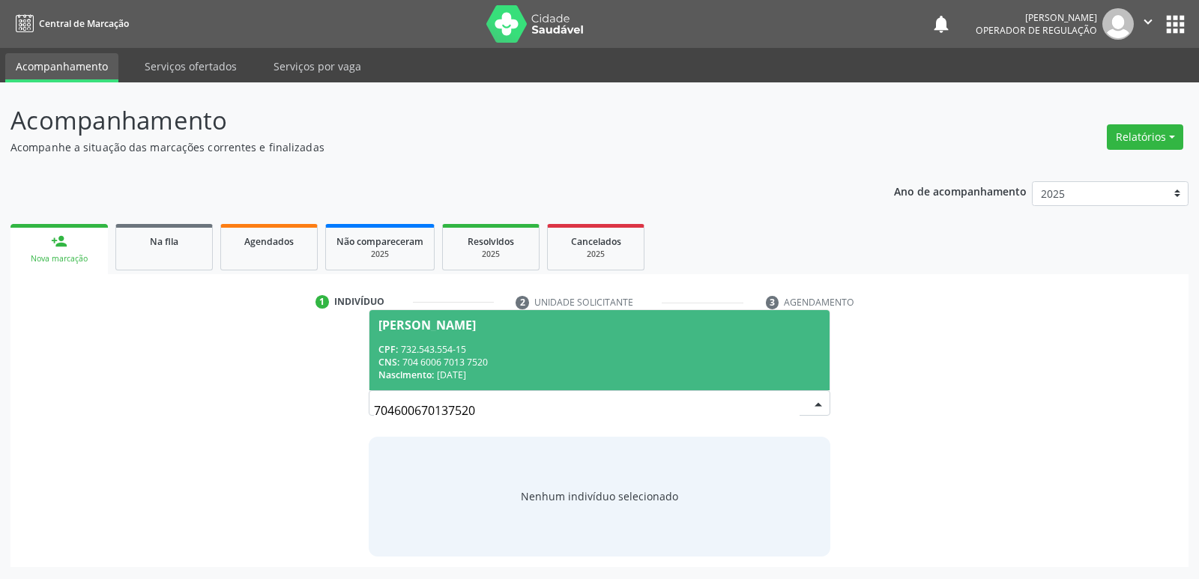
click at [456, 333] on span "[PERSON_NAME] CPF: 732.543.554-15 CNS: 704 6006 7013 7520 Nascimento: [DATE]" at bounding box center [598, 350] width 459 height 80
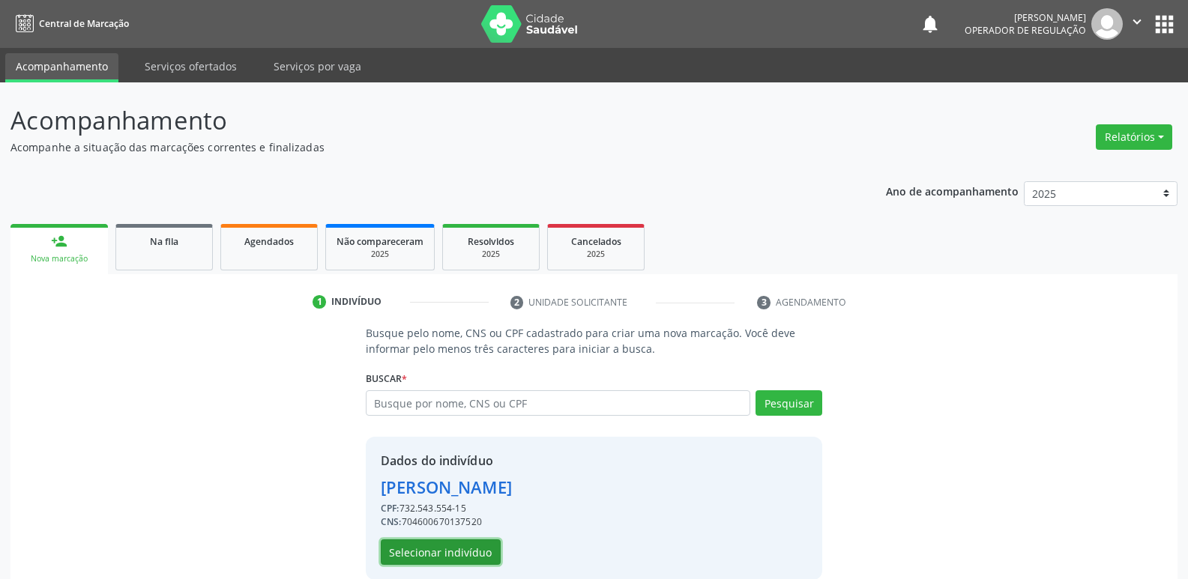
click at [450, 552] on button "Selecionar indivíduo" at bounding box center [441, 552] width 120 height 25
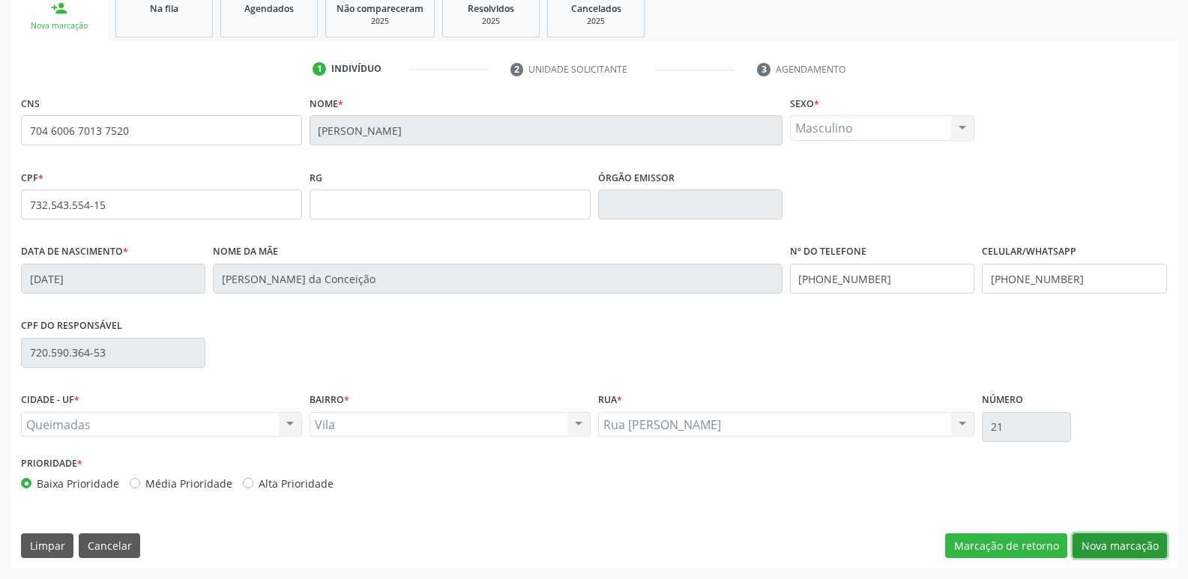
click at [1126, 540] on button "Nova marcação" at bounding box center [1119, 546] width 94 height 25
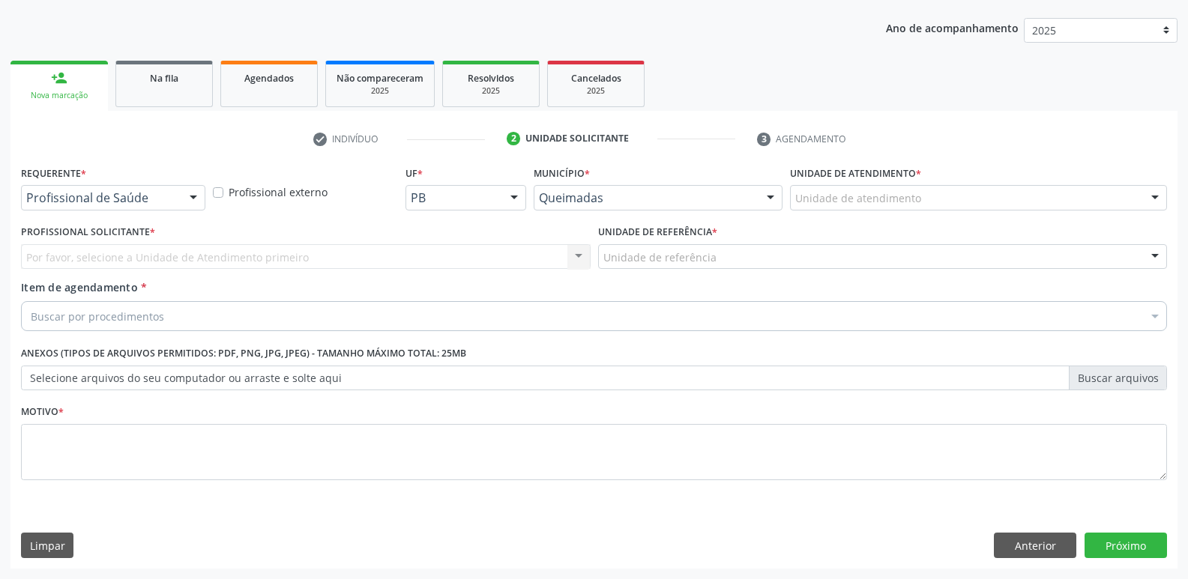
scroll to position [163, 0]
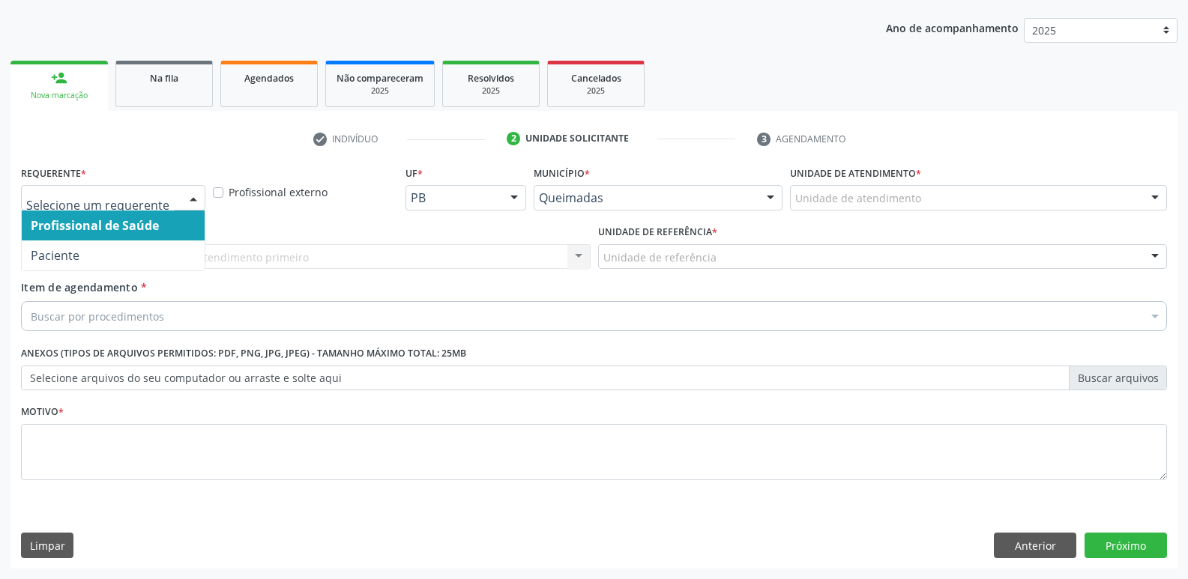
drag, startPoint x: 106, startPoint y: 188, endPoint x: 107, endPoint y: 244, distance: 55.5
click at [106, 207] on div at bounding box center [113, 197] width 184 height 25
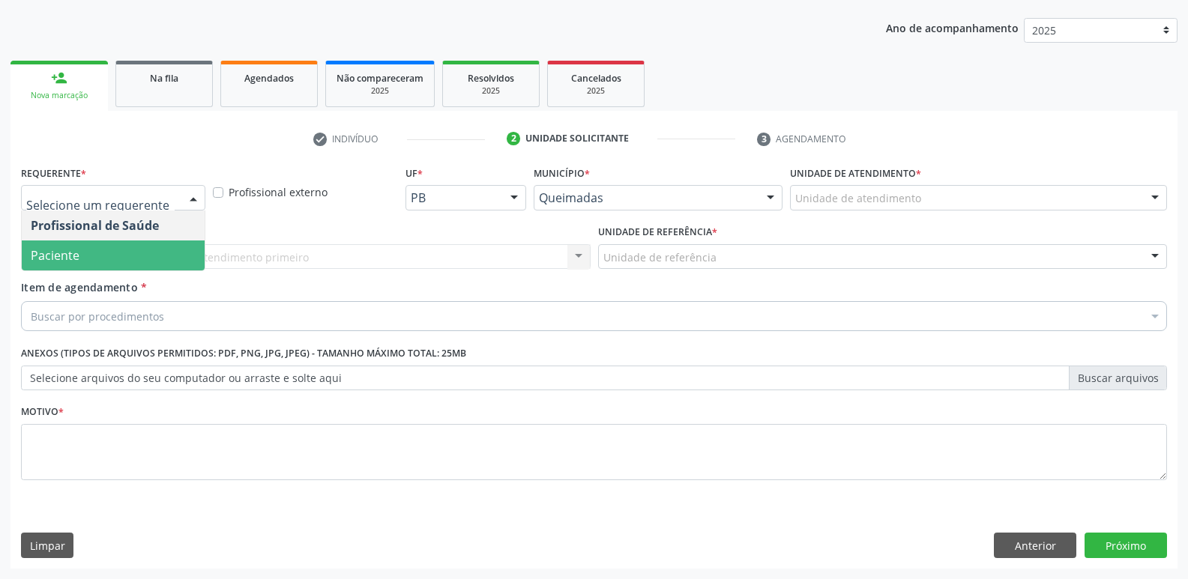
drag, startPoint x: 107, startPoint y: 252, endPoint x: 136, endPoint y: 249, distance: 28.6
click at [111, 252] on span "Paciente" at bounding box center [113, 256] width 183 height 30
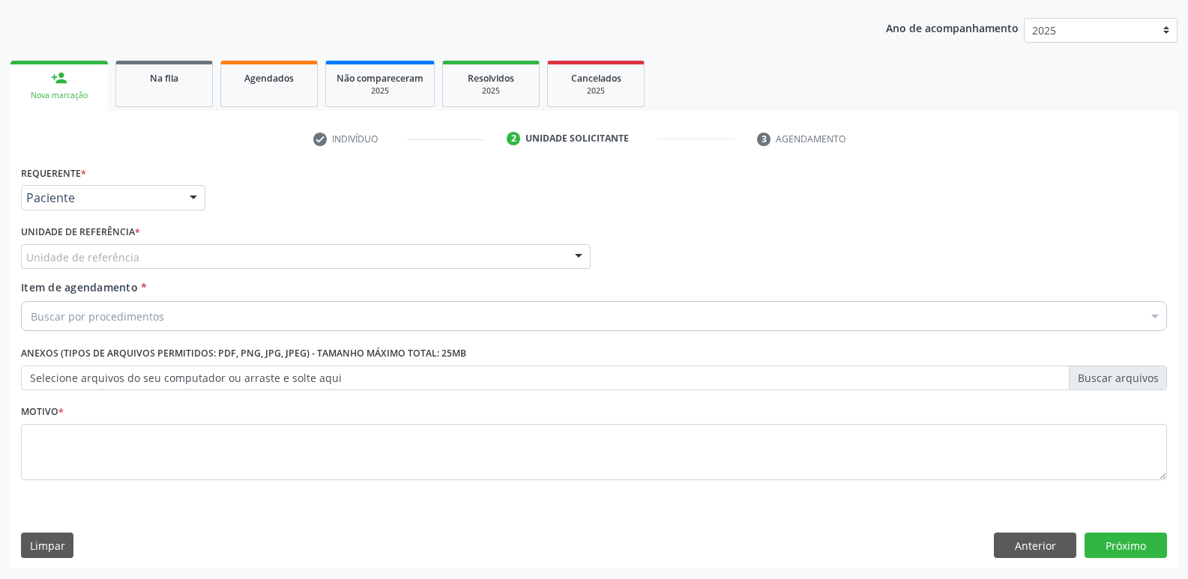
click at [139, 249] on div "Unidade de referência" at bounding box center [306, 256] width 570 height 25
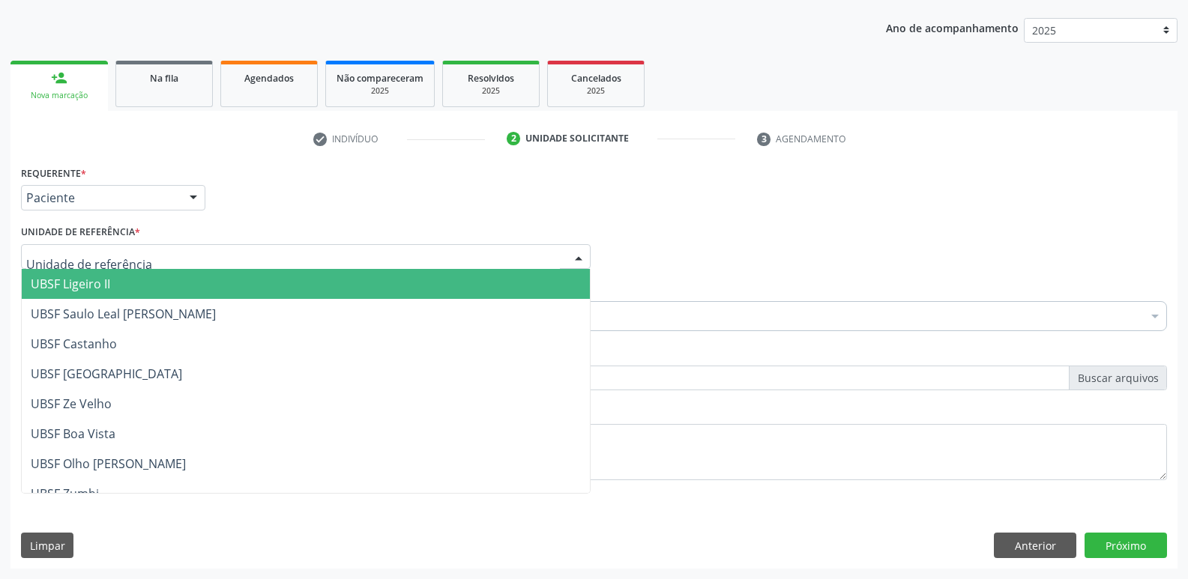
type input "V"
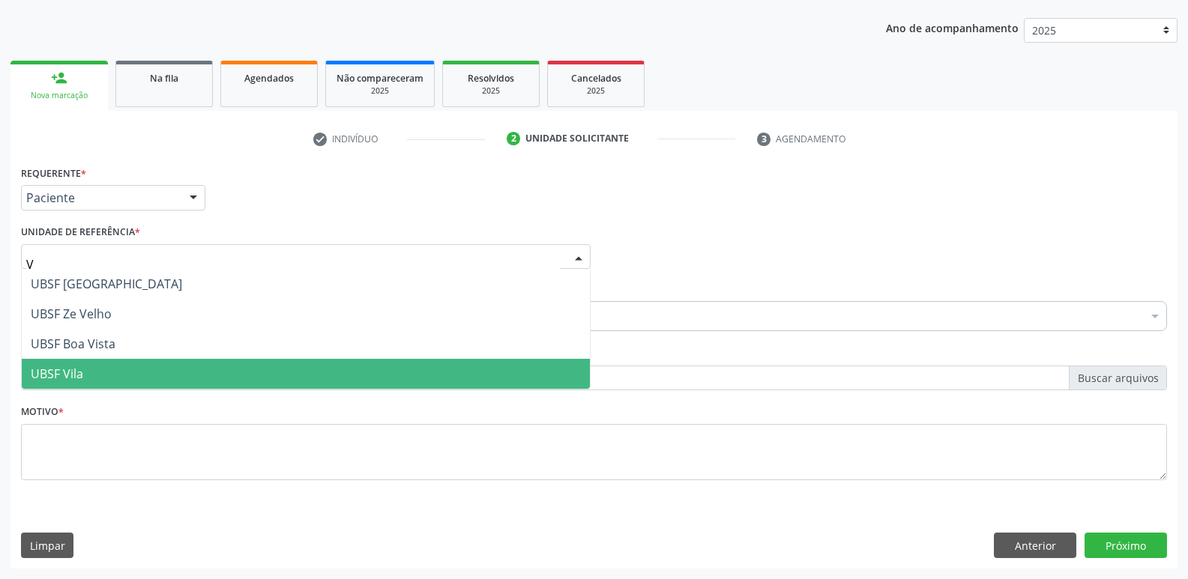
click at [125, 363] on span "UBSF Vila" at bounding box center [306, 374] width 568 height 30
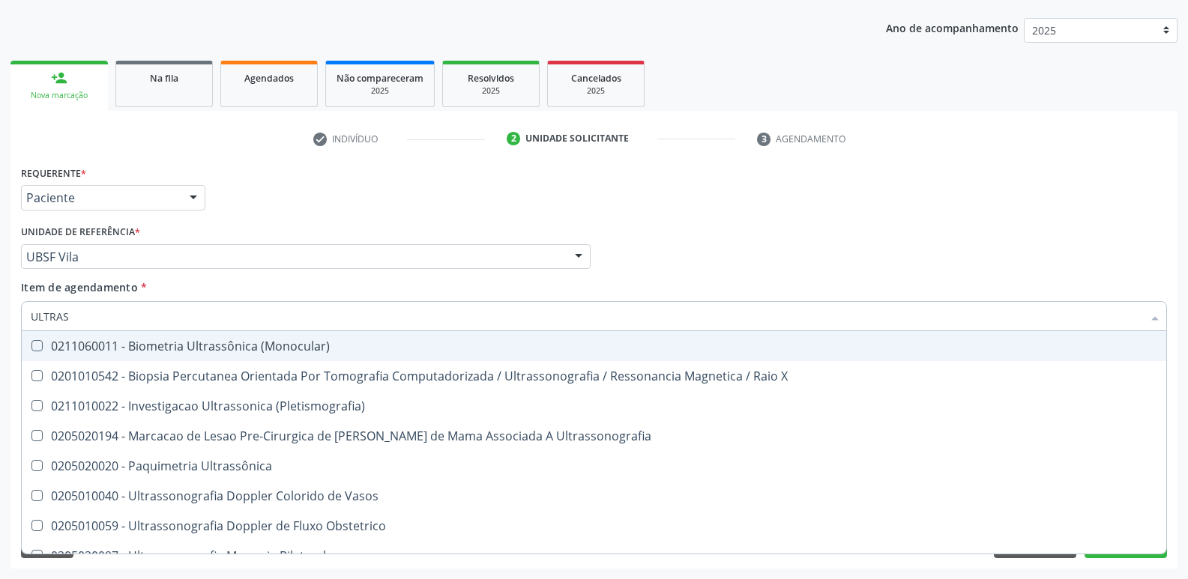
type input "ULTRASS"
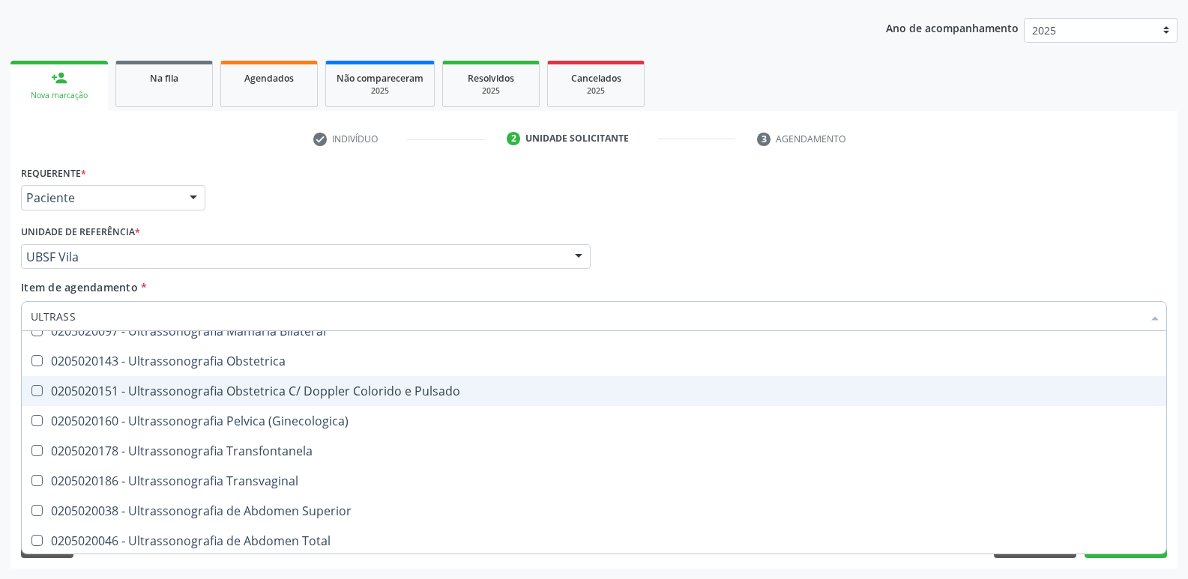
scroll to position [375, 0]
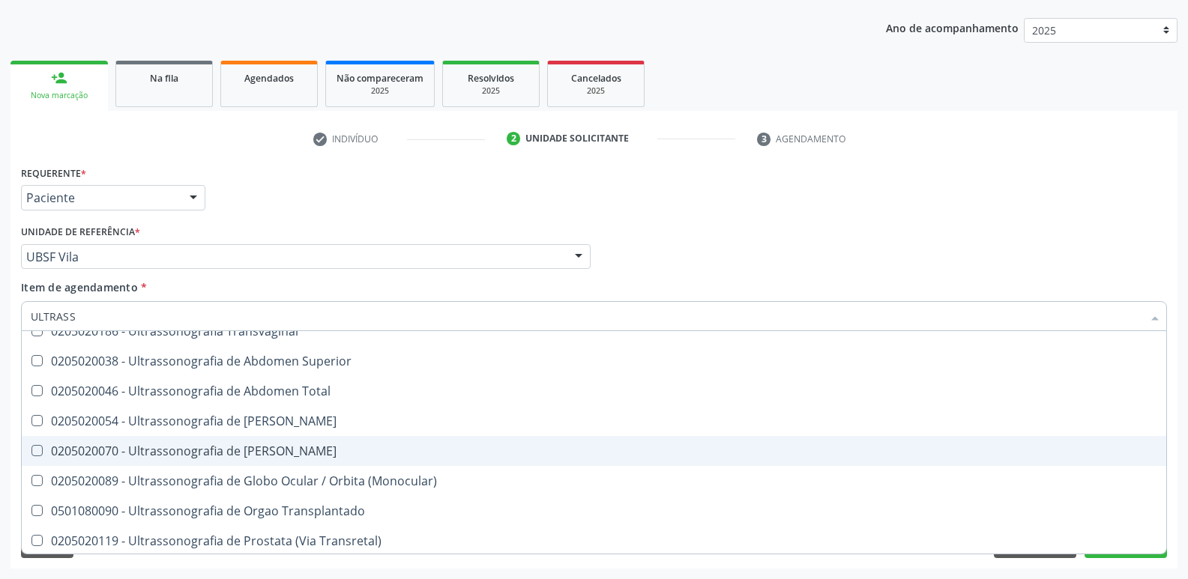
click at [245, 447] on div "0205020070 - Ultrassonografia de [PERSON_NAME]" at bounding box center [594, 451] width 1126 height 12
checkbox Escrotal "true"
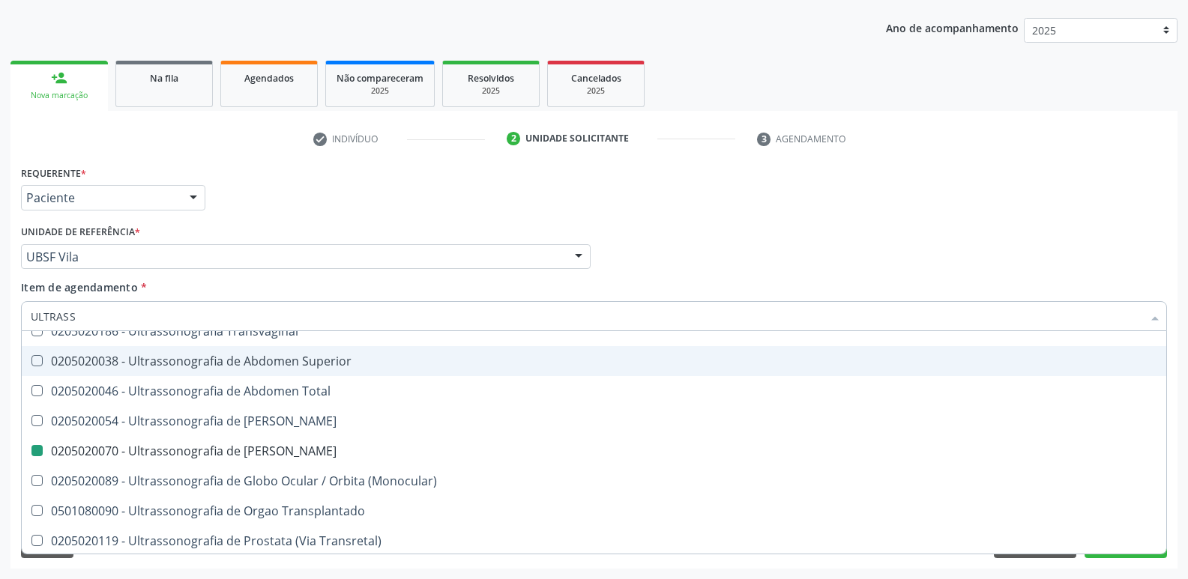
drag, startPoint x: 320, startPoint y: 214, endPoint x: 309, endPoint y: 369, distance: 156.3
click at [318, 214] on div "Requerente * Paciente Profissional de Saúde Paciente Nenhum resultado encontrad…" at bounding box center [593, 191] width 1153 height 58
checkbox X "true"
checkbox Escrotal "false"
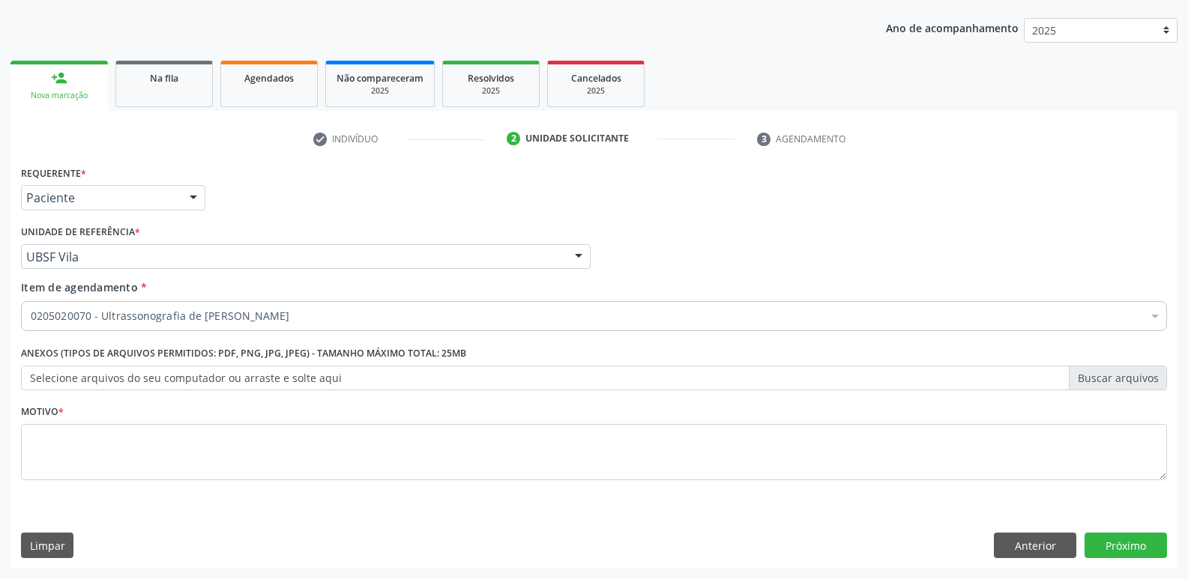
scroll to position [0, 0]
drag, startPoint x: 227, startPoint y: 418, endPoint x: 217, endPoint y: 431, distance: 16.0
click at [226, 420] on div "Motivo *" at bounding box center [594, 440] width 1146 height 79
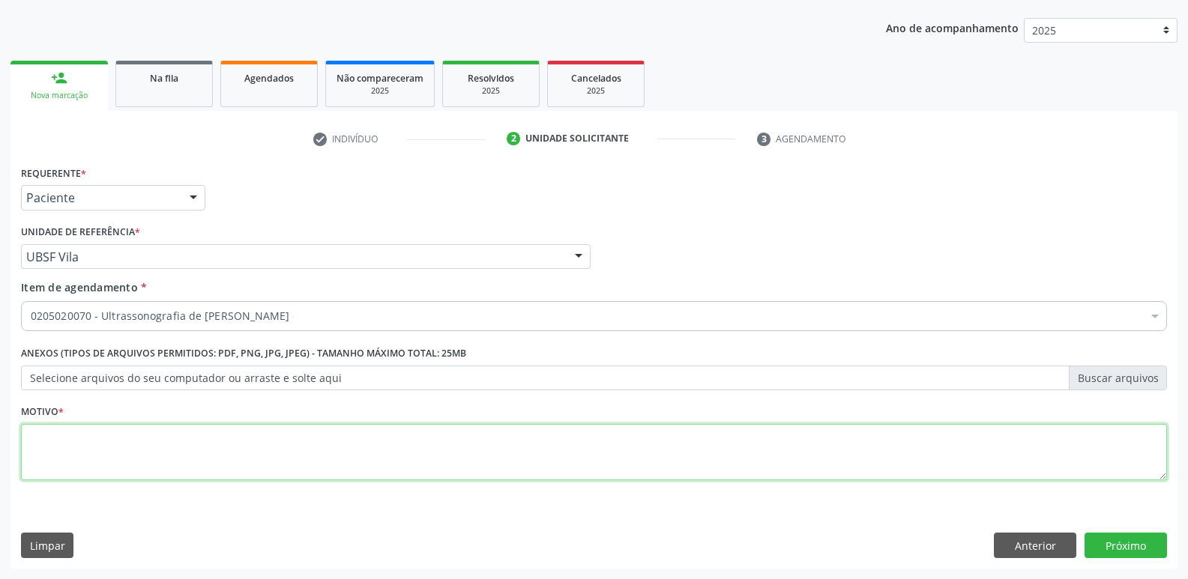
click at [212, 447] on textarea at bounding box center [594, 452] width 1146 height 57
paste textarea "AVALIAÇÃO"
type textarea "AVALIAÇÃO"
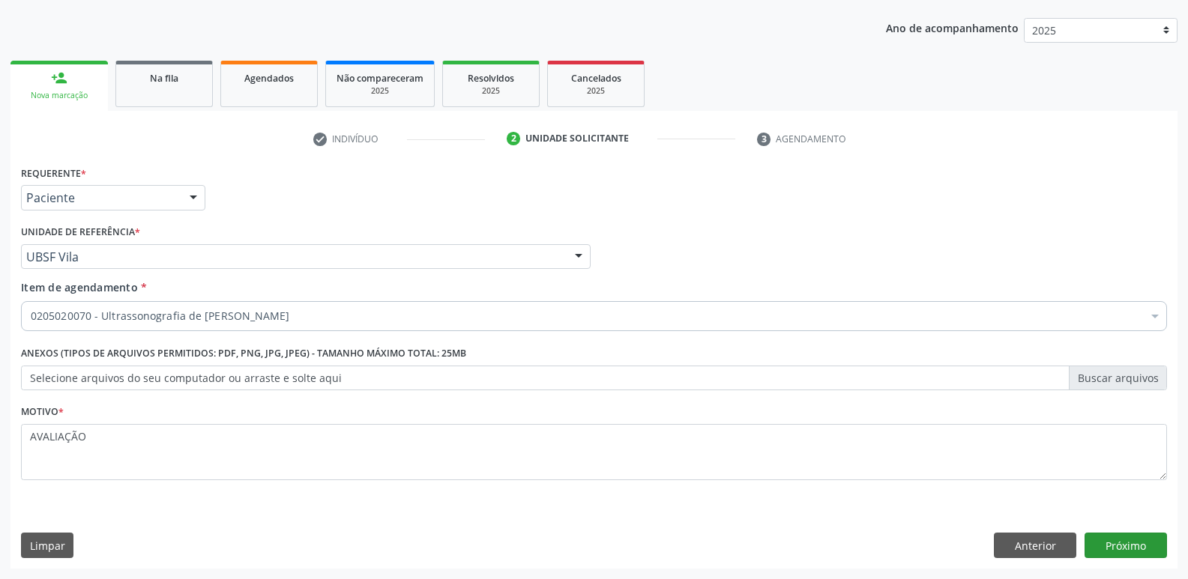
click at [1139, 537] on div "Requerente * Paciente Profissional de Saúde Paciente Nenhum resultado encontrad…" at bounding box center [593, 365] width 1167 height 407
click at [1139, 539] on button "Próximo" at bounding box center [1125, 545] width 82 height 25
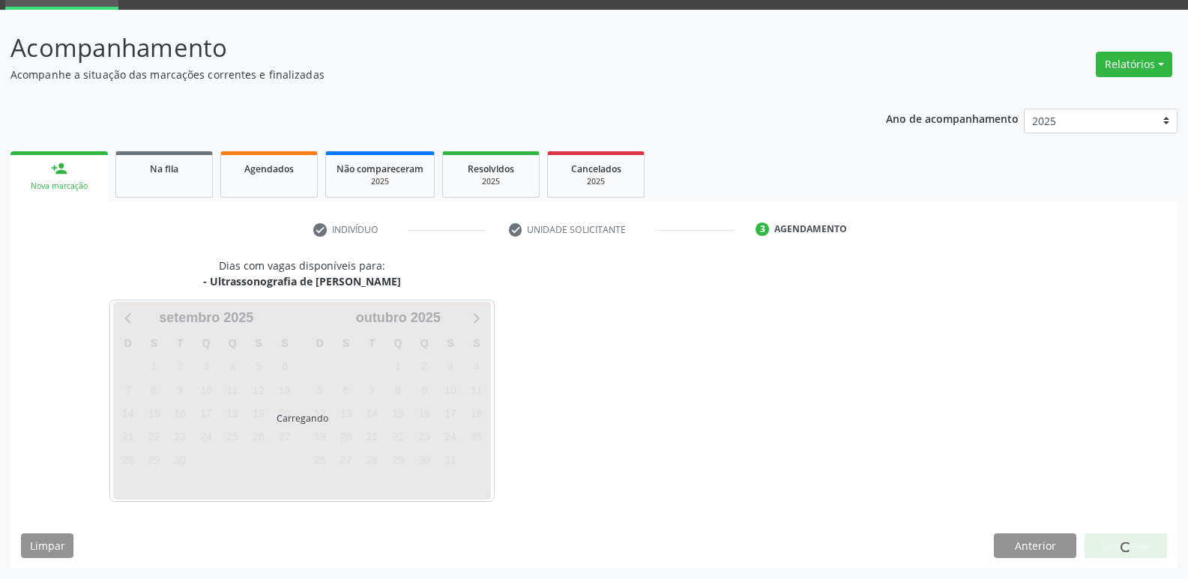
scroll to position [73, 0]
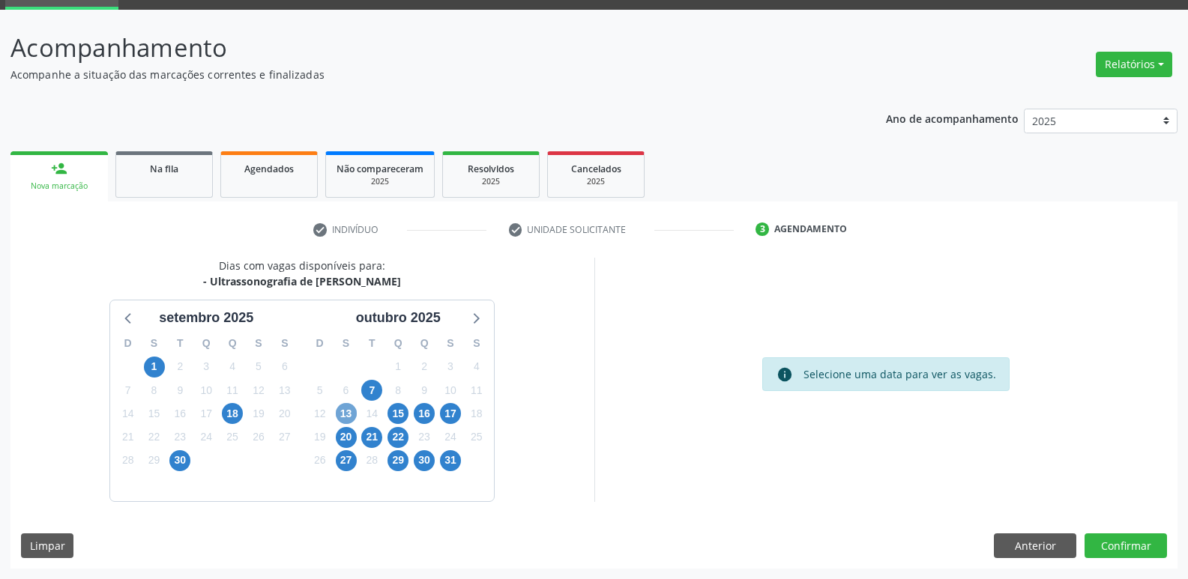
click at [351, 411] on span "13" at bounding box center [346, 413] width 21 height 21
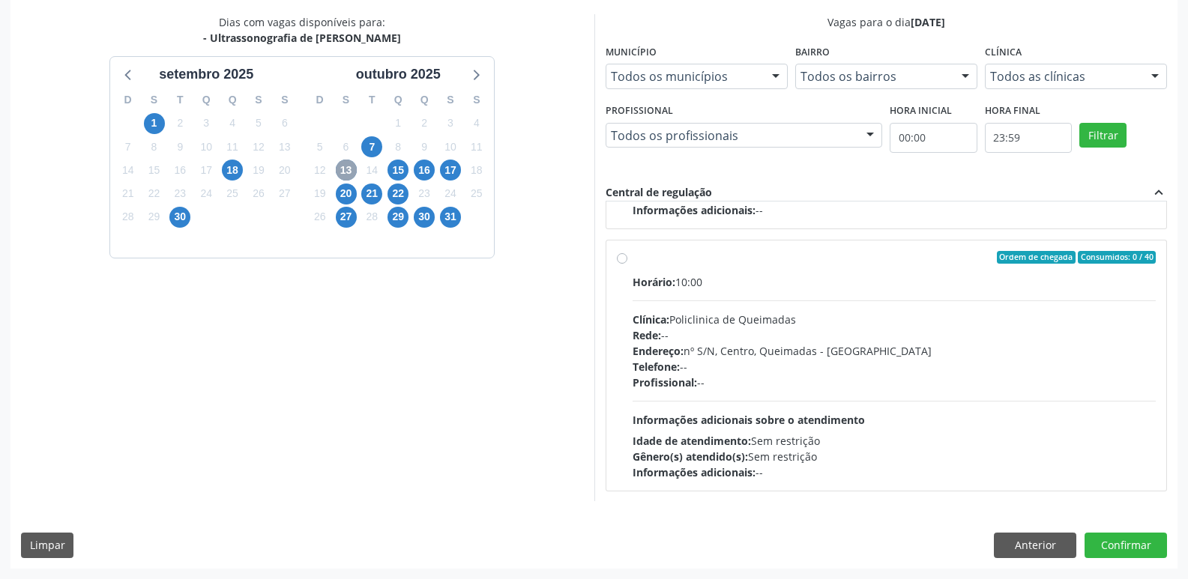
scroll to position [236, 0]
click at [1049, 436] on div "Idade de atendimento: Sem restrição" at bounding box center [894, 440] width 524 height 16
click at [627, 264] on input "Ordem de chegada Consumidos: 0 / 40 Horário: 10:00 Clínica: Policlinica de Quei…" at bounding box center [622, 256] width 10 height 13
radio input "true"
click at [1102, 540] on button "Confirmar" at bounding box center [1125, 545] width 82 height 25
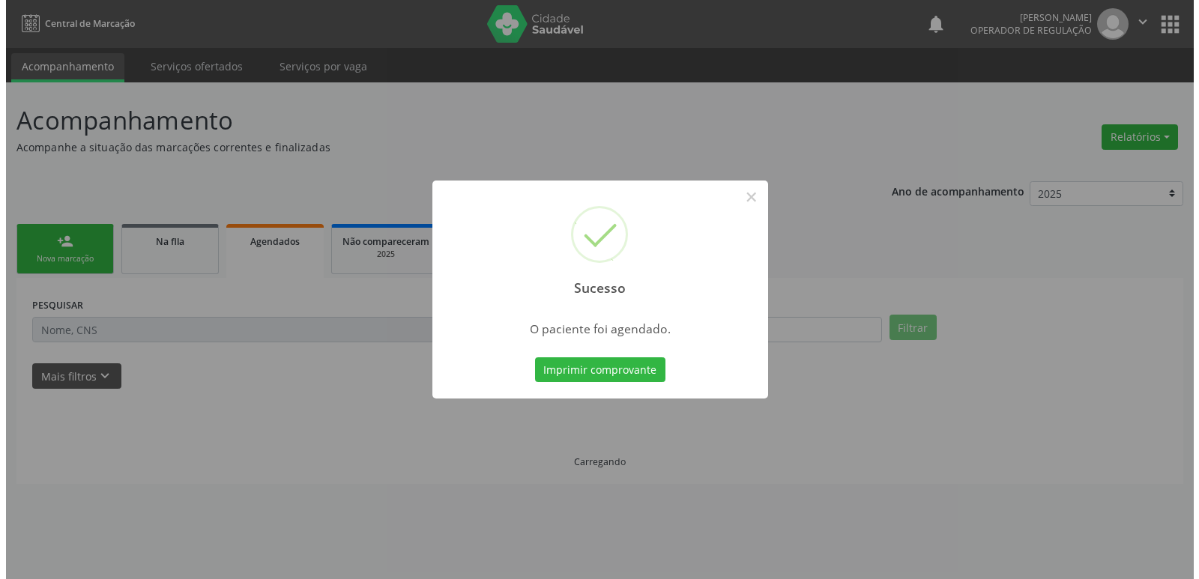
scroll to position [0, 0]
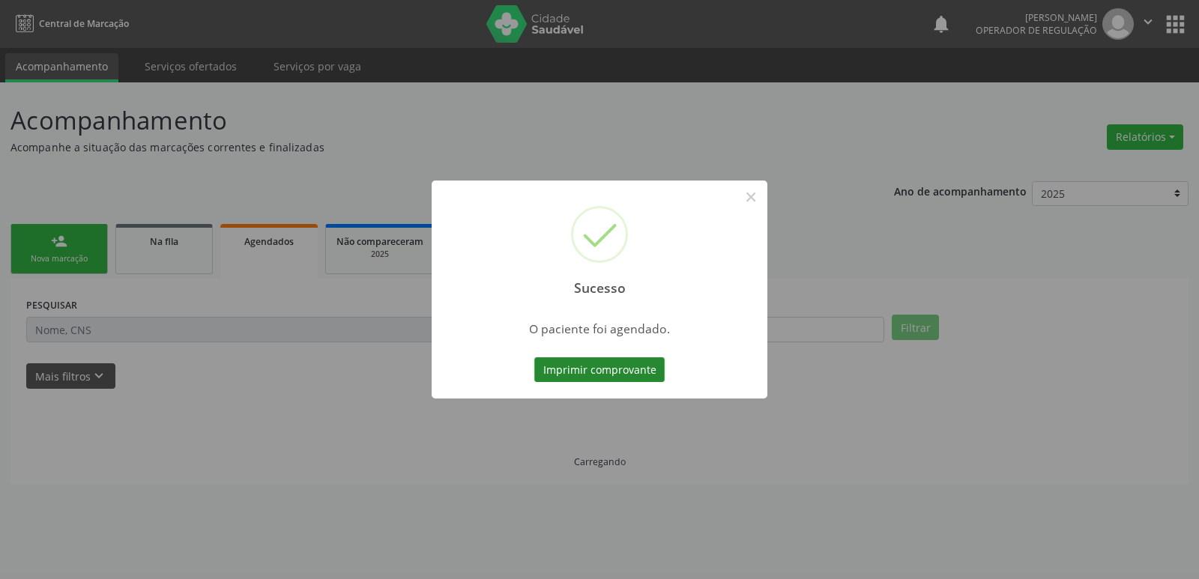
click at [597, 373] on button "Imprimir comprovante" at bounding box center [599, 369] width 130 height 25
